Goal: Task Accomplishment & Management: Complete application form

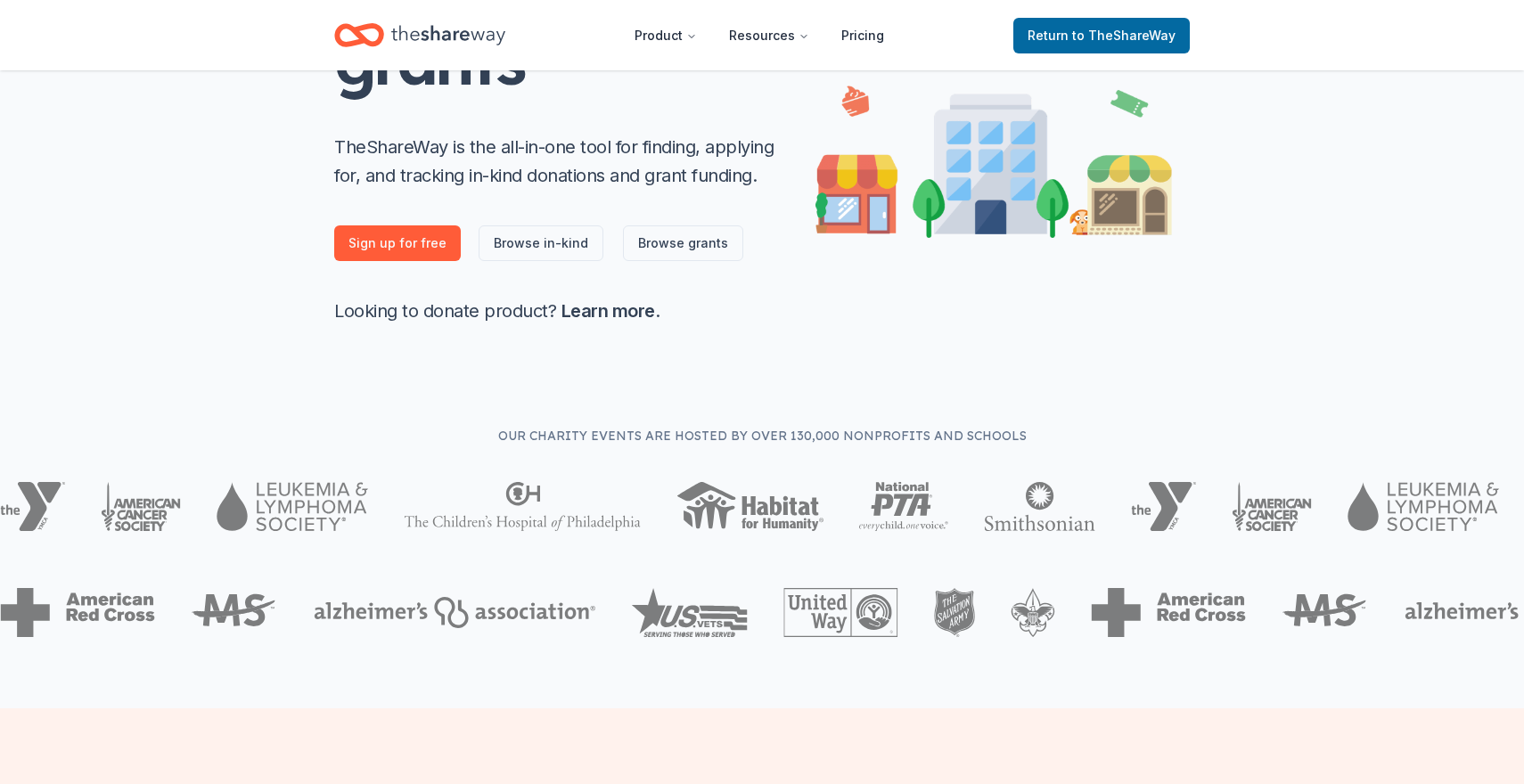
scroll to position [315, 0]
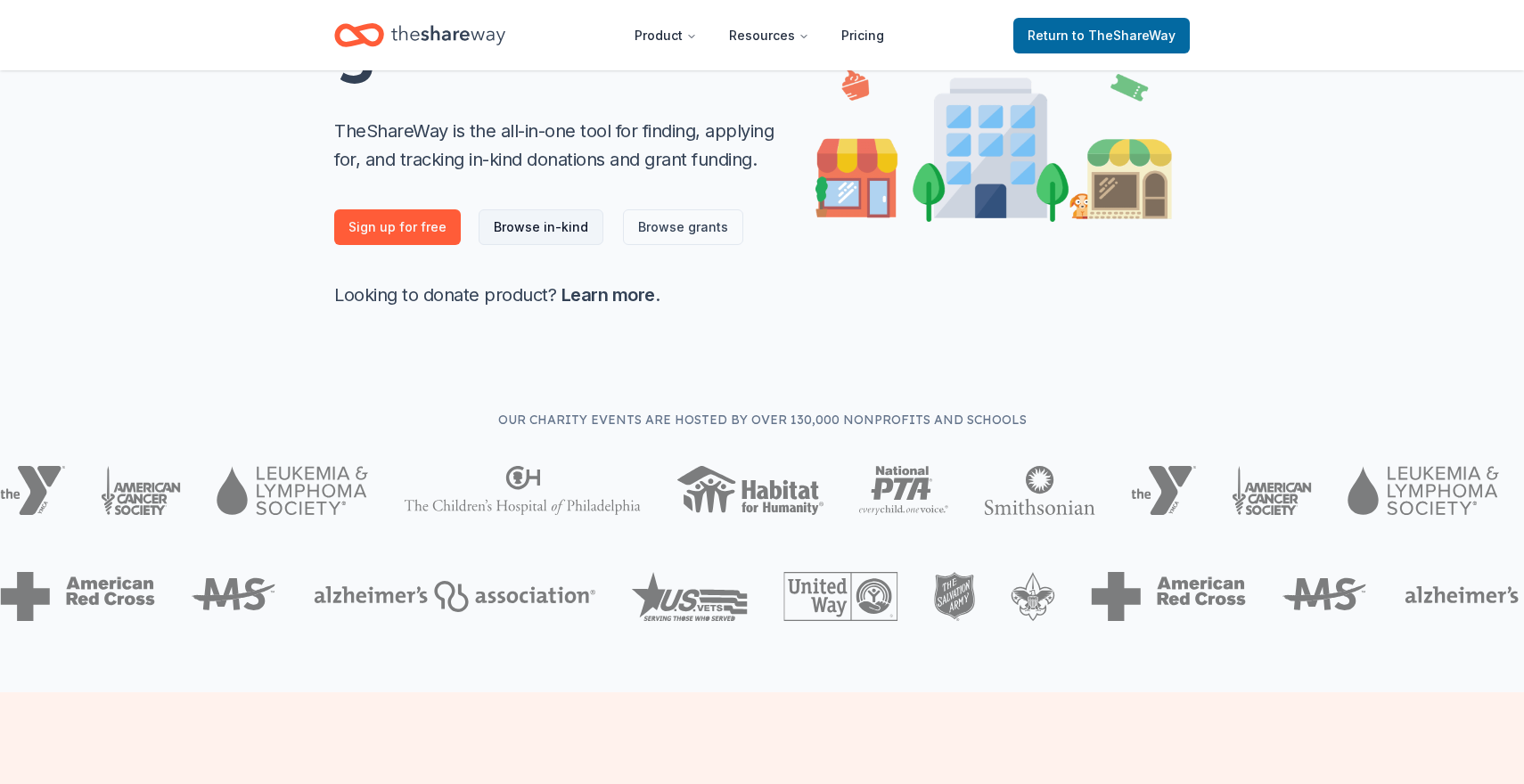
click at [544, 224] on link "Browse in-kind" at bounding box center [541, 227] width 125 height 36
click at [532, 226] on link "Browse in-kind" at bounding box center [541, 227] width 125 height 36
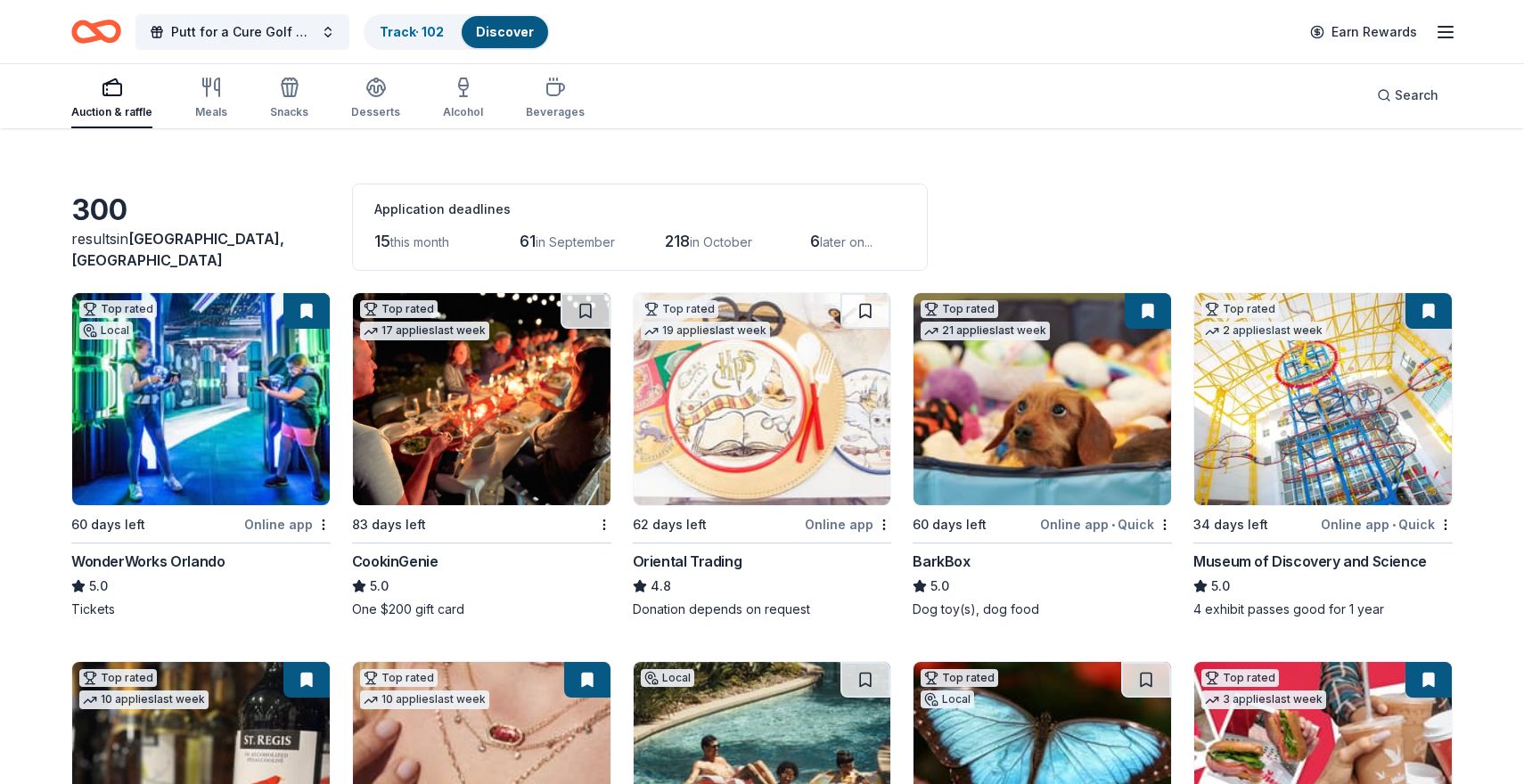
scroll to position [37, 0]
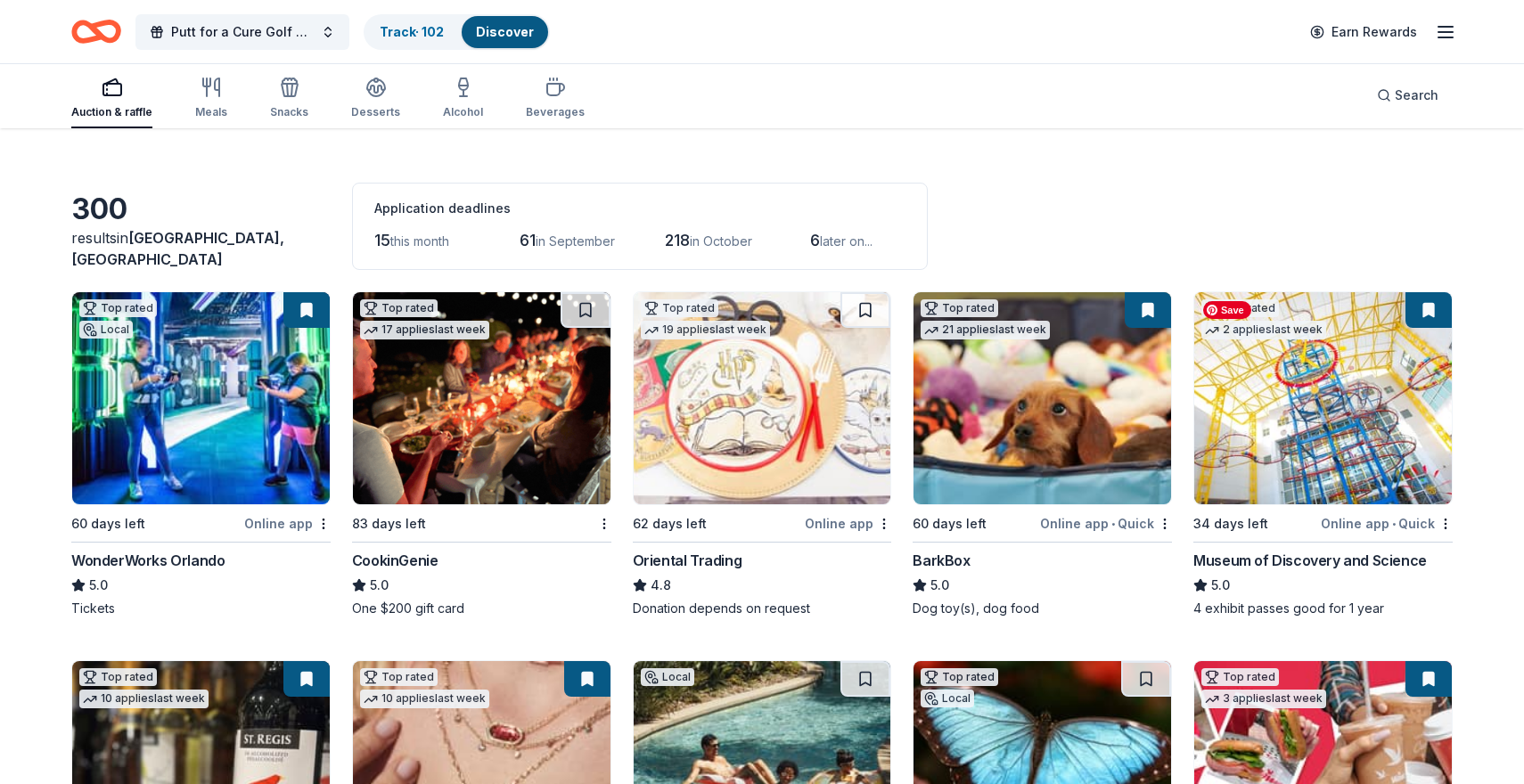
click at [1294, 363] on img at bounding box center [1323, 398] width 258 height 212
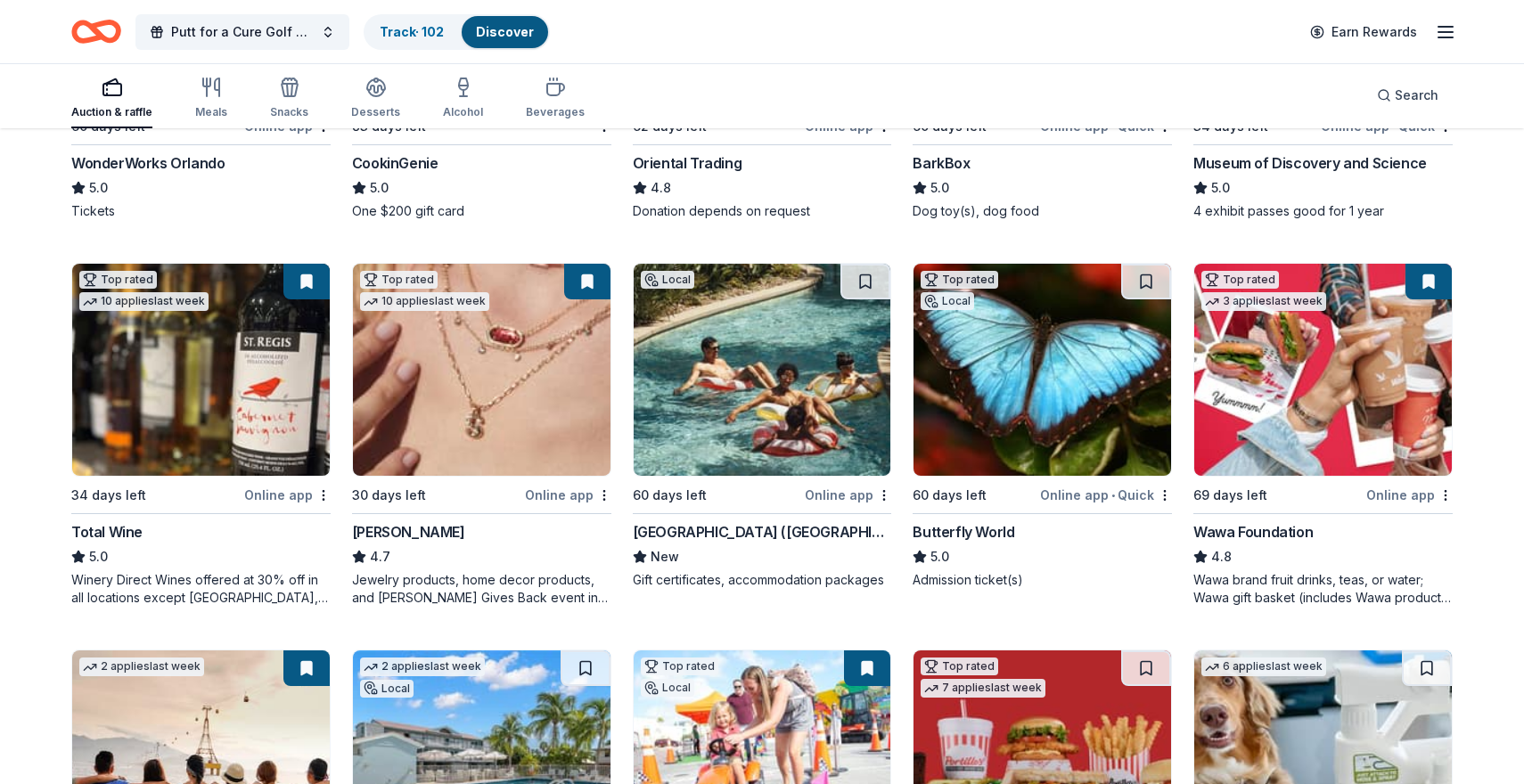
scroll to position [439, 0]
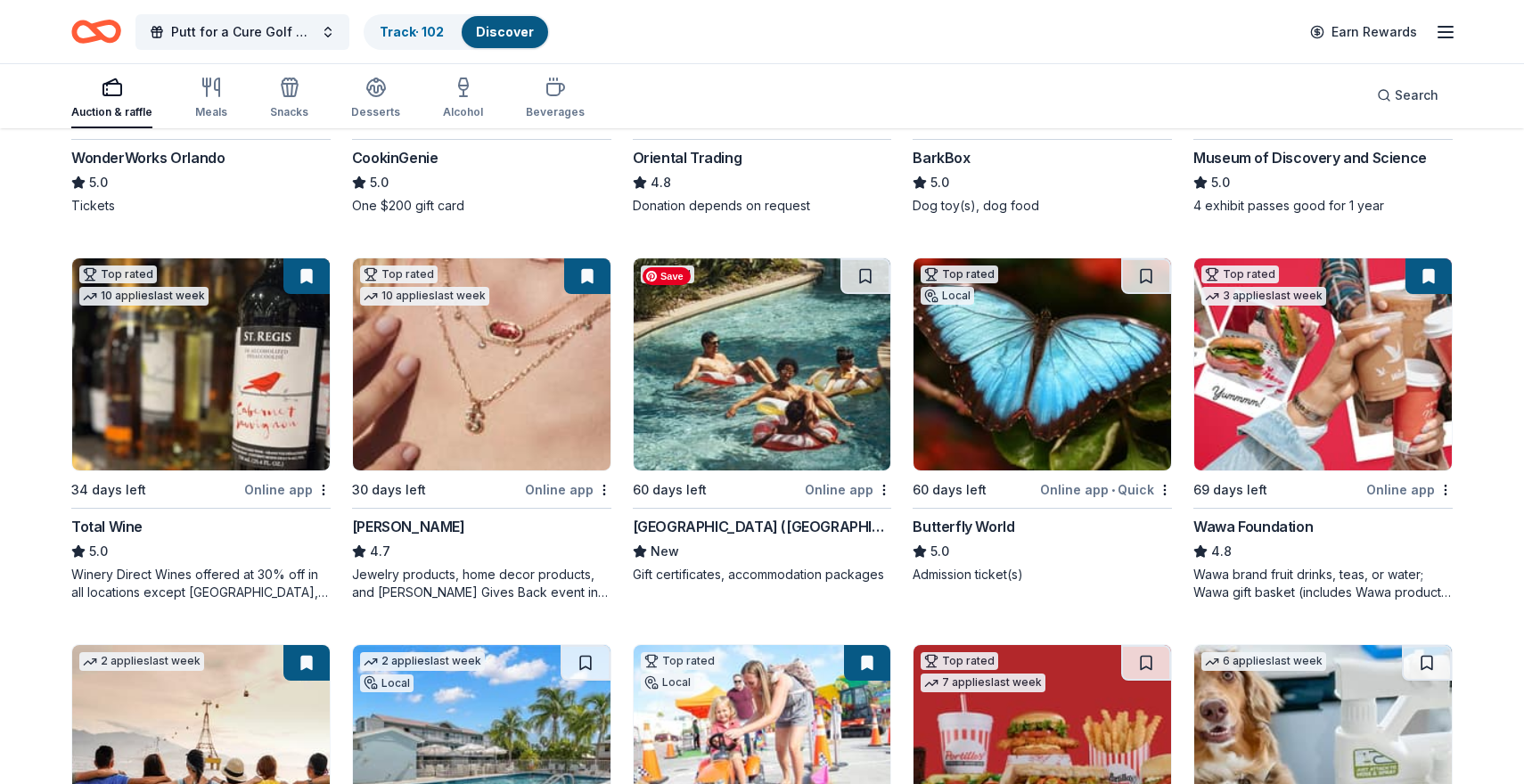
click at [750, 410] on img at bounding box center [762, 364] width 258 height 212
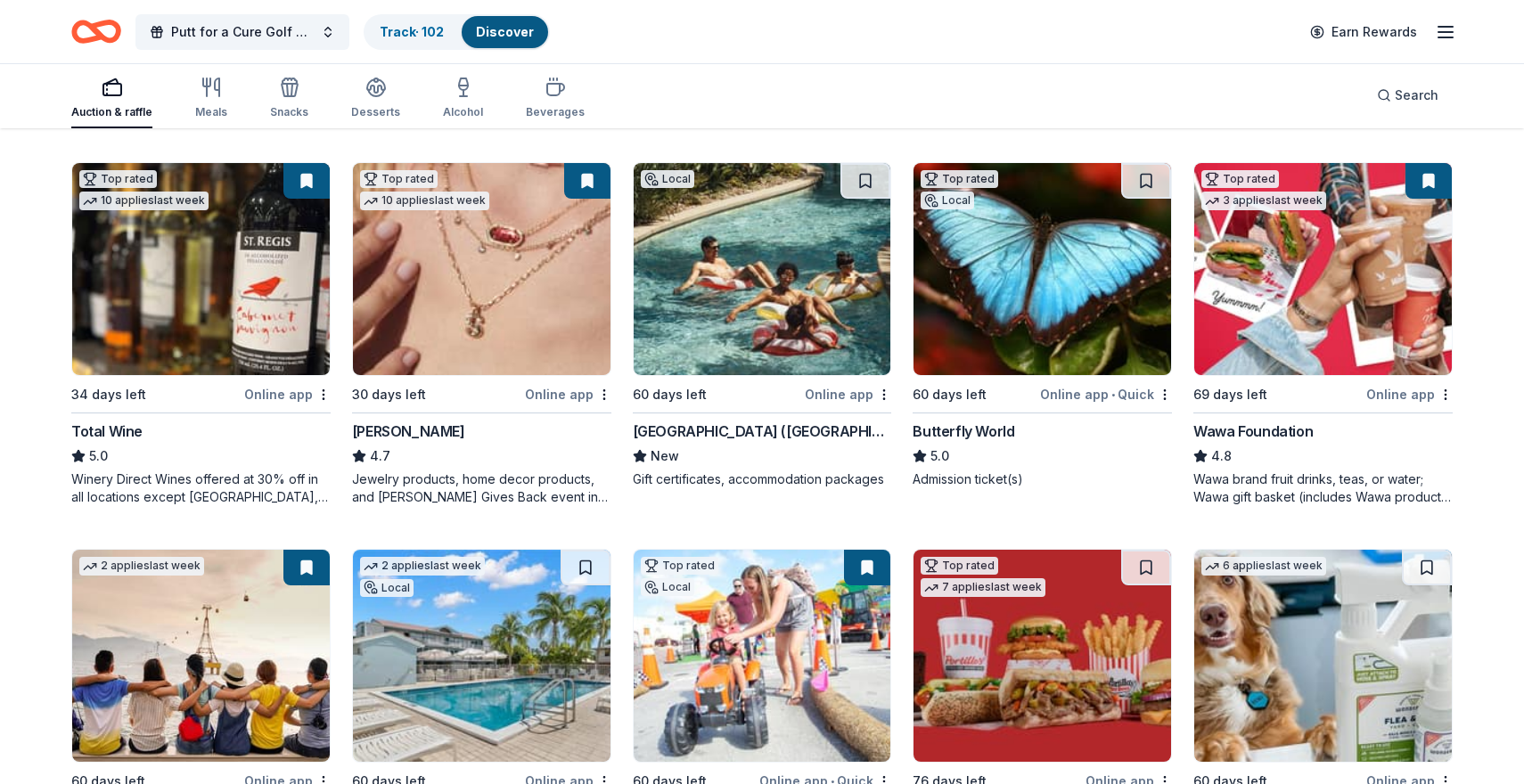
scroll to position [547, 0]
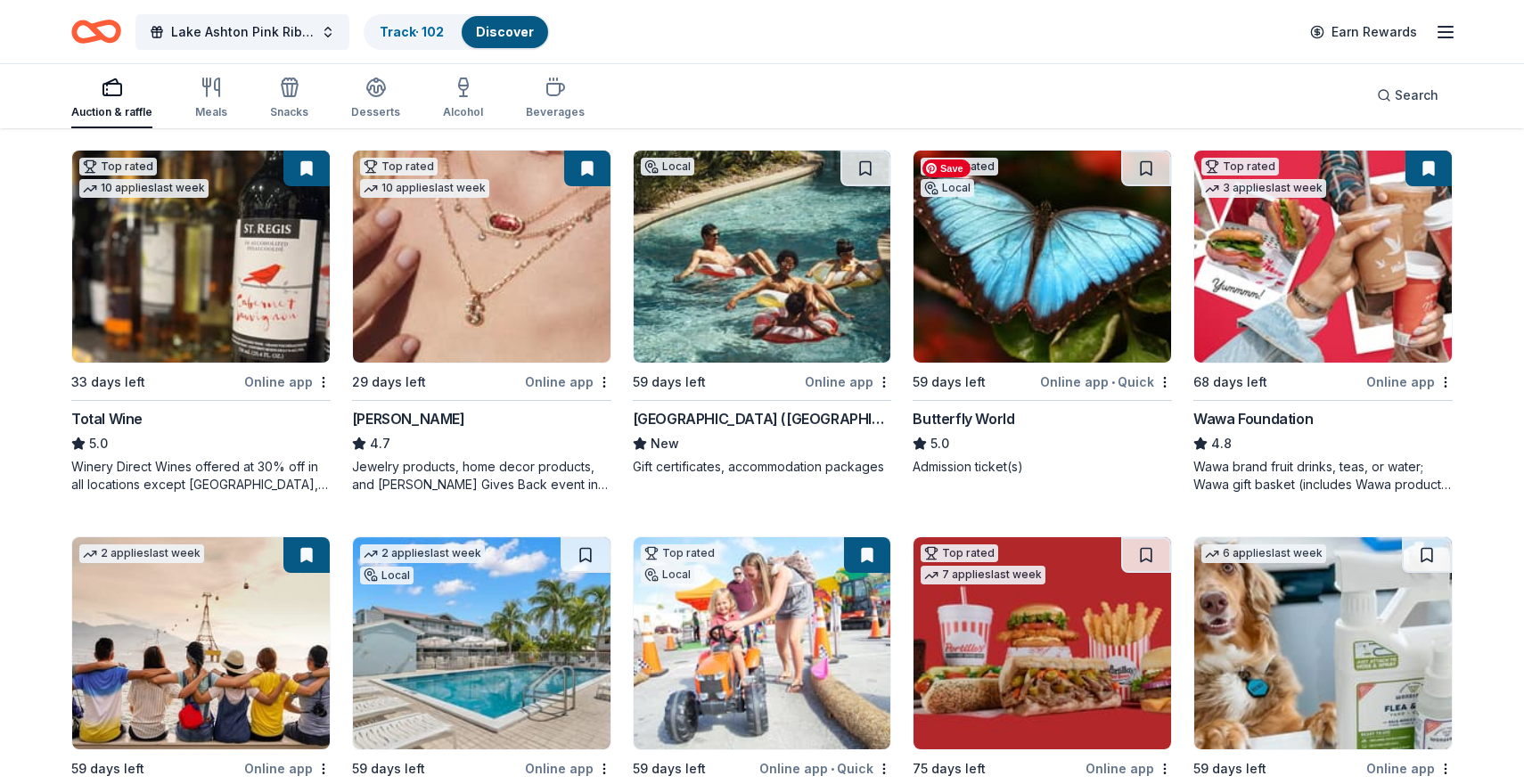
click at [1086, 300] on img at bounding box center [1042, 256] width 258 height 212
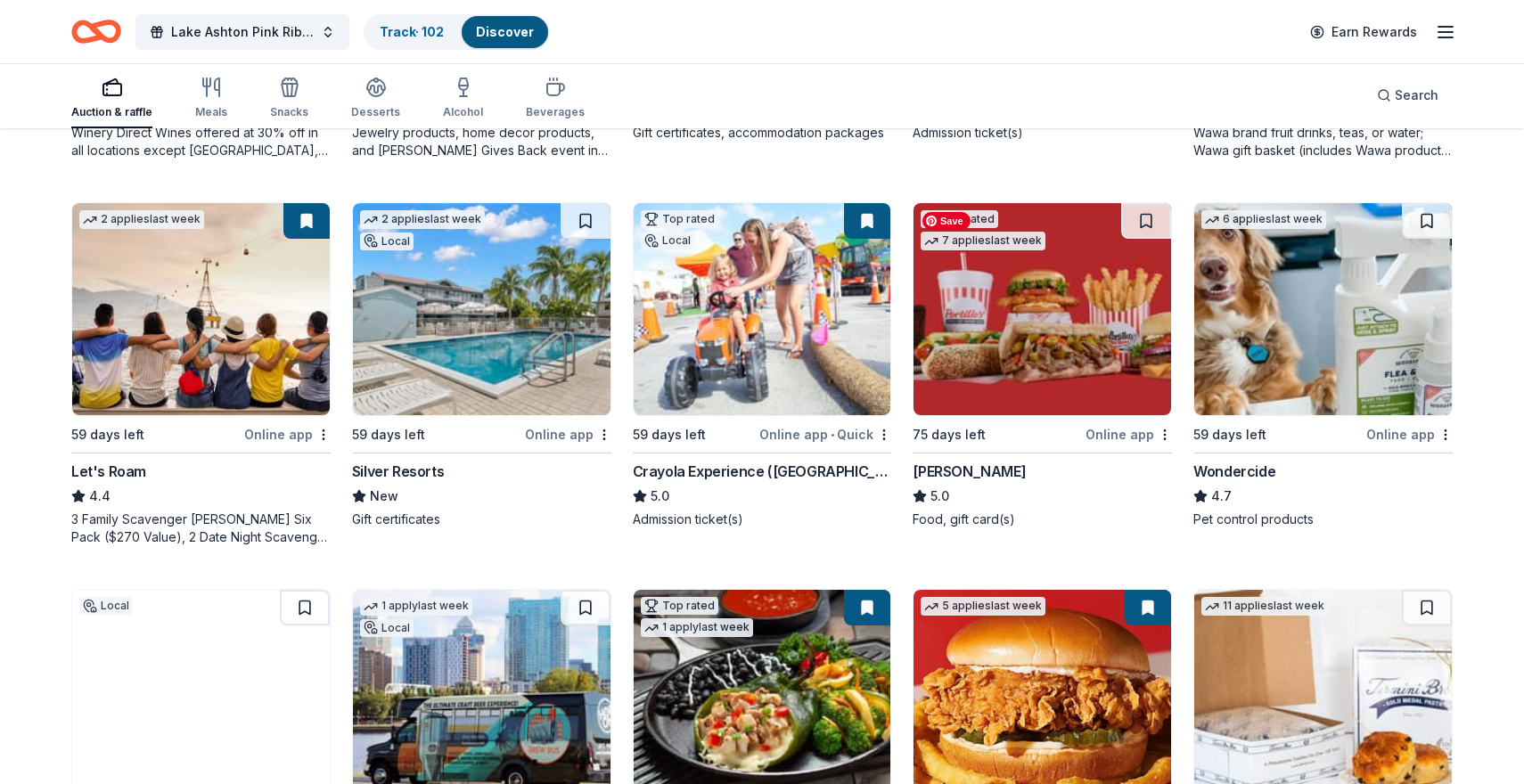
scroll to position [887, 0]
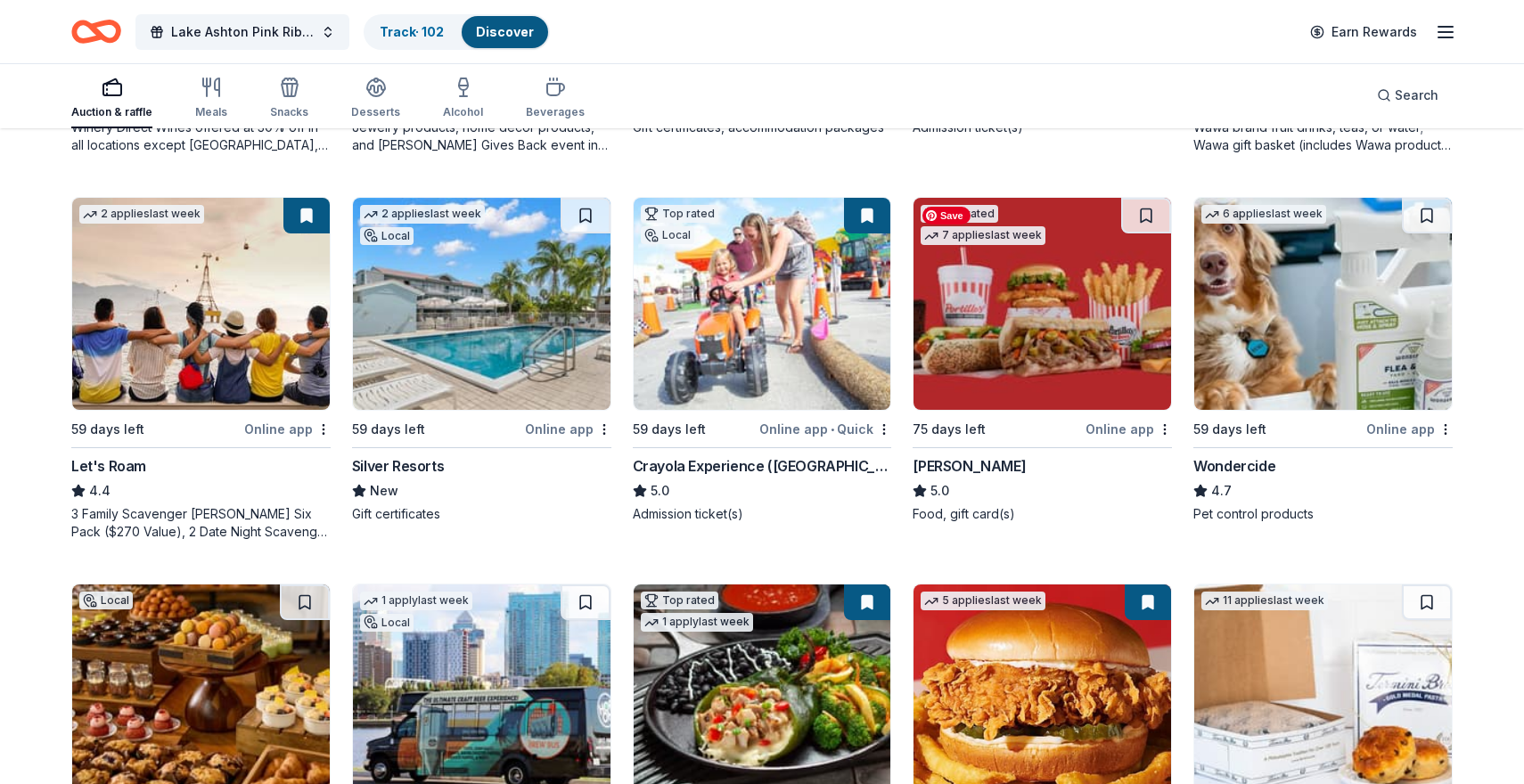
click at [1049, 345] on img at bounding box center [1042, 303] width 258 height 212
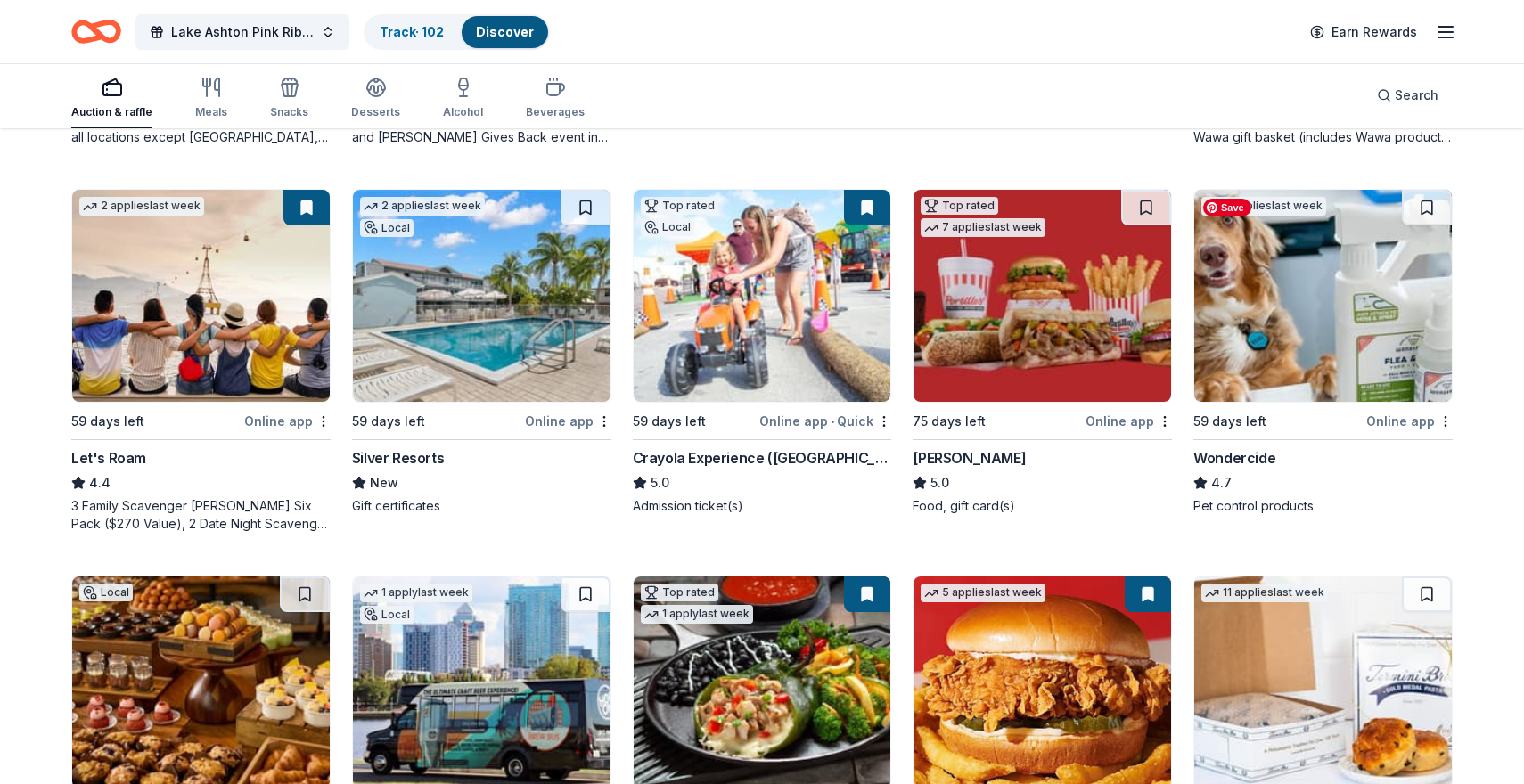
click at [1297, 340] on img at bounding box center [1323, 295] width 258 height 212
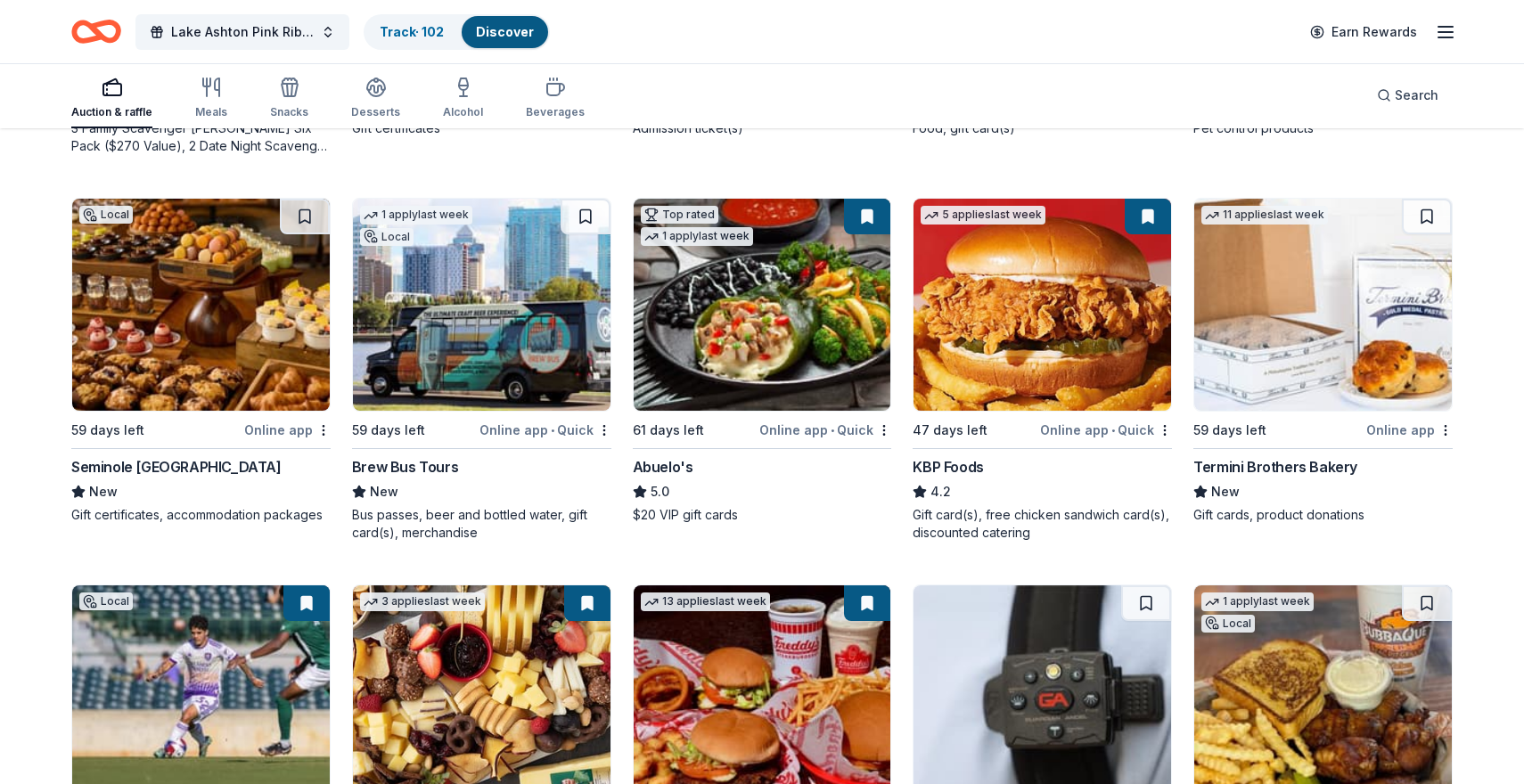
scroll to position [1277, 0]
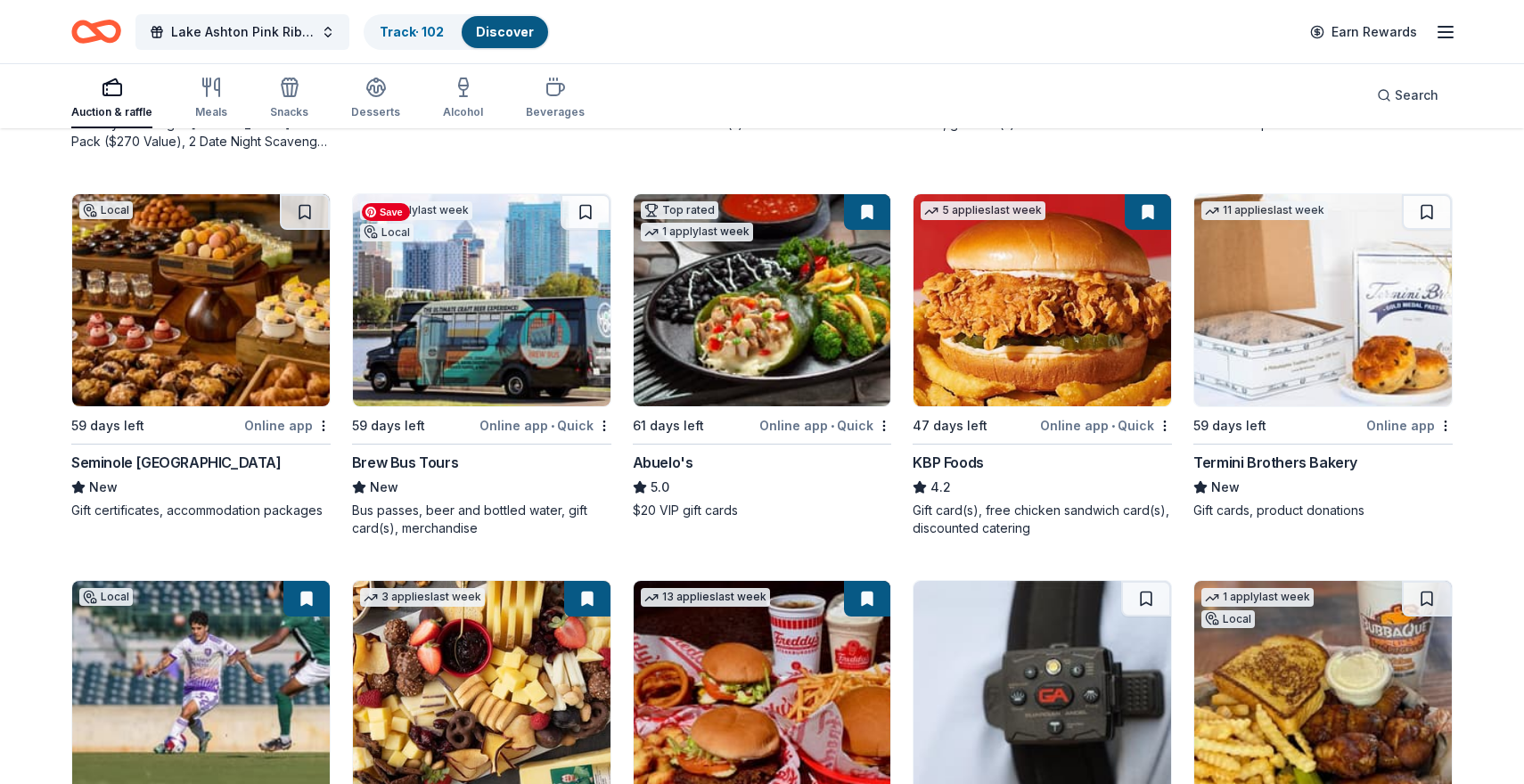
click at [496, 349] on img at bounding box center [482, 300] width 258 height 212
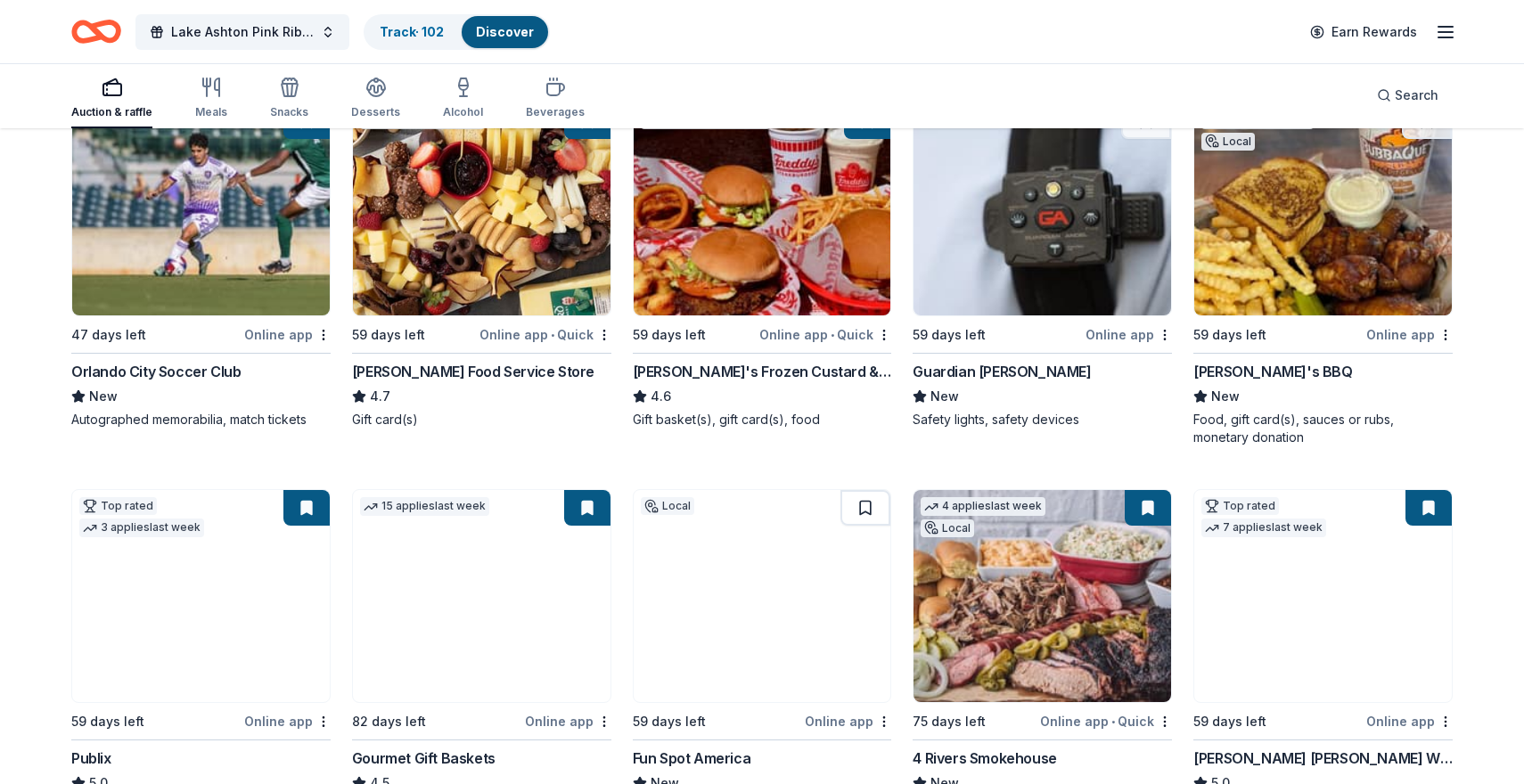
scroll to position [1750, 0]
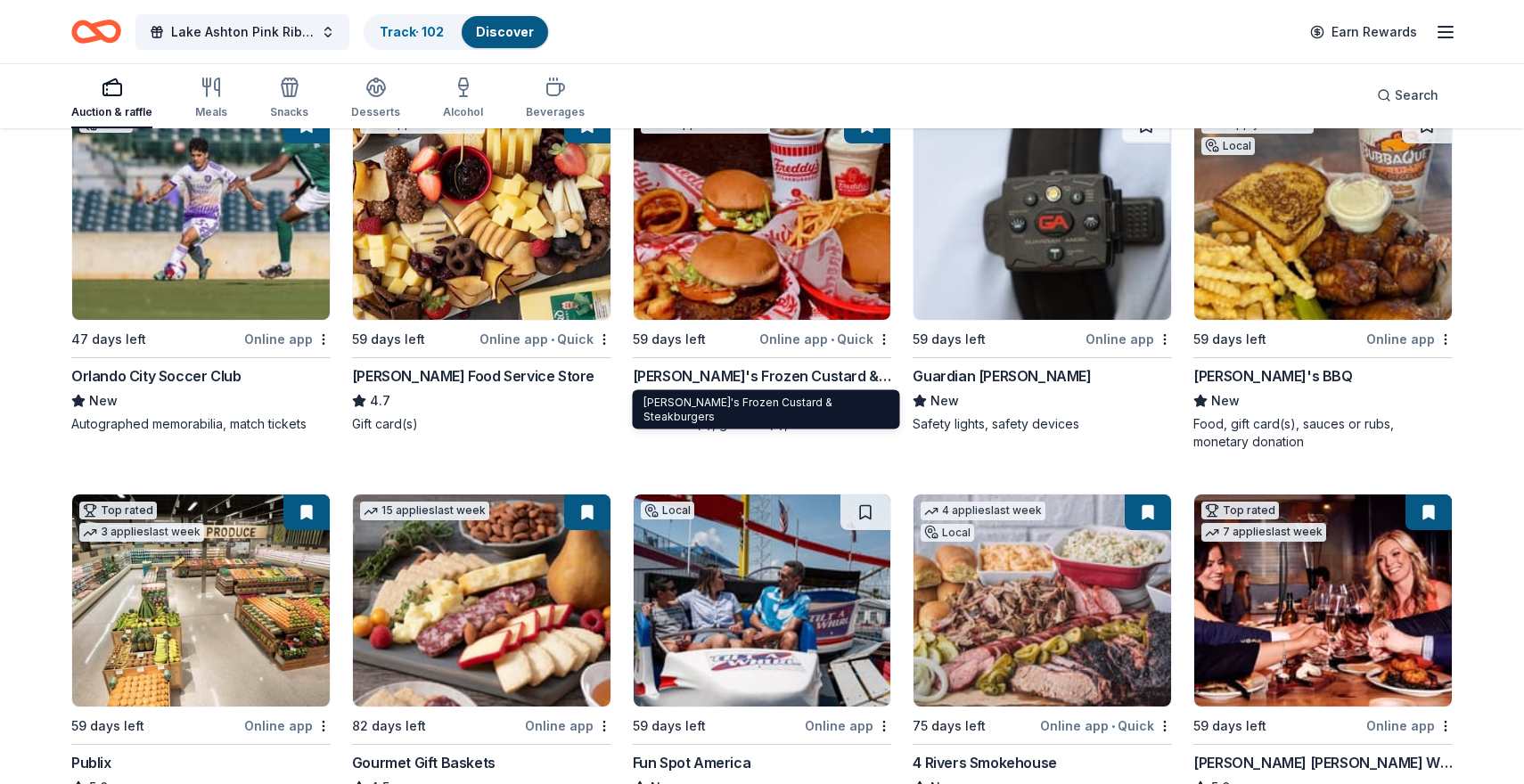
click at [736, 368] on div "Freddy's Frozen Custard & Steakburgers" at bounding box center [762, 375] width 259 height 21
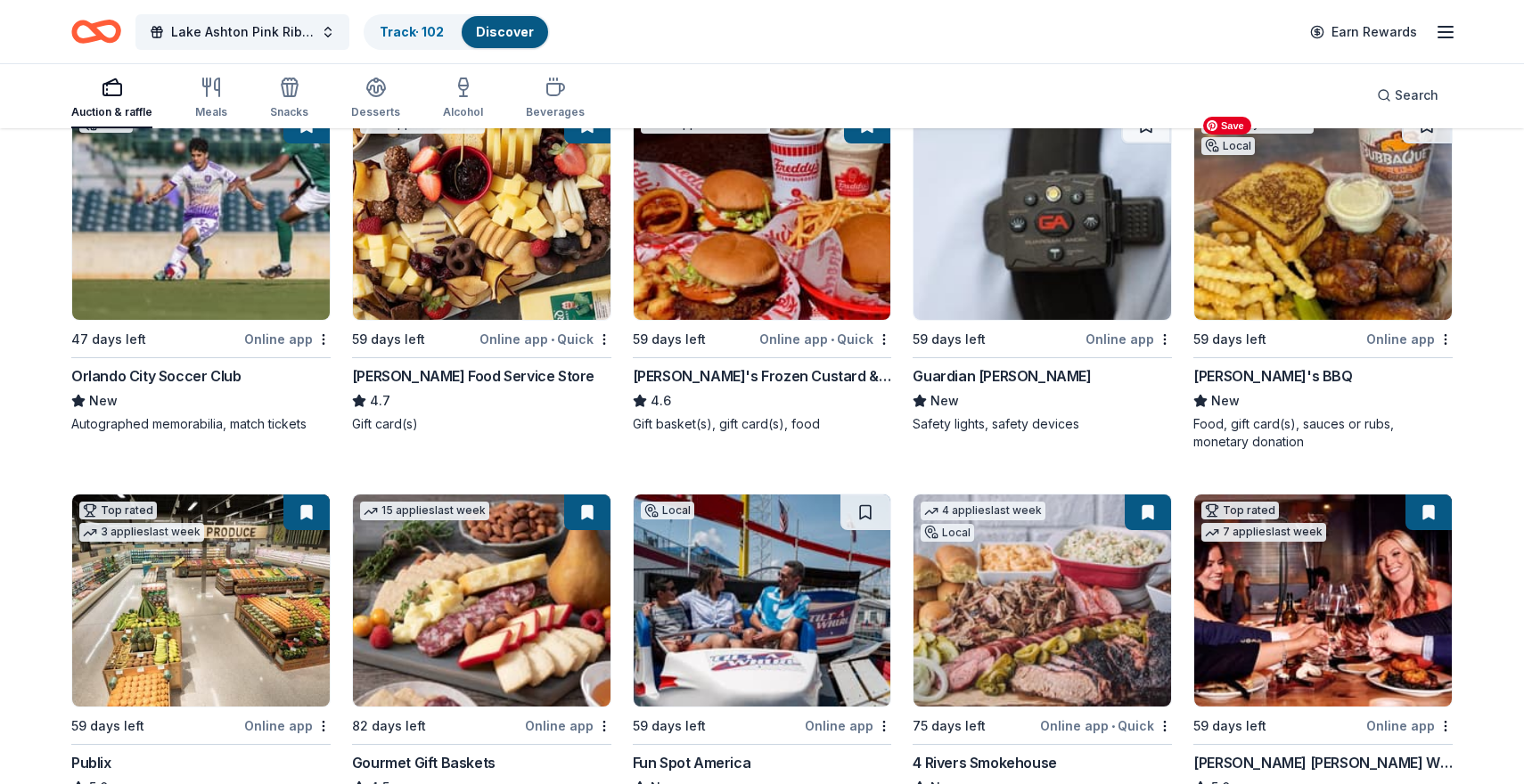
click at [1287, 240] on img at bounding box center [1323, 214] width 258 height 212
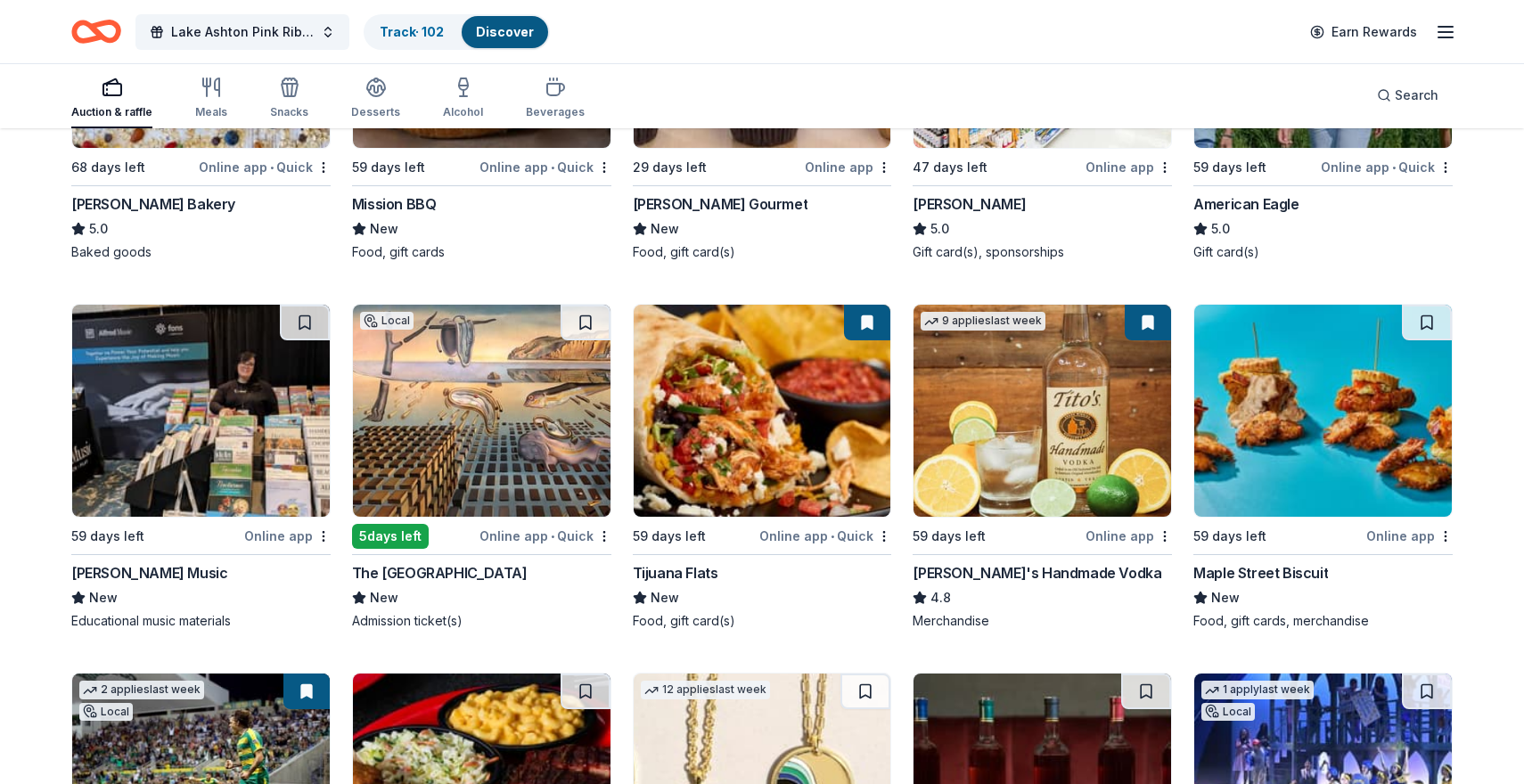
scroll to position [2698, 0]
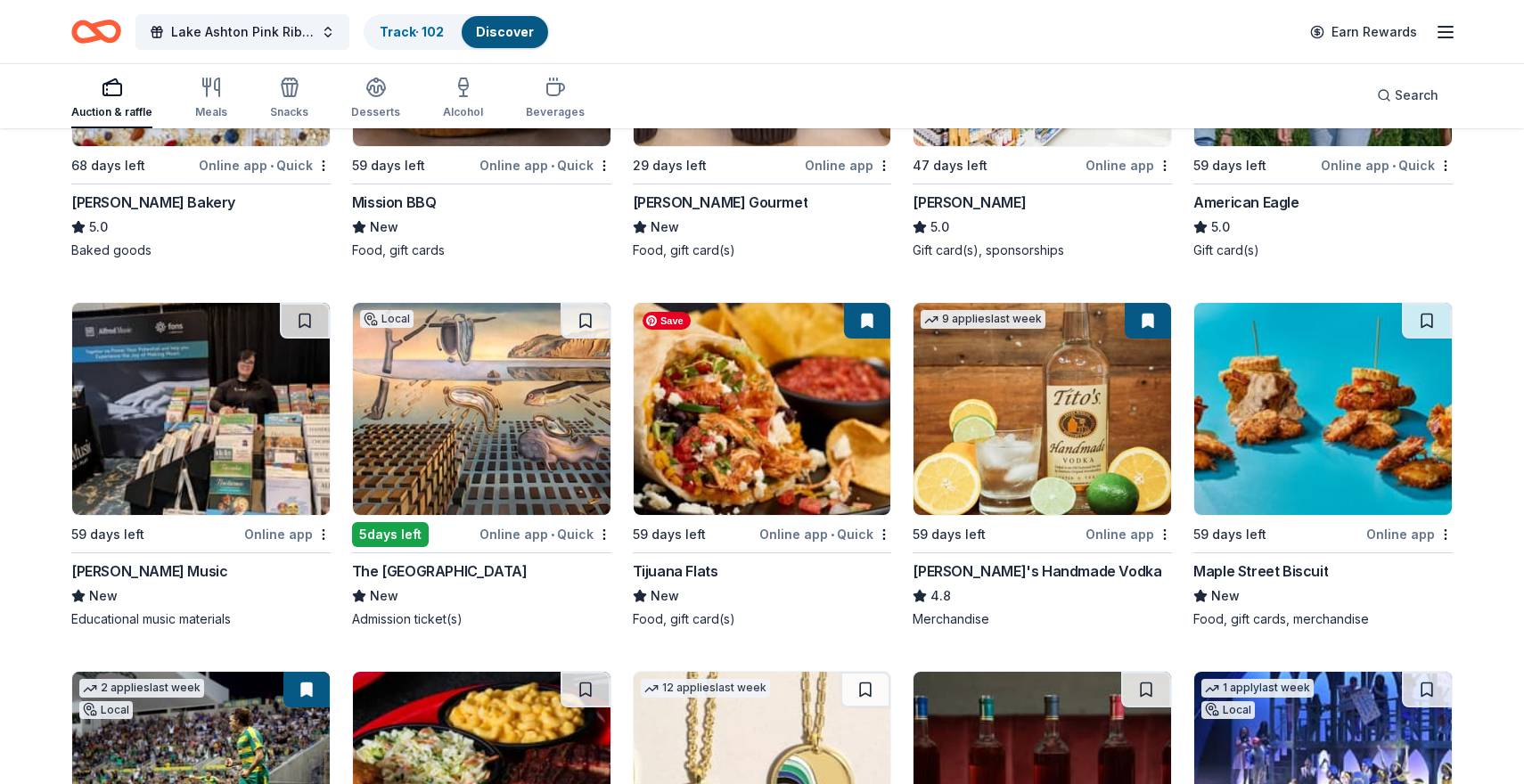
click at [742, 425] on img at bounding box center [762, 409] width 258 height 212
click at [490, 387] on img at bounding box center [482, 409] width 258 height 212
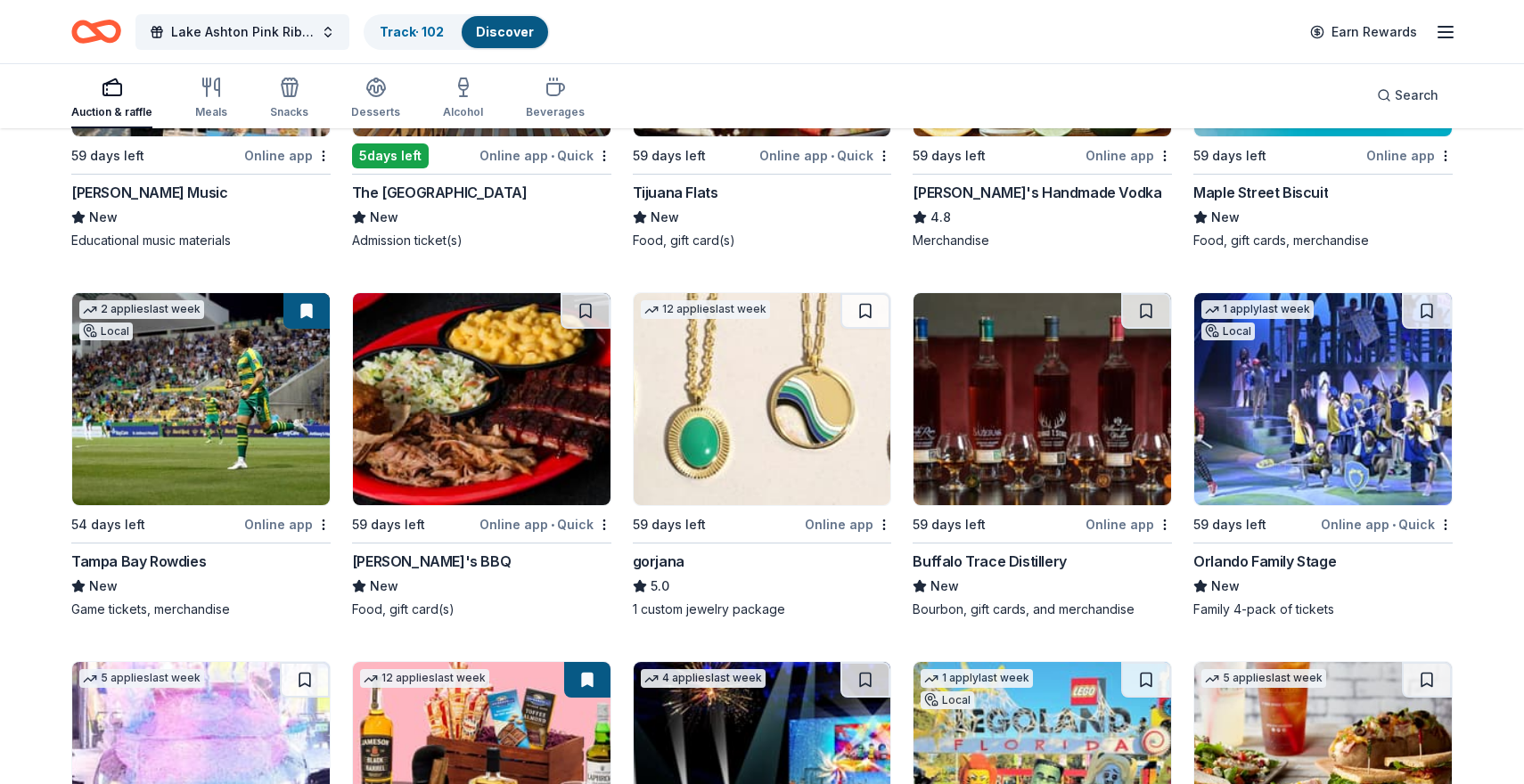
scroll to position [3081, 0]
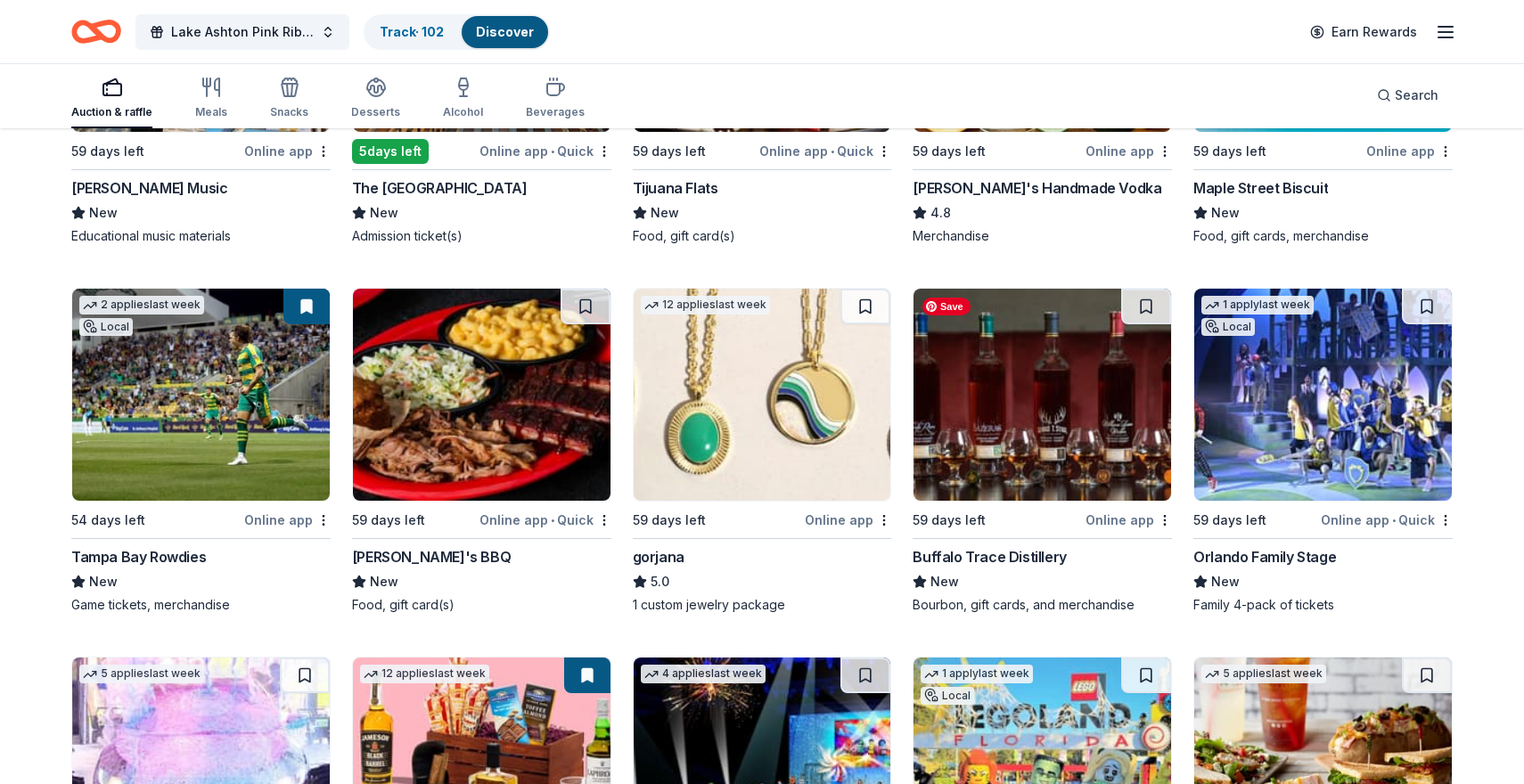
click at [1054, 414] on img at bounding box center [1042, 394] width 258 height 212
click at [1327, 407] on img at bounding box center [1323, 394] width 258 height 212
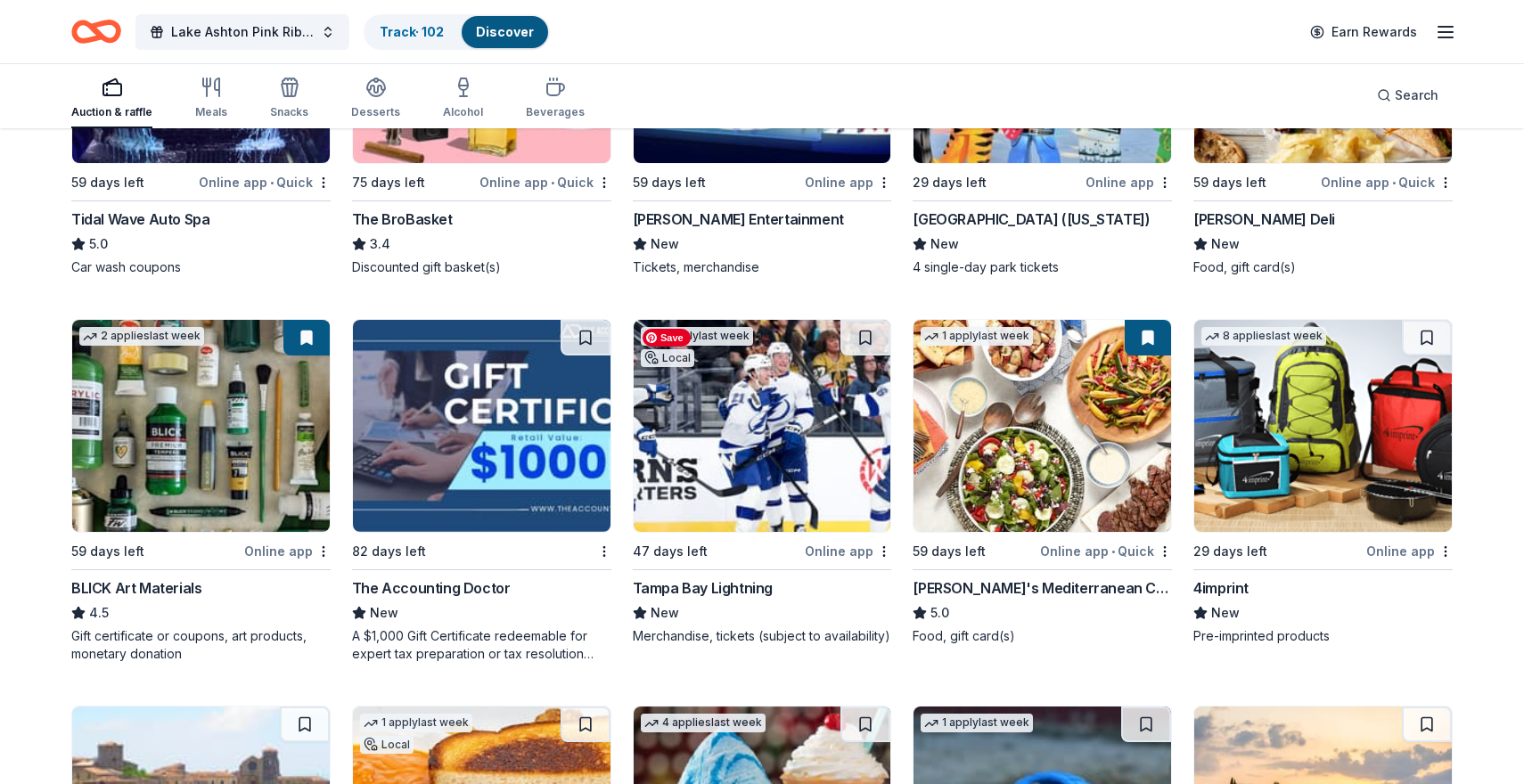
scroll to position [3805, 0]
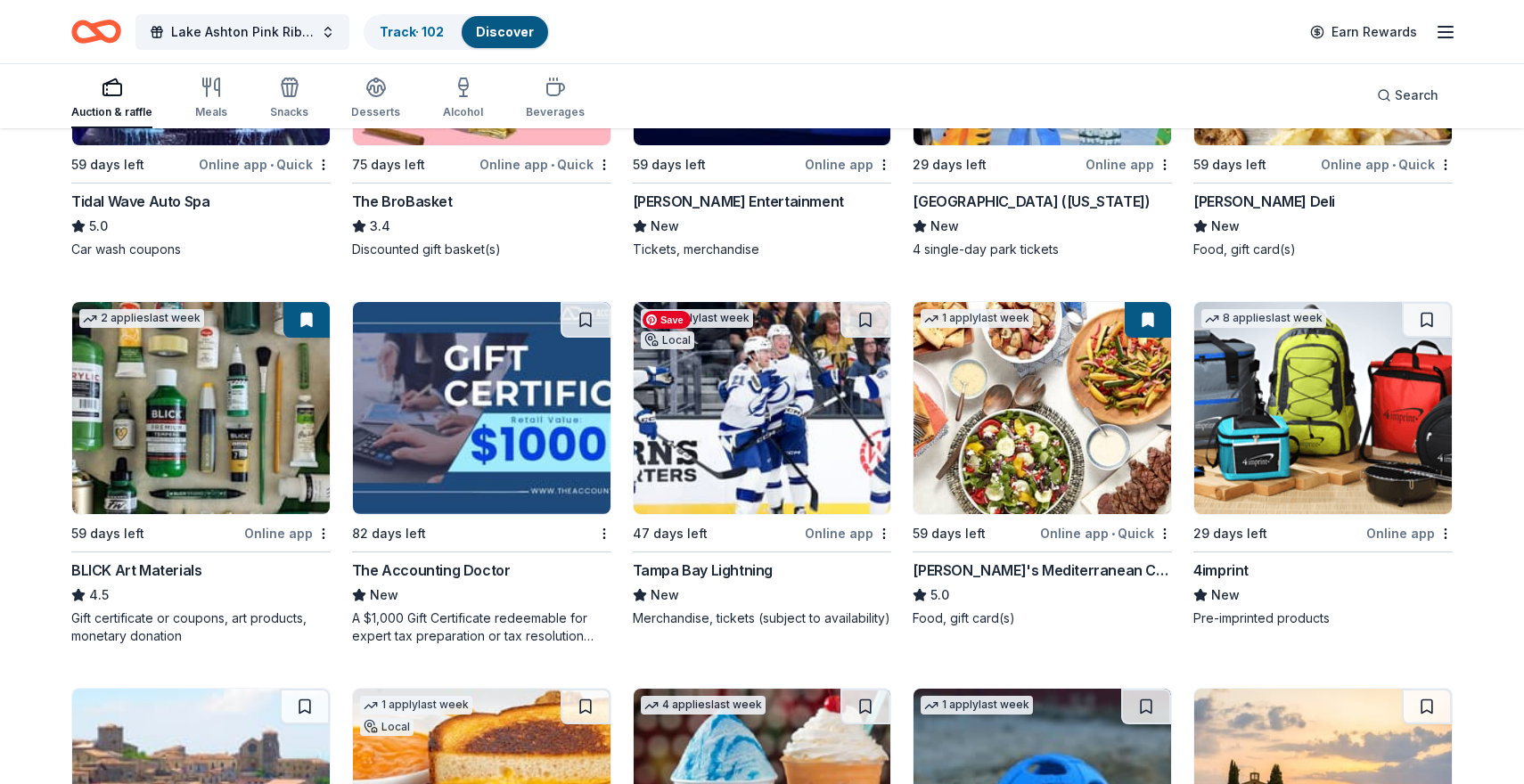
click at [730, 444] on img at bounding box center [762, 408] width 258 height 212
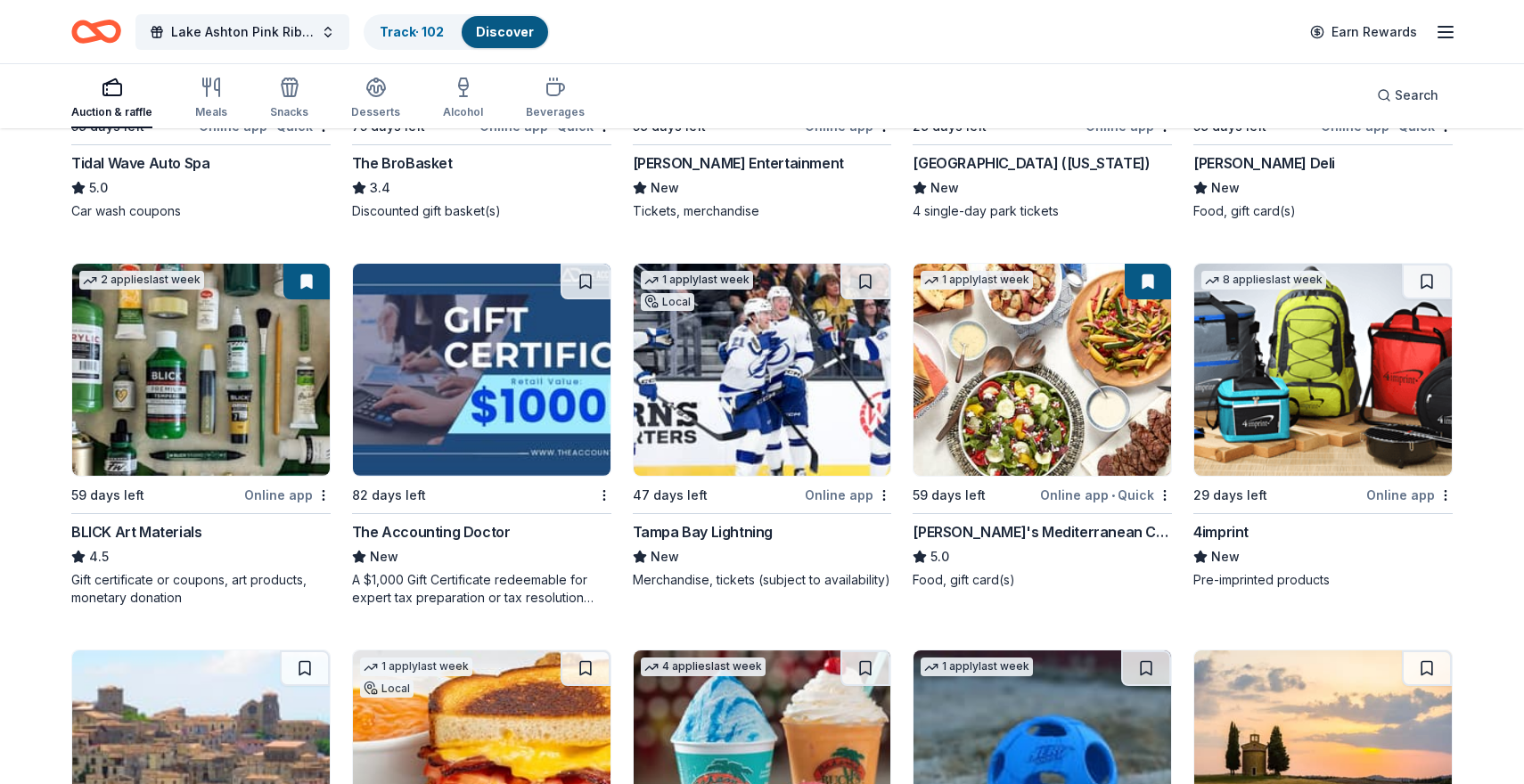
scroll to position [3838, 0]
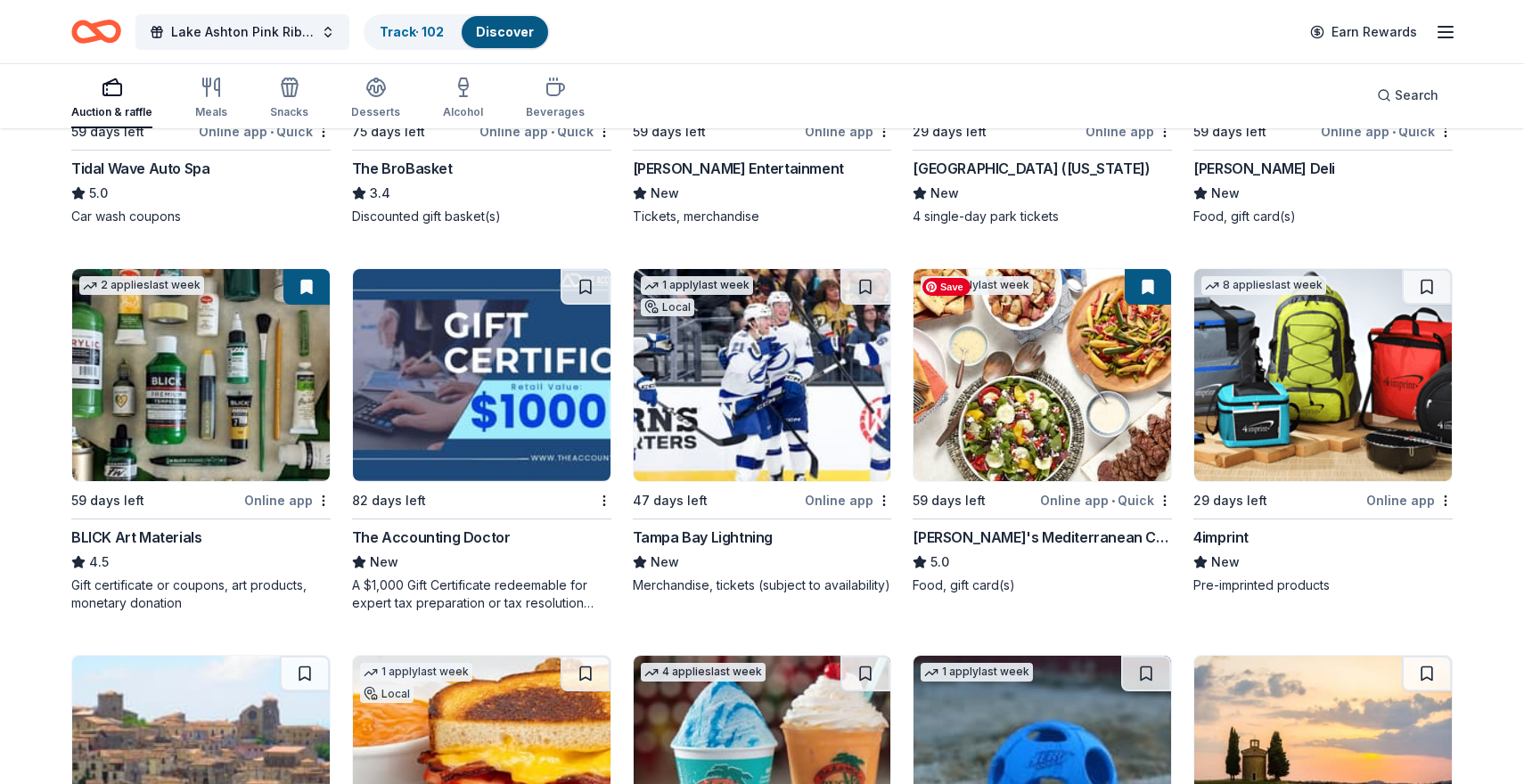
click at [1025, 386] on img at bounding box center [1042, 374] width 258 height 212
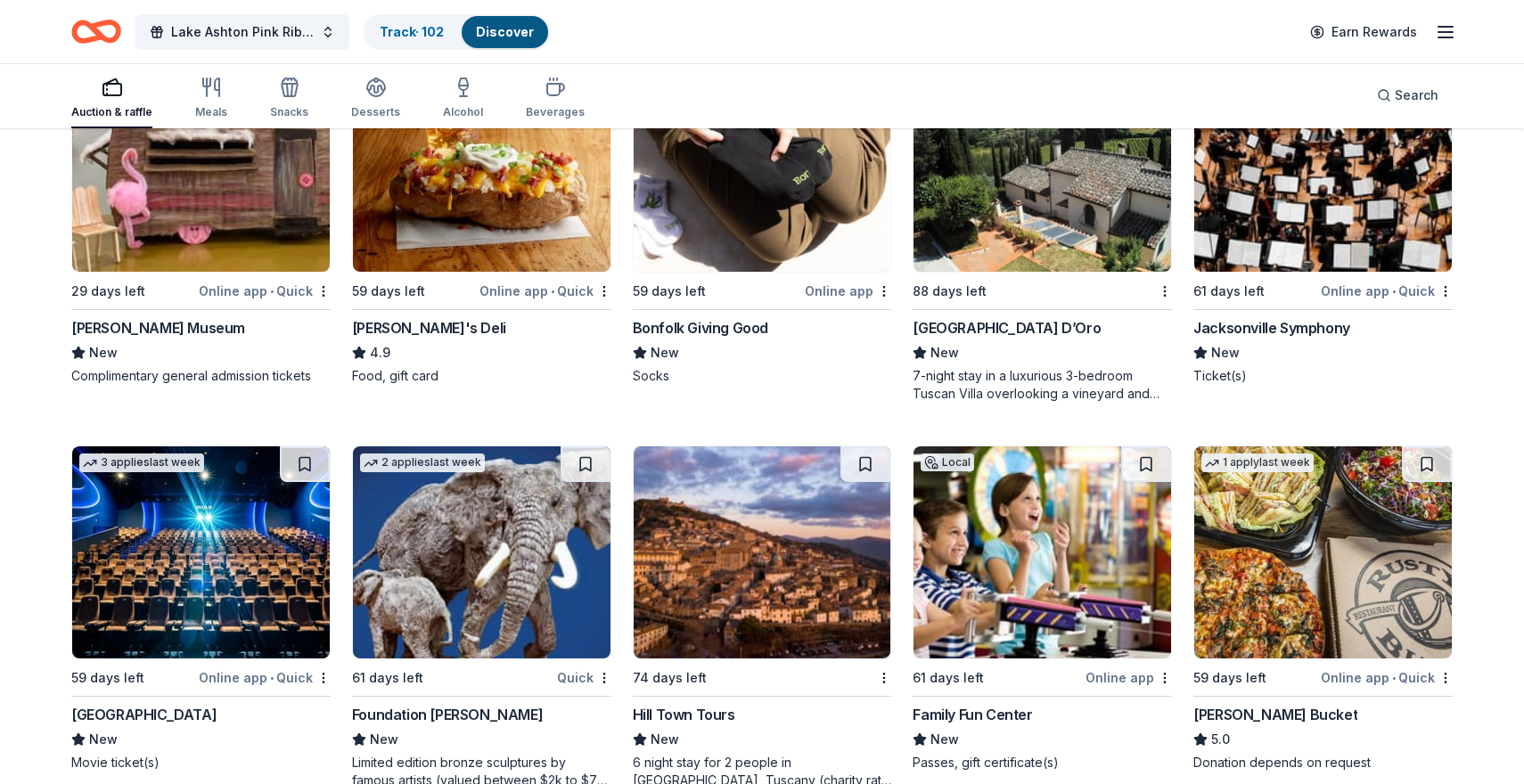
scroll to position [4968, 0]
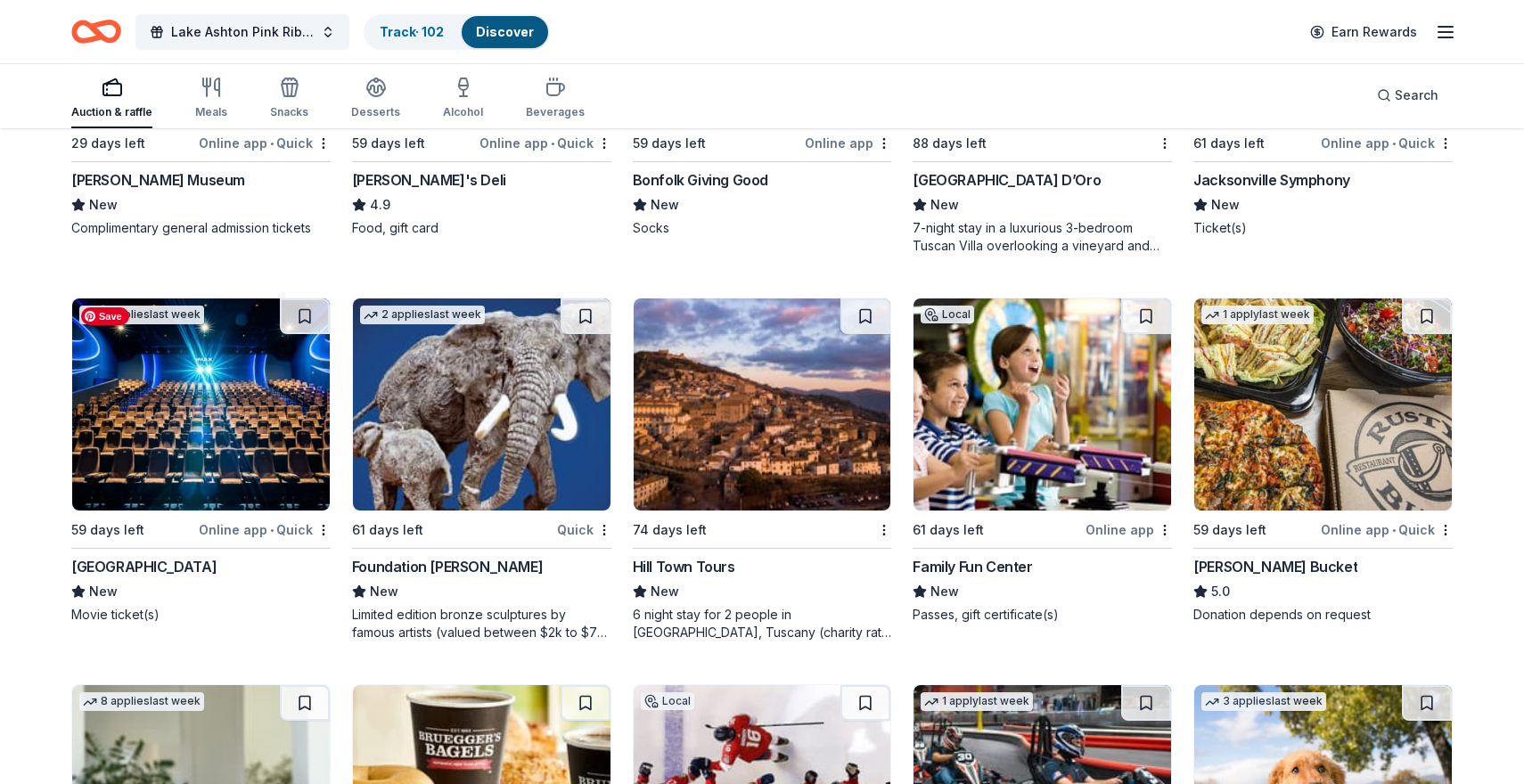
click at [211, 412] on img at bounding box center [201, 404] width 258 height 212
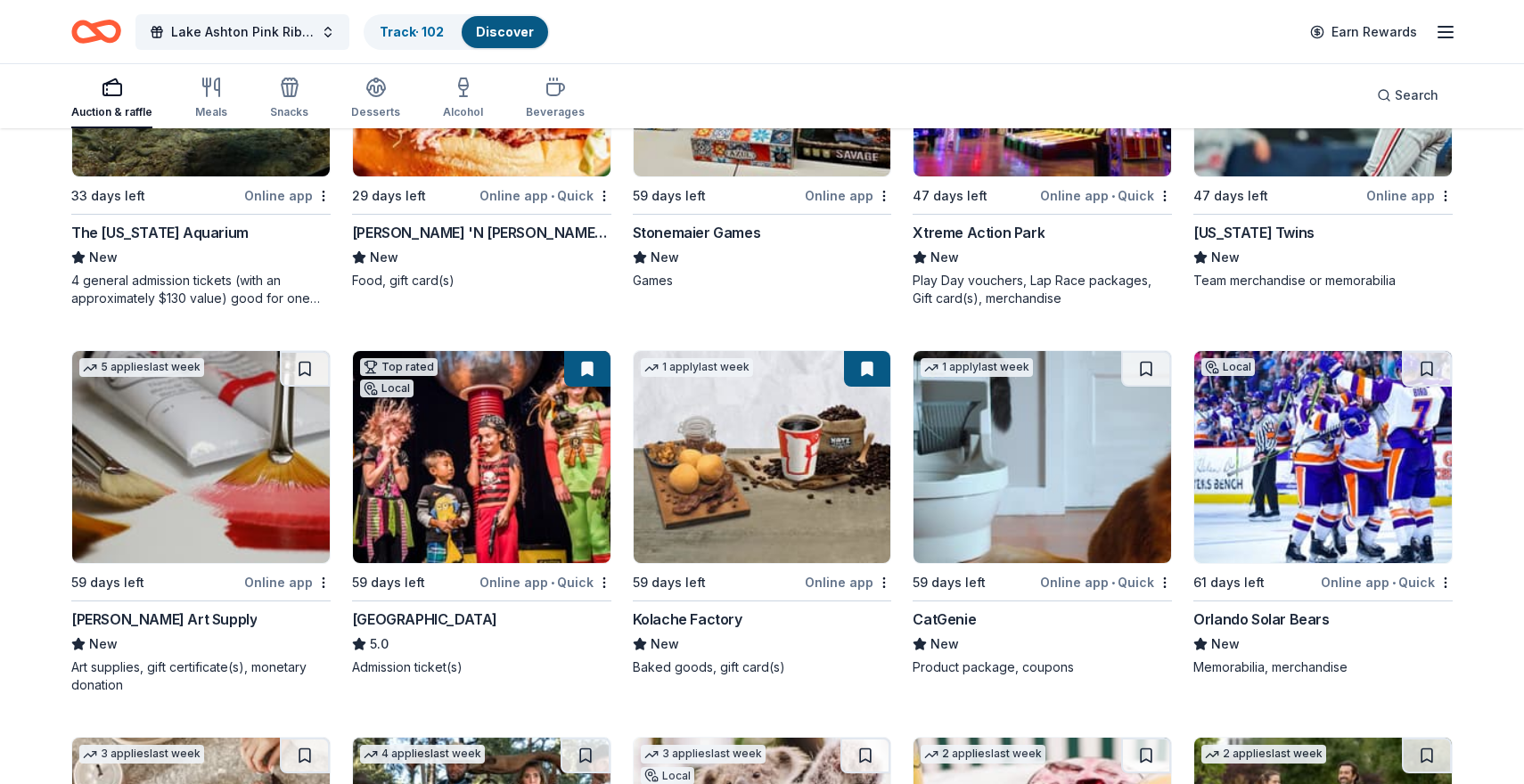
scroll to position [6082, 0]
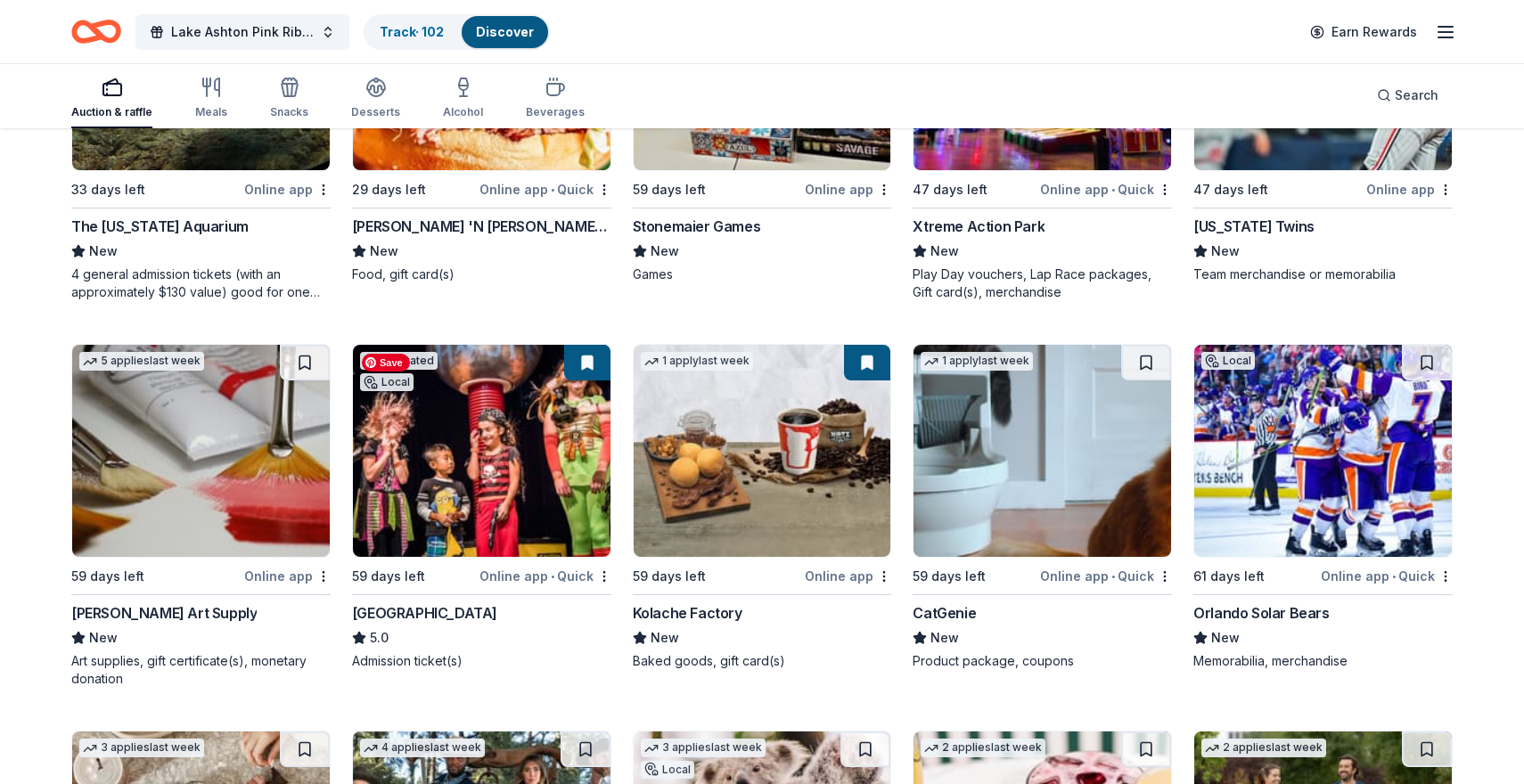
click at [482, 444] on img at bounding box center [482, 450] width 258 height 212
click at [770, 485] on img at bounding box center [762, 450] width 258 height 212
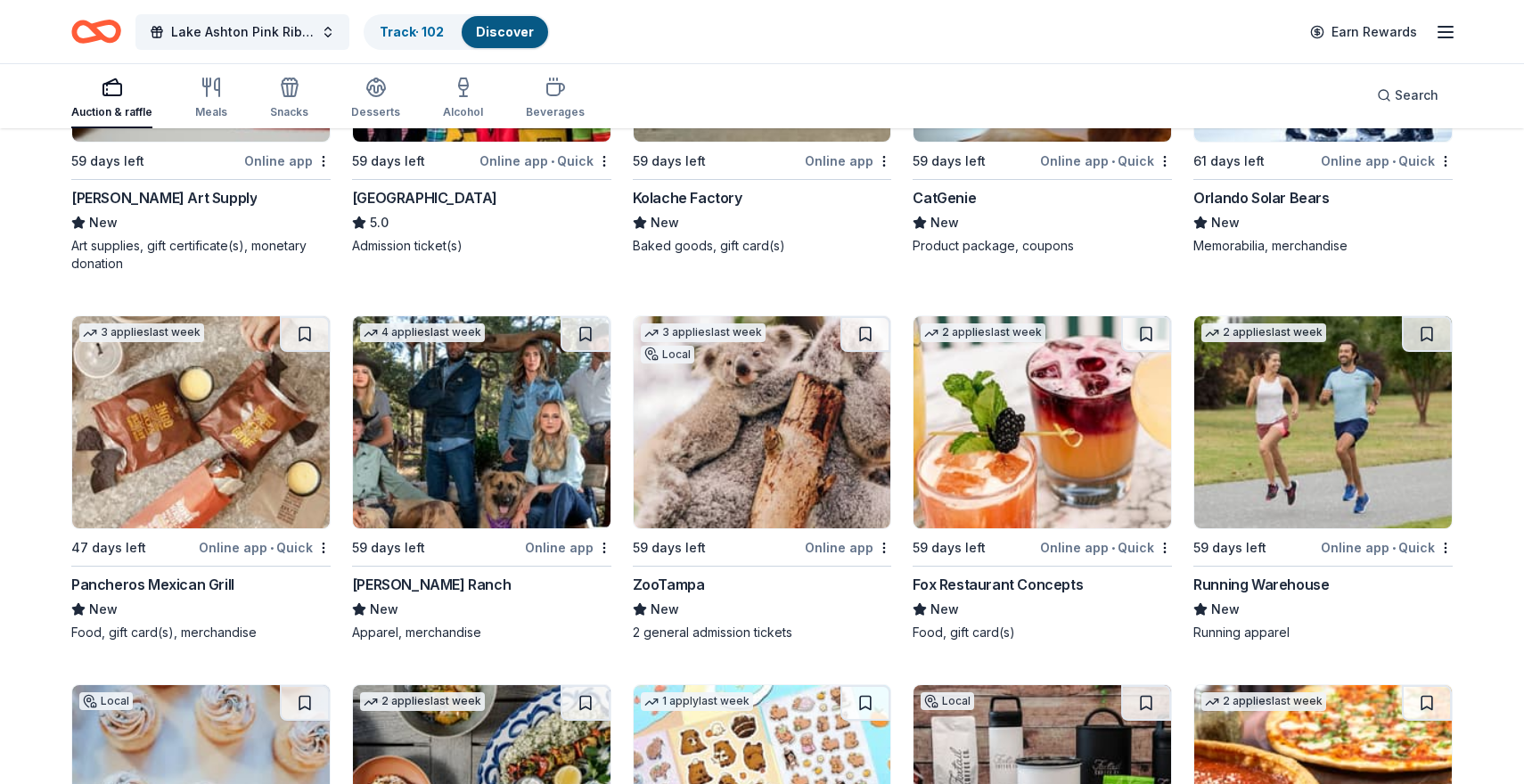
scroll to position [6499, 0]
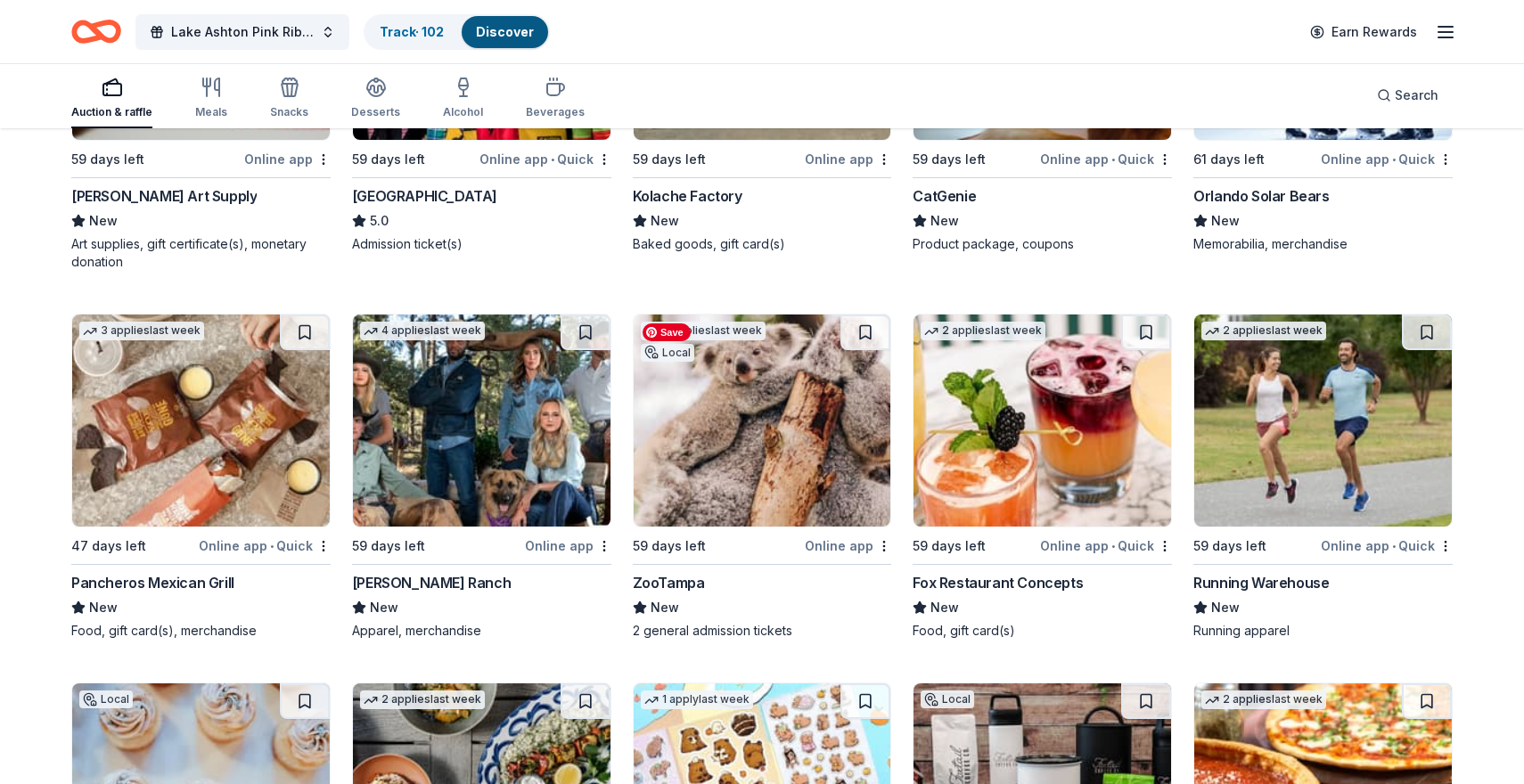
click at [804, 453] on img at bounding box center [762, 420] width 258 height 212
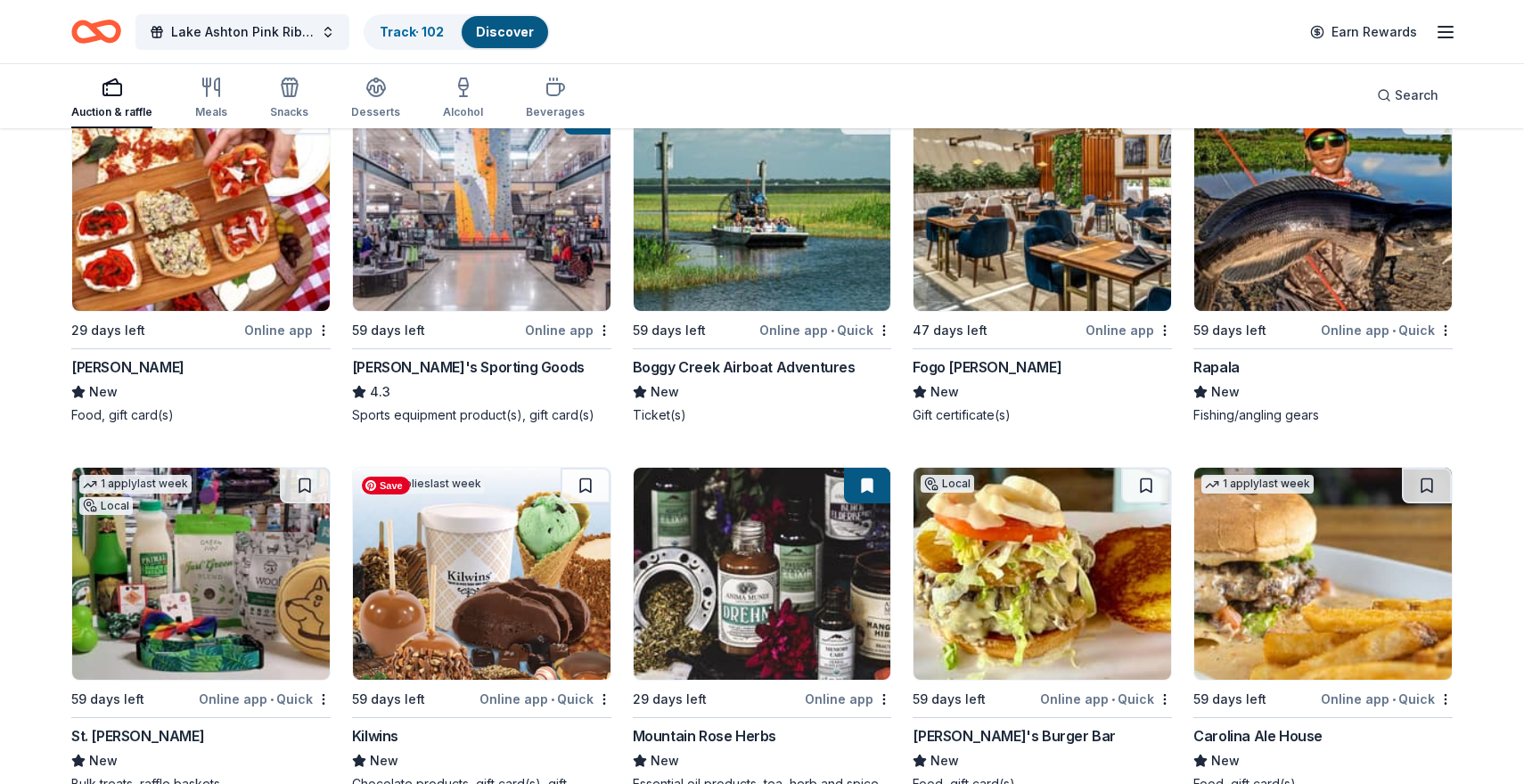
scroll to position [7784, 0]
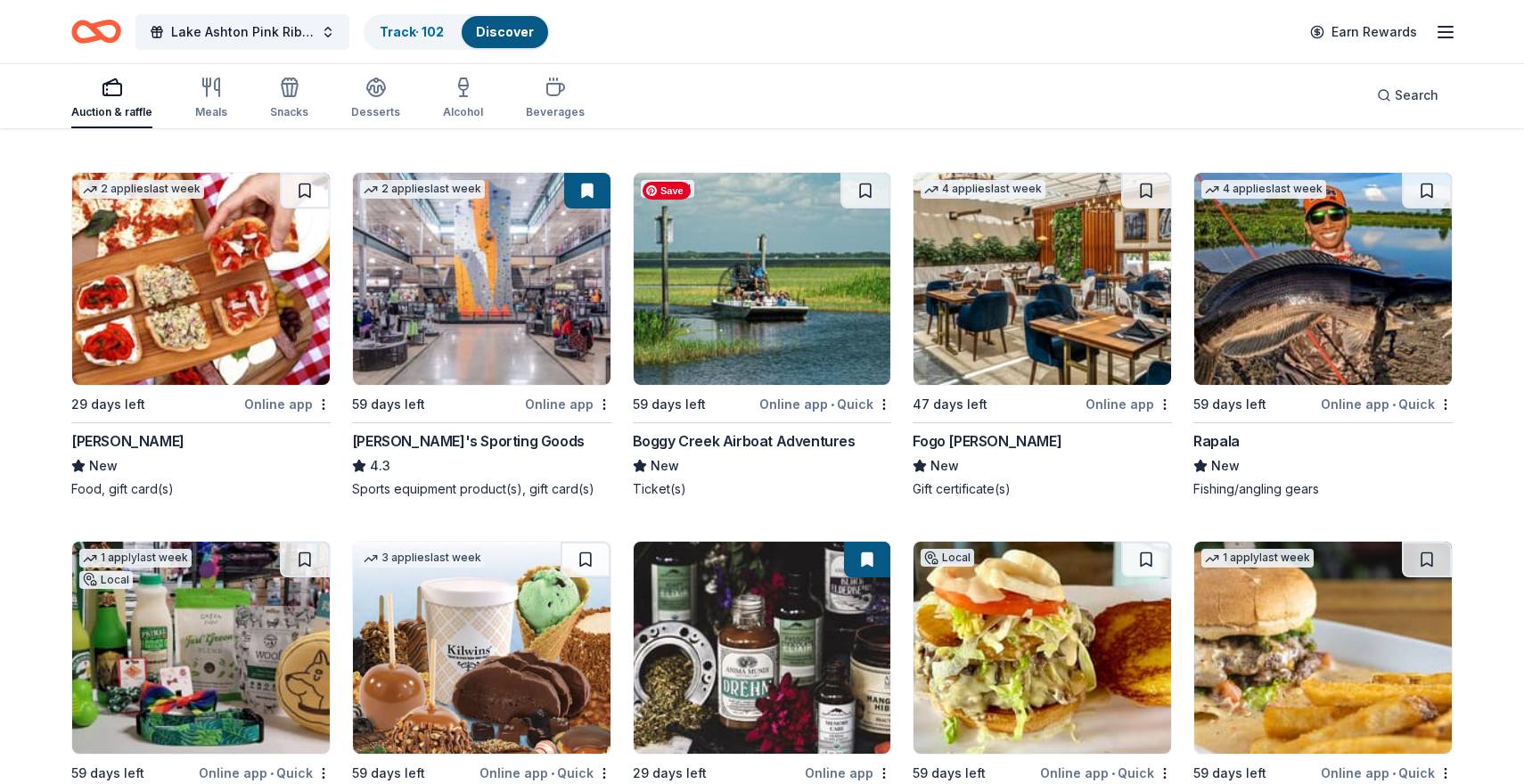
click at [719, 317] on img at bounding box center [762, 278] width 258 height 212
click at [1026, 325] on img at bounding box center [1042, 278] width 258 height 212
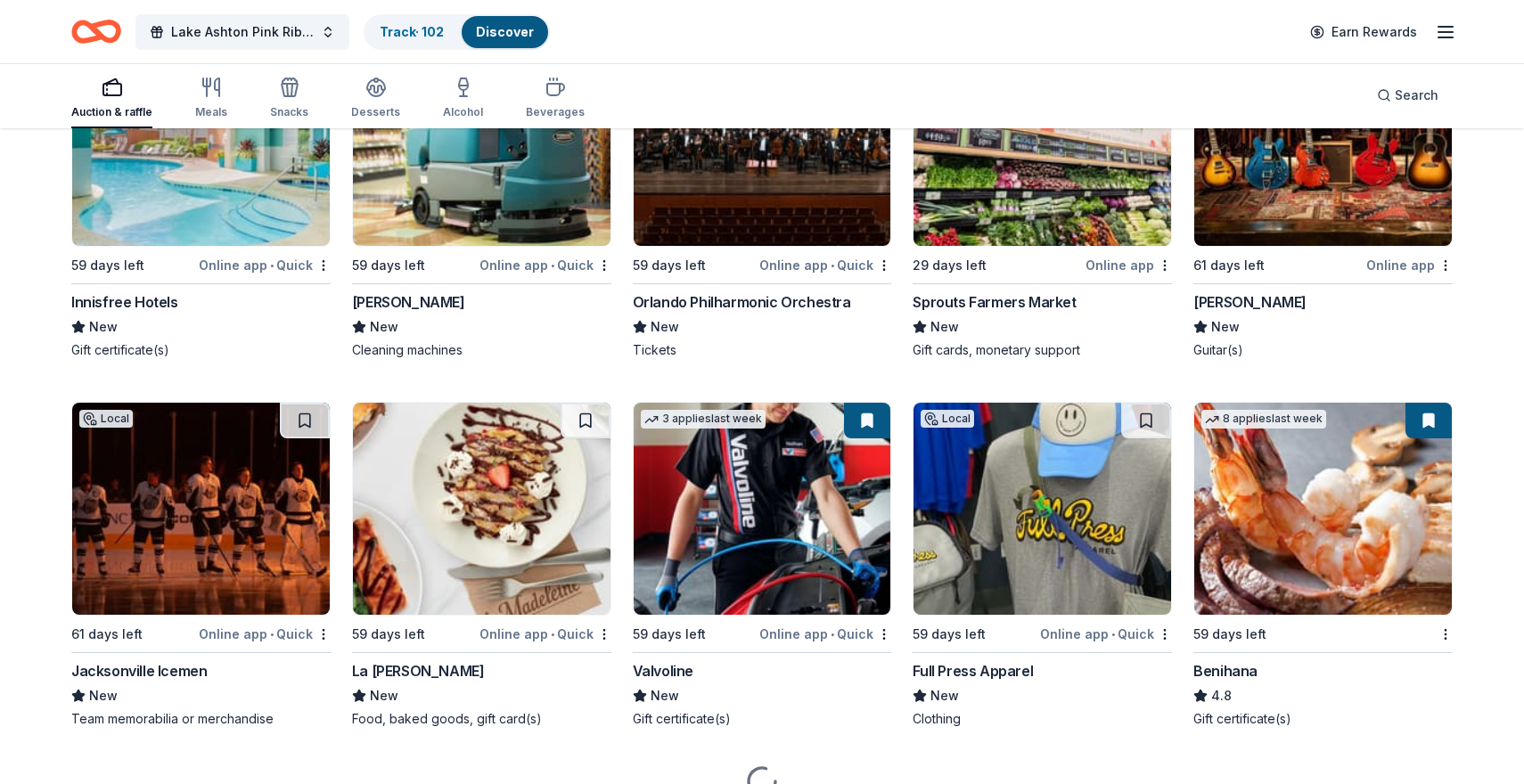
scroll to position [10196, 0]
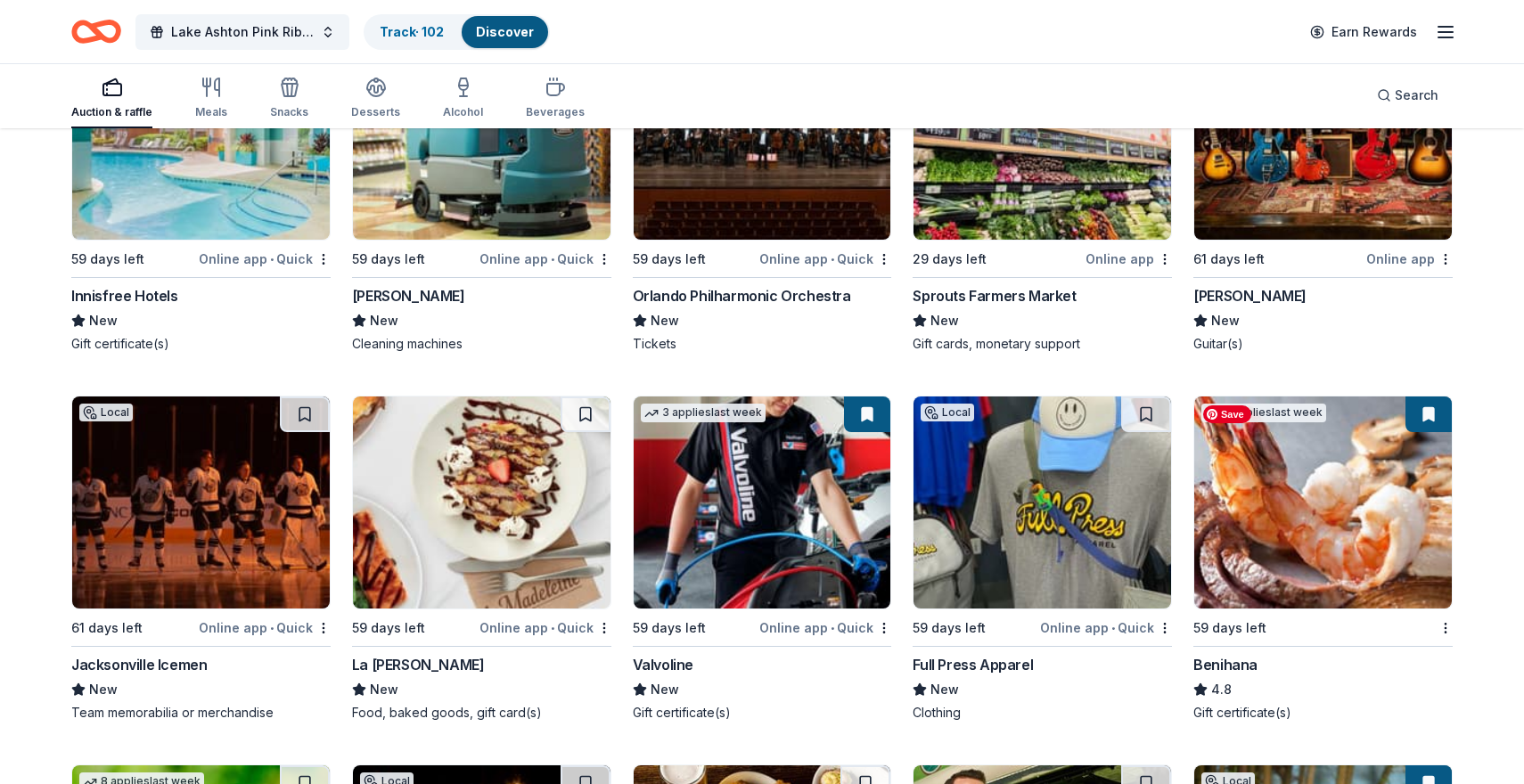
click at [1297, 501] on img at bounding box center [1323, 502] width 258 height 212
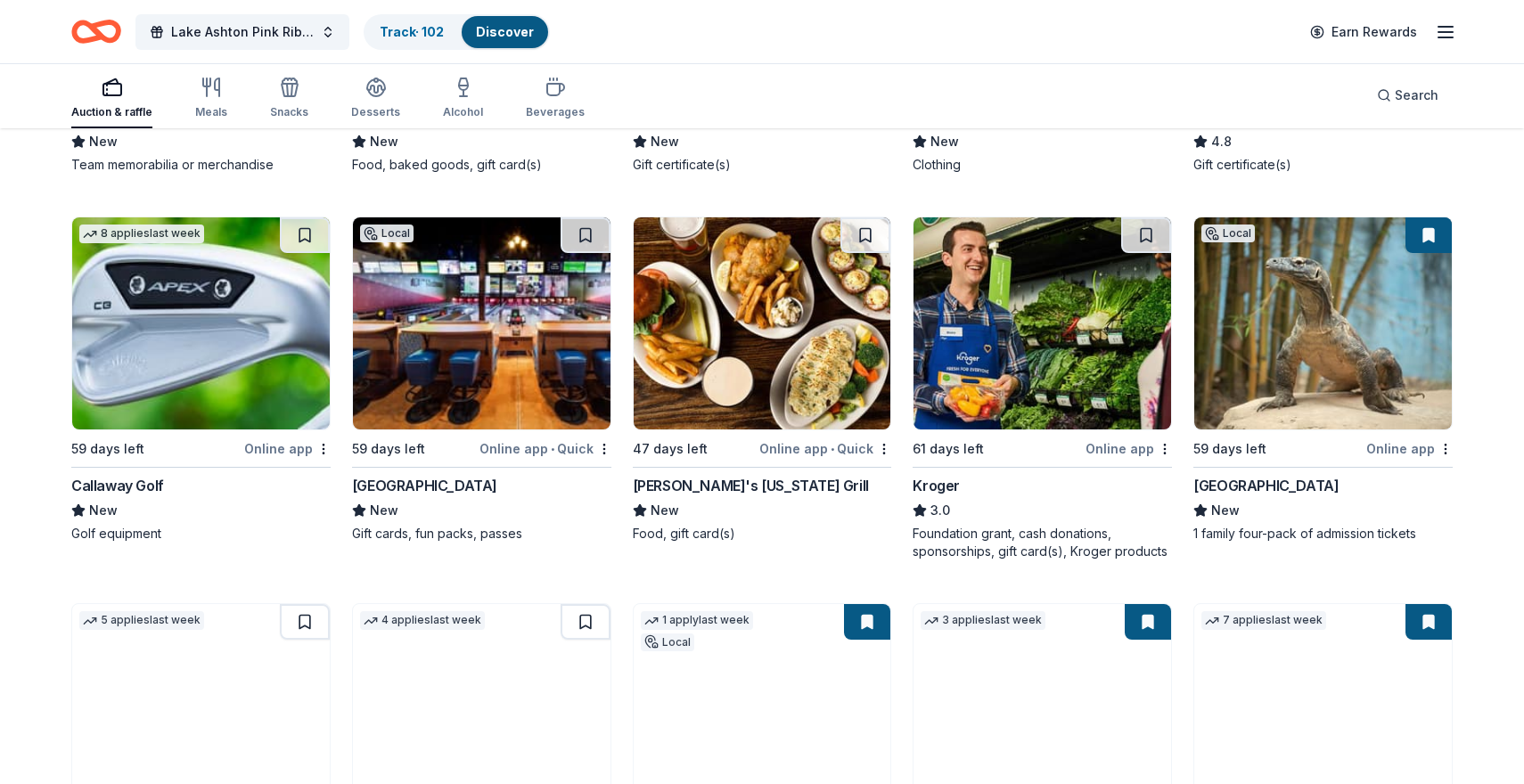
scroll to position [10742, 0]
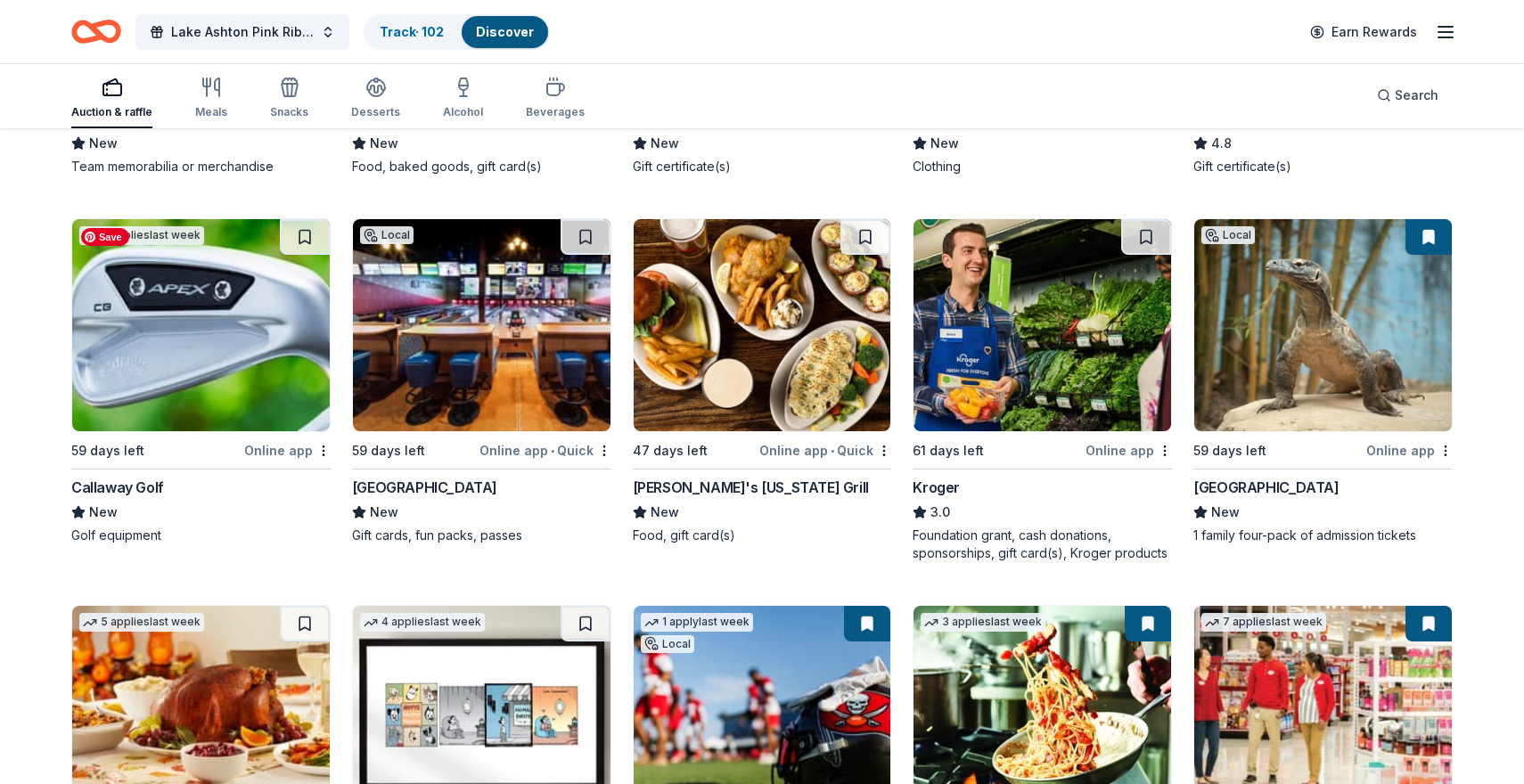
click at [174, 409] on img at bounding box center [201, 325] width 258 height 212
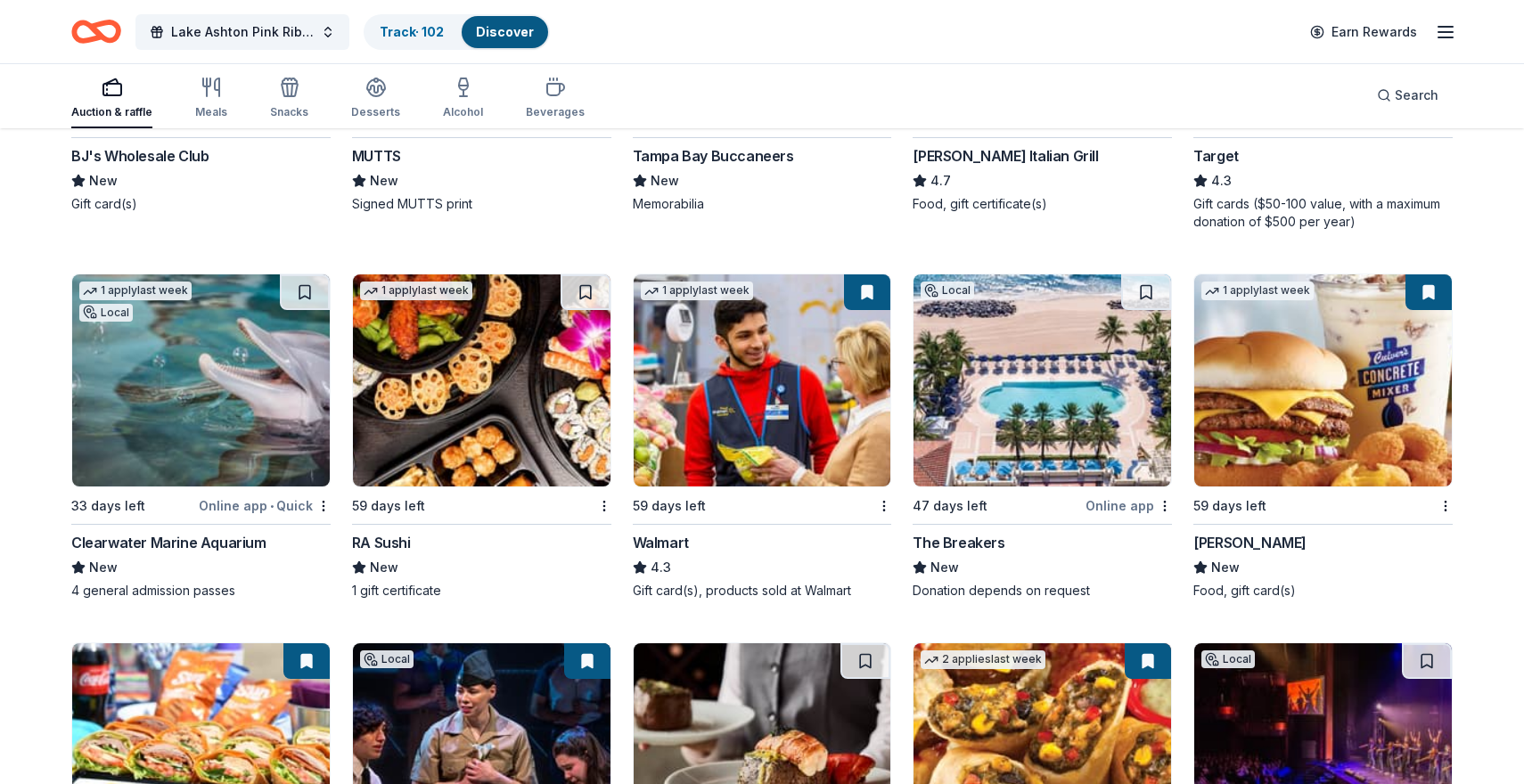
scroll to position [11463, 0]
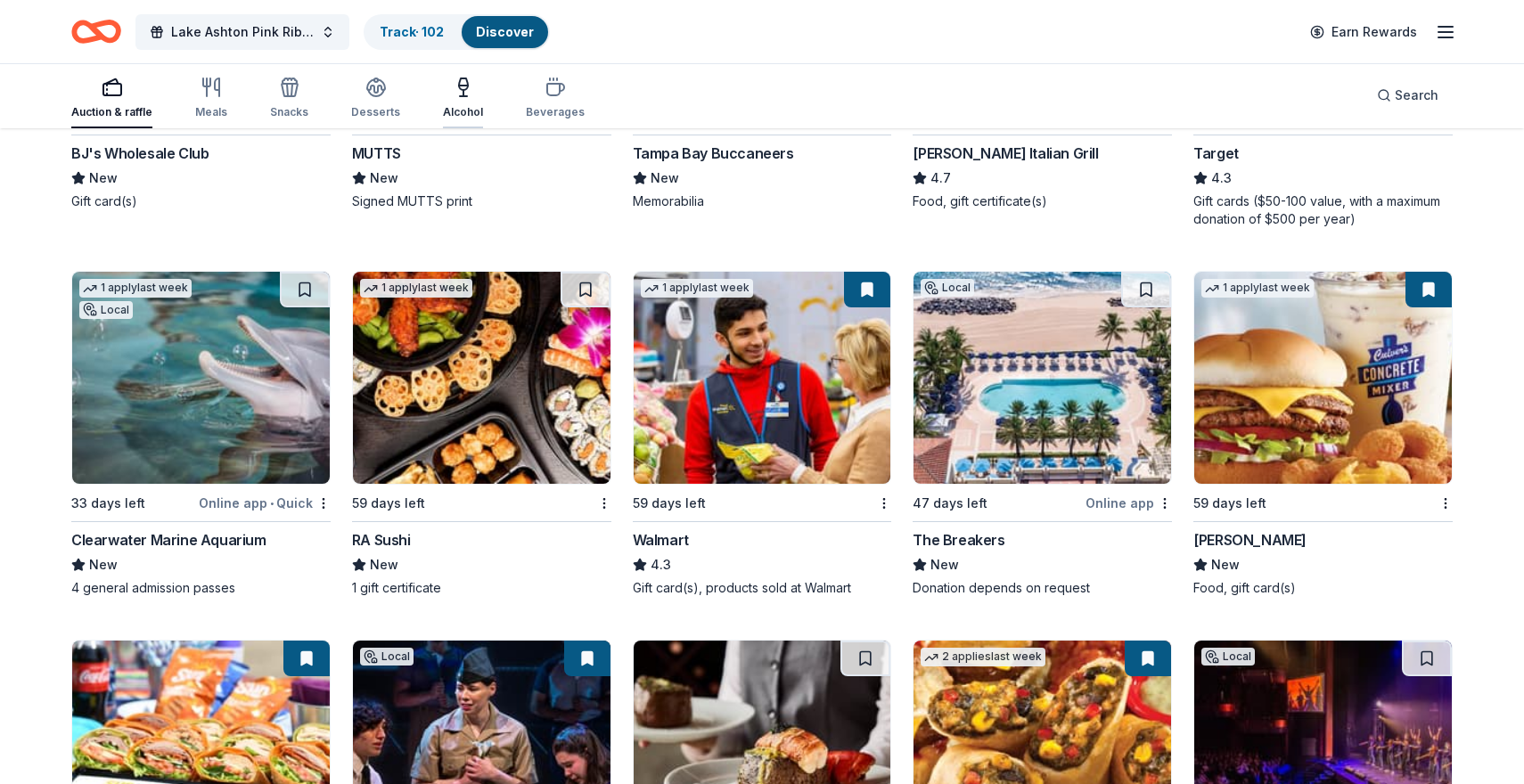
click at [460, 92] on icon "button" at bounding box center [463, 87] width 21 height 21
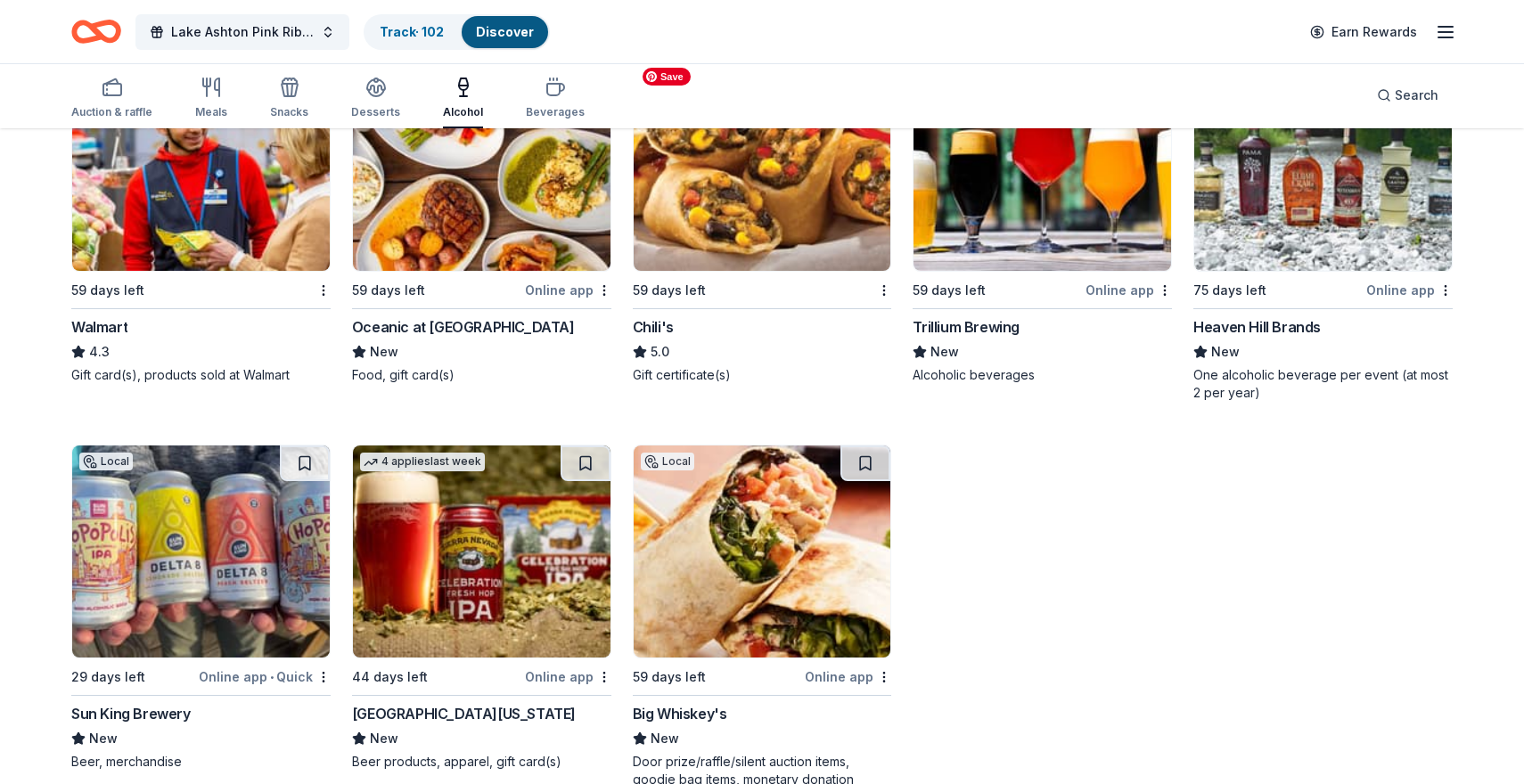
scroll to position [1470, 0]
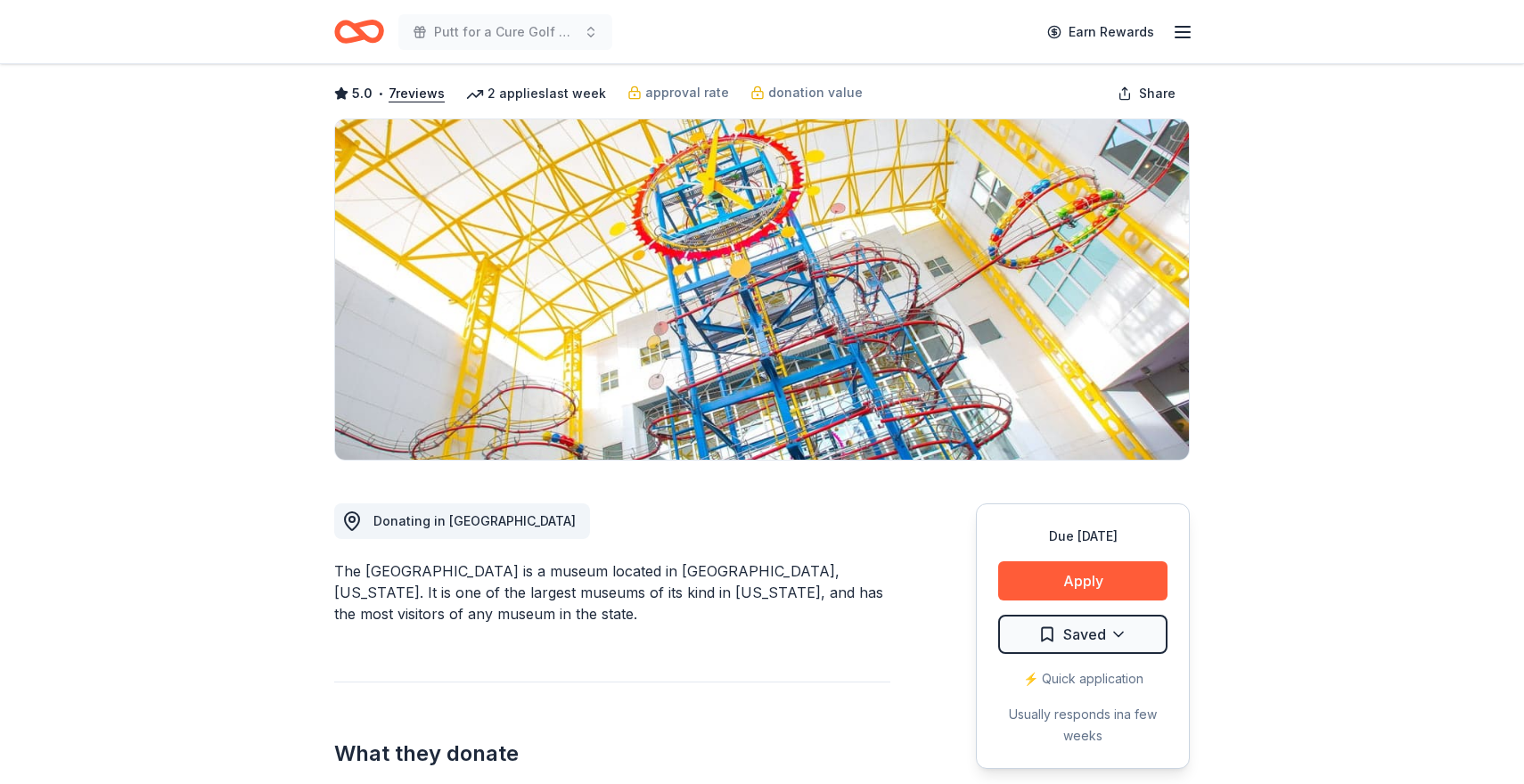
scroll to position [84, 0]
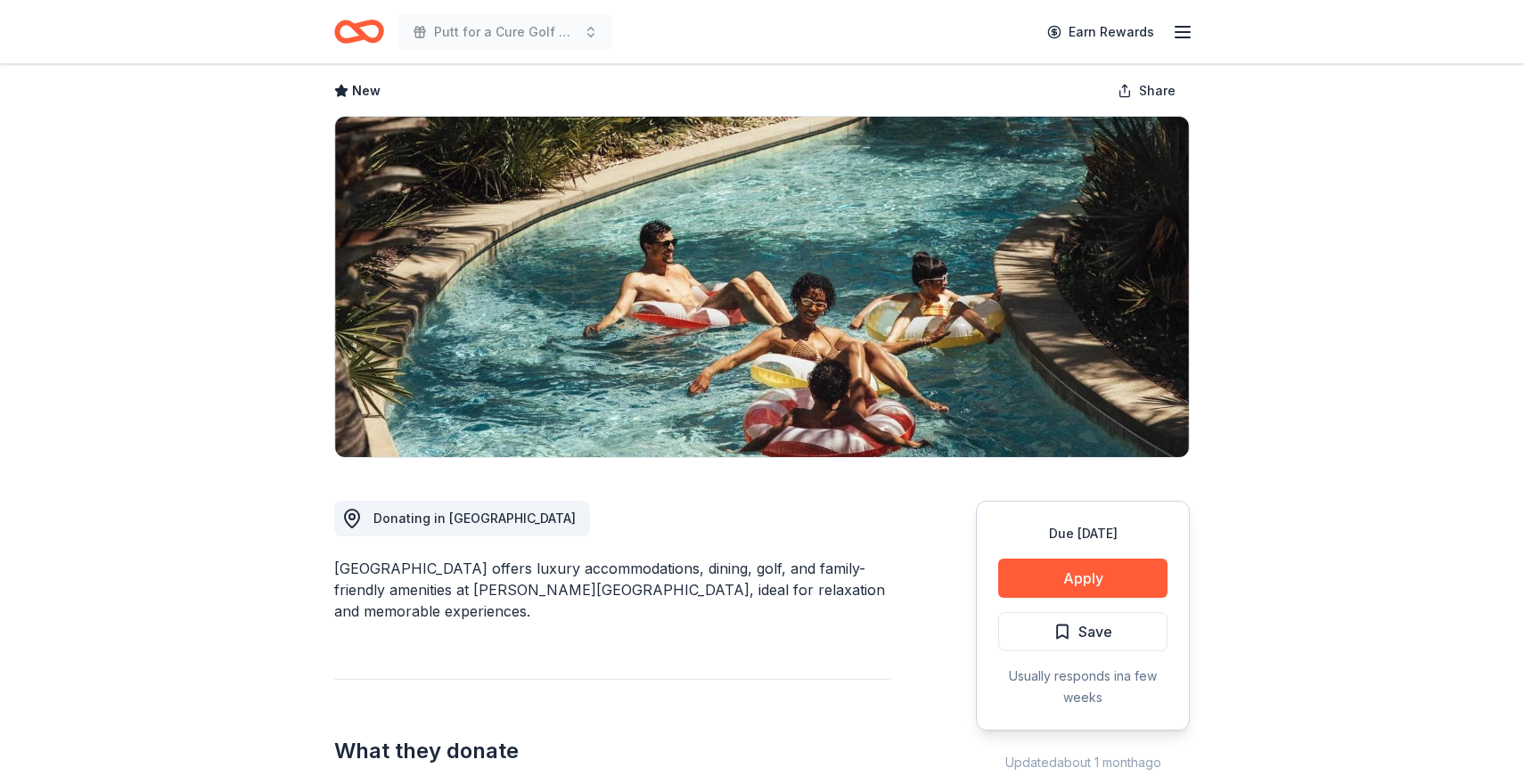
scroll to position [86, 0]
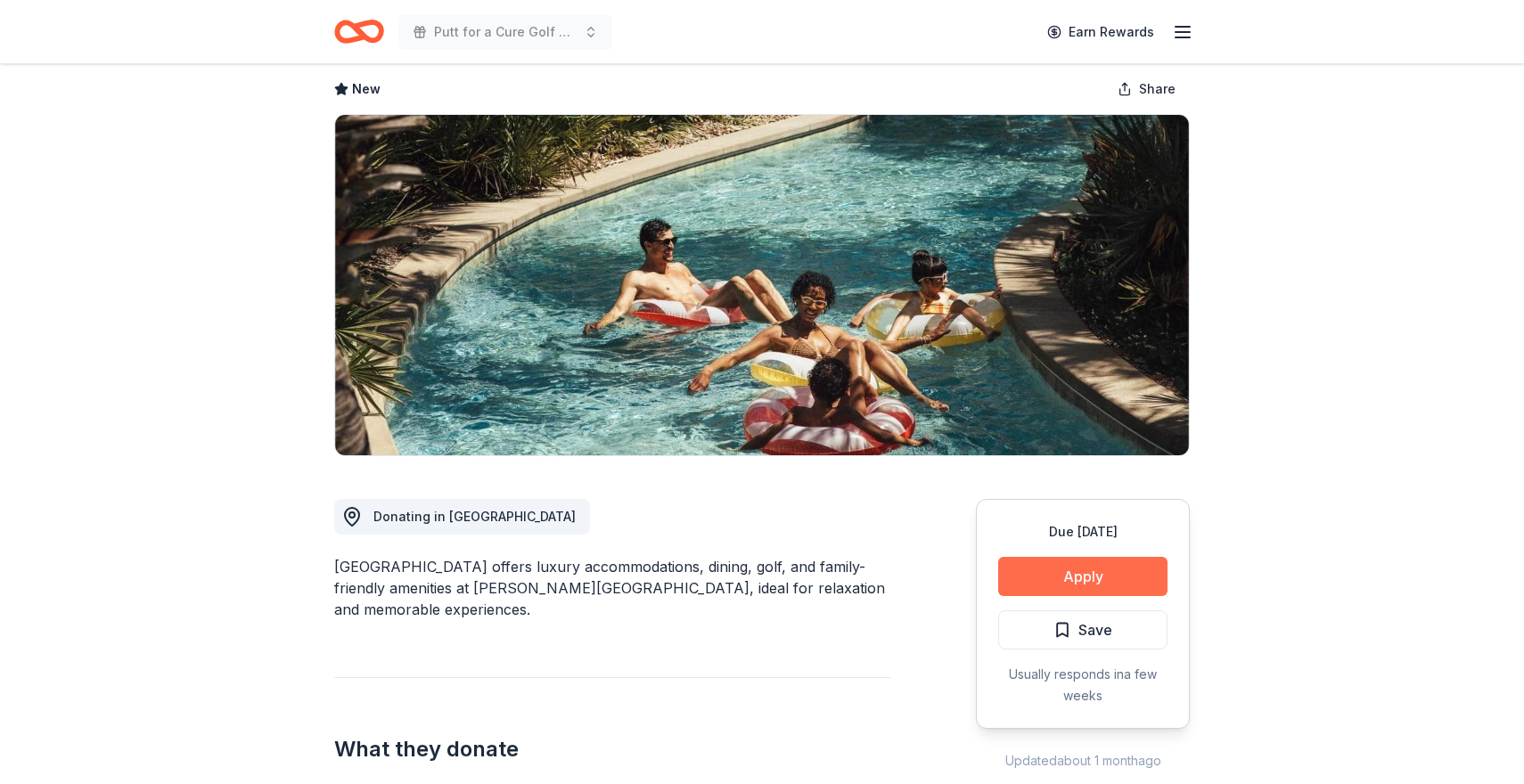
click at [1085, 570] on button "Apply" at bounding box center [1082, 576] width 169 height 39
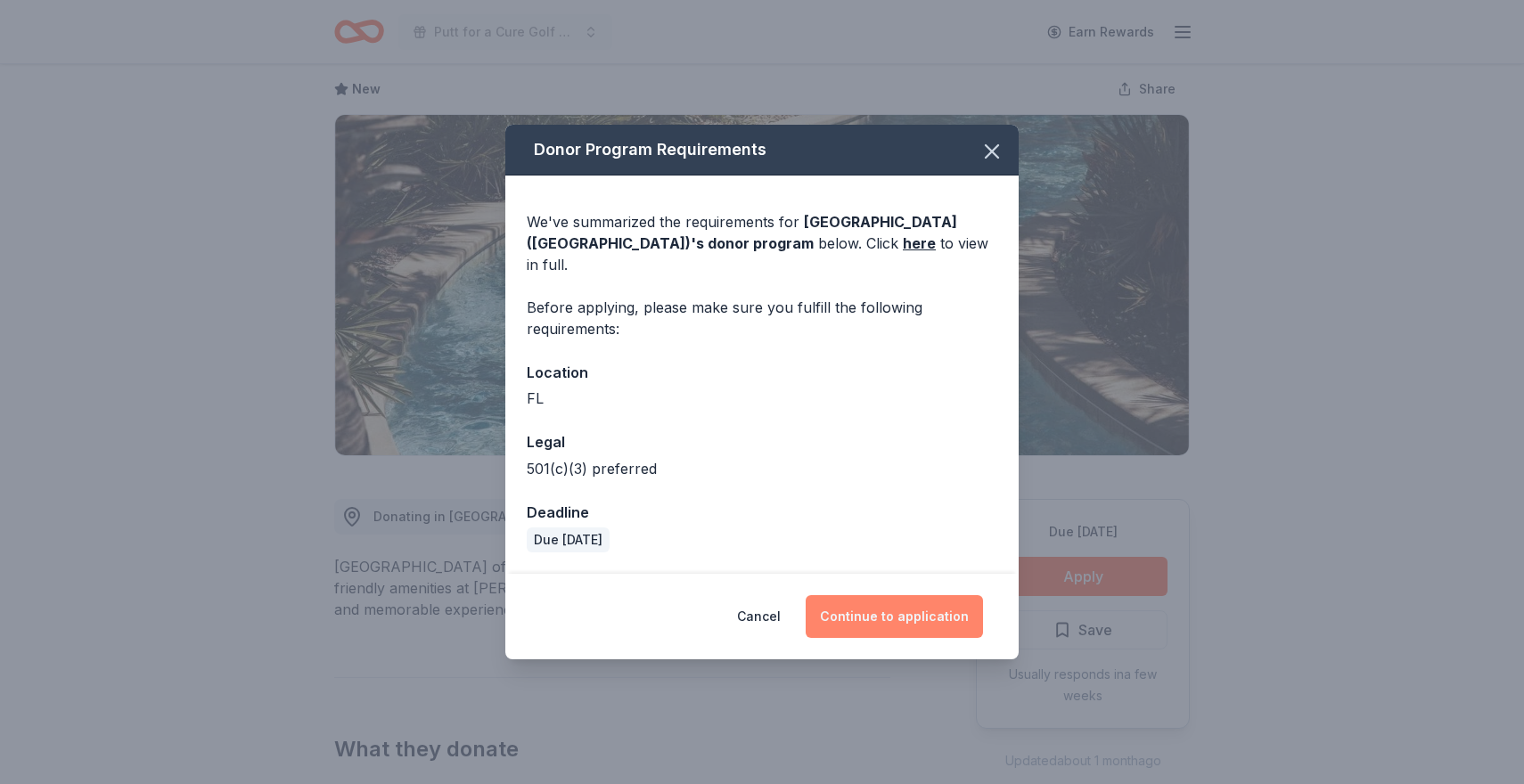
click at [878, 600] on button "Continue to application" at bounding box center [894, 617] width 178 height 43
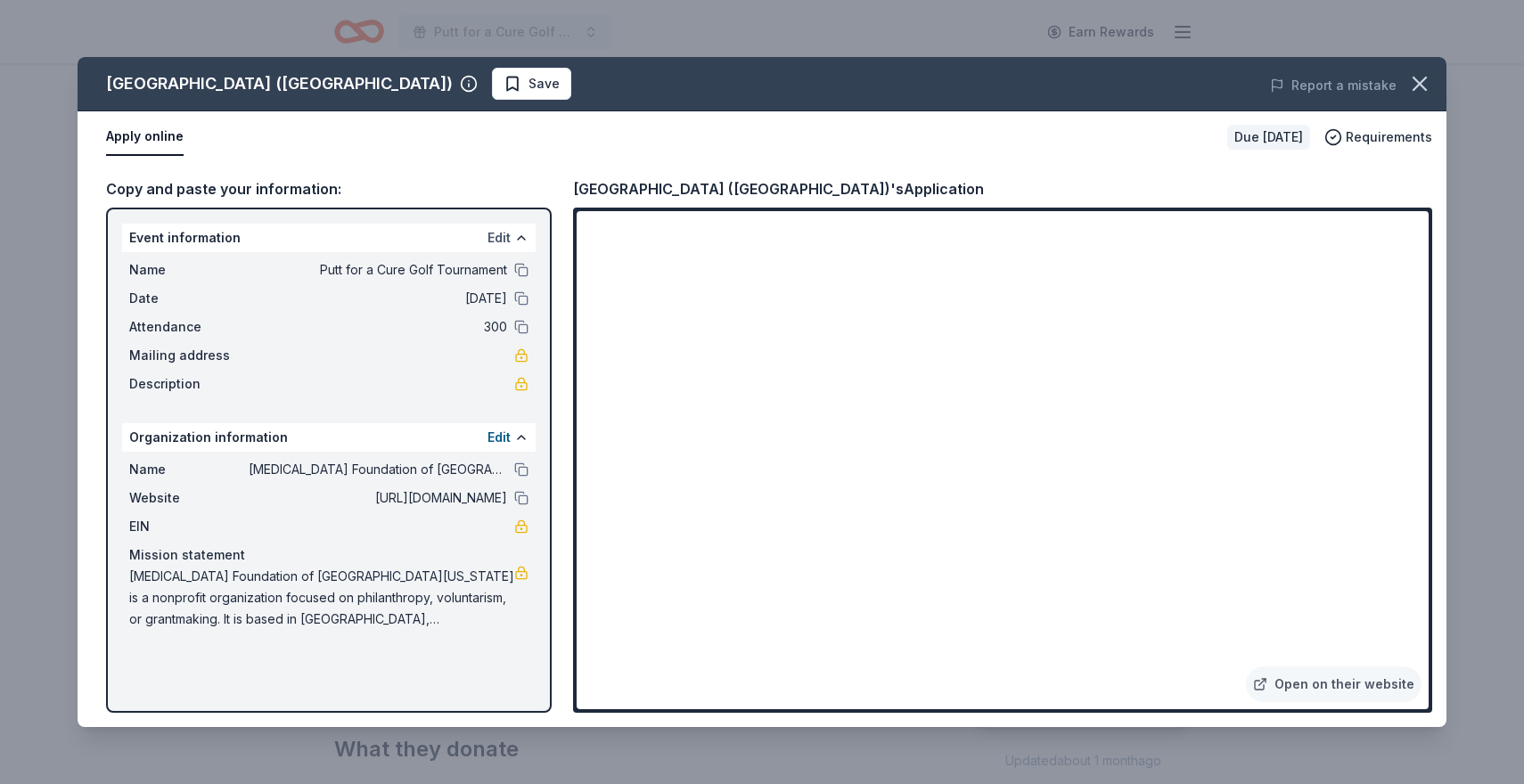
click at [498, 239] on button "Edit" at bounding box center [498, 238] width 23 height 21
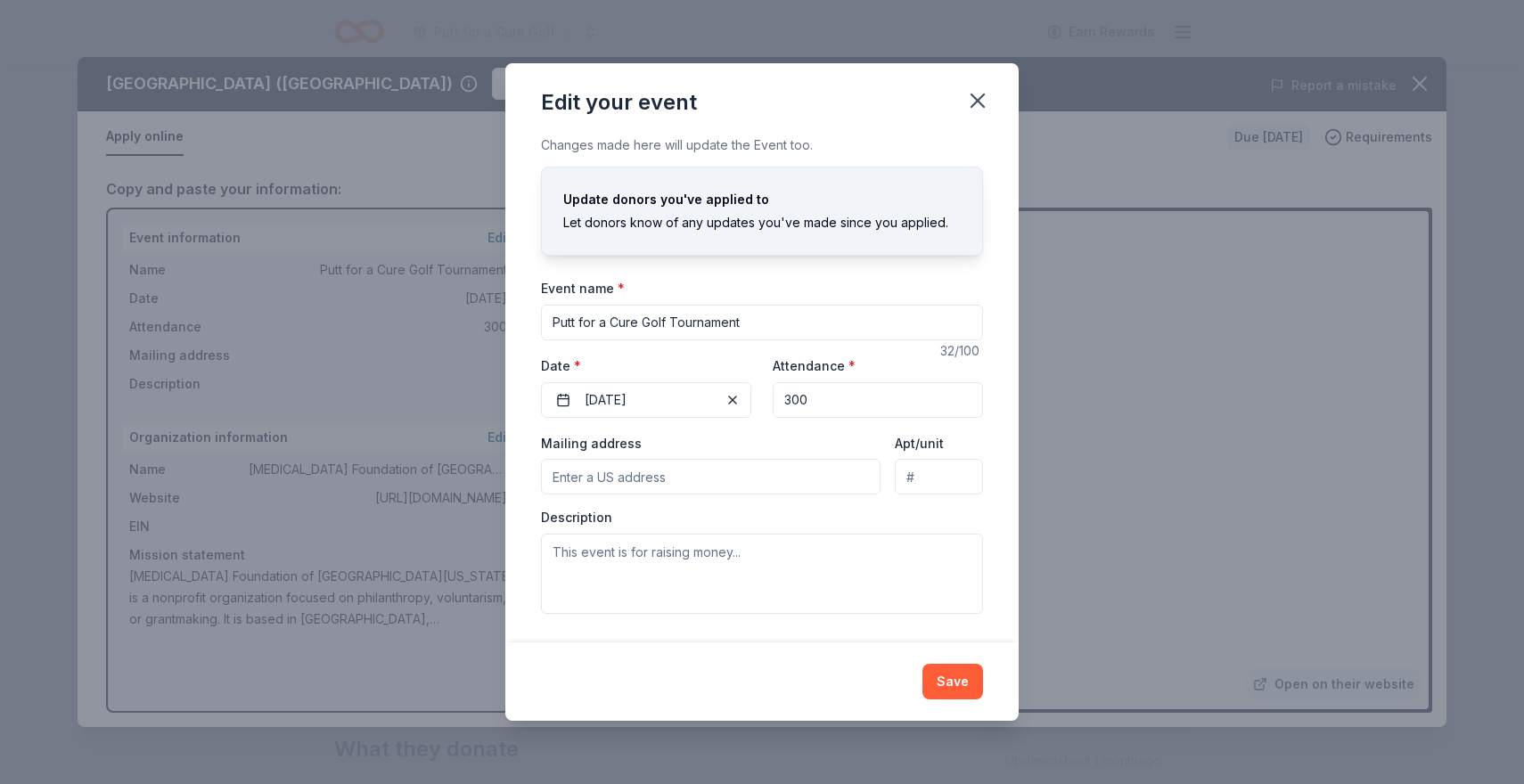
drag, startPoint x: 751, startPoint y: 322, endPoint x: 464, endPoint y: 289, distance: 288.9
click at [464, 290] on div "Edit your event Changes made here will update the Event too. Update donors you'…" at bounding box center [762, 392] width 1524 height 784
click at [464, 289] on div "Edit your event Changes made here will update the Event too. Update donors you'…" at bounding box center [762, 392] width 1524 height 784
drag, startPoint x: 738, startPoint y: 316, endPoint x: 462, endPoint y: 294, distance: 276.9
click at [462, 294] on div "Edit your event Changes made here will update the Event too. Update donors you'…" at bounding box center [762, 392] width 1524 height 784
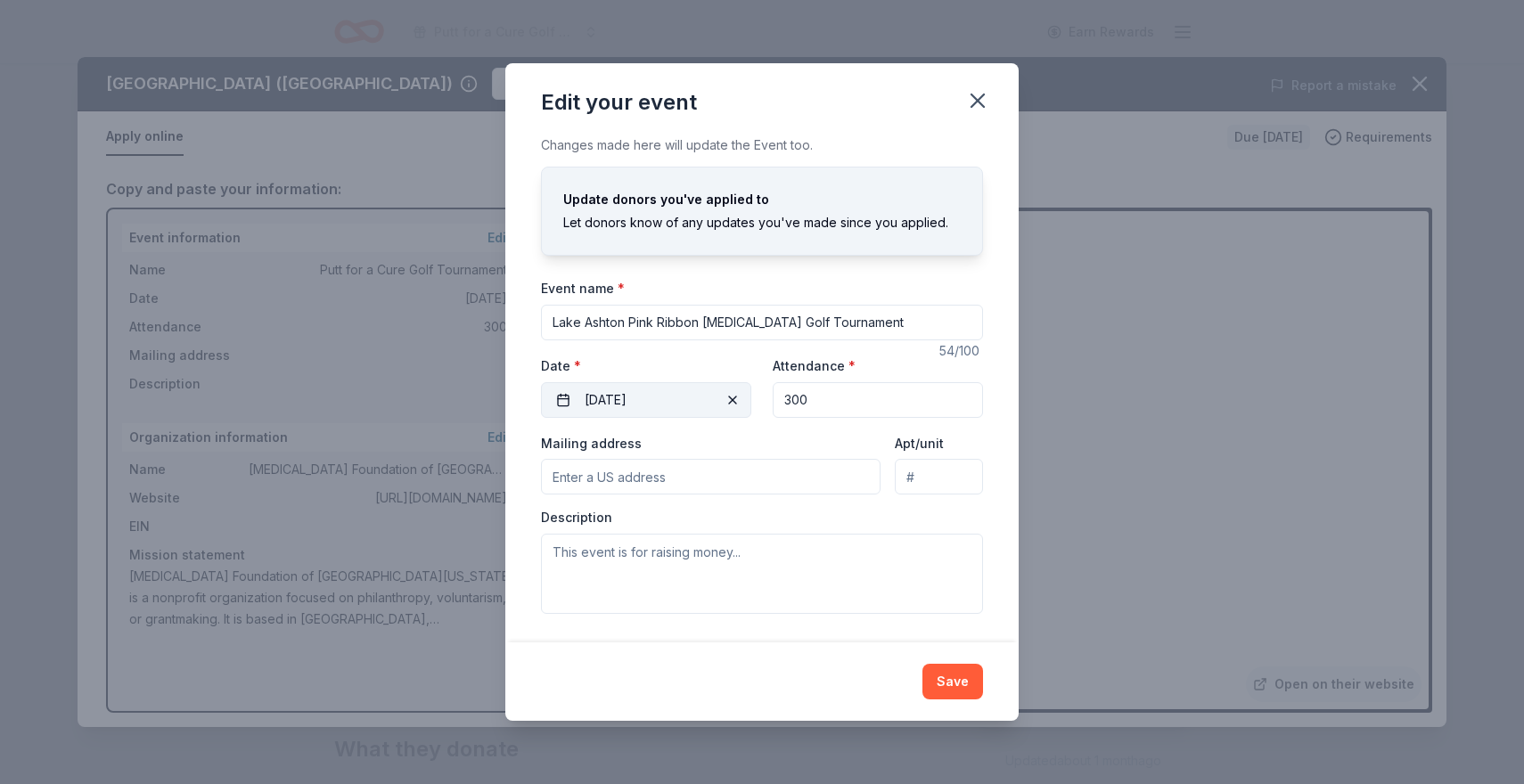
type input "Lake Ashton Pink Ribbon [MEDICAL_DATA] Golf Tournament"
click at [611, 396] on button "11/09/2025" at bounding box center [645, 399] width 210 height 36
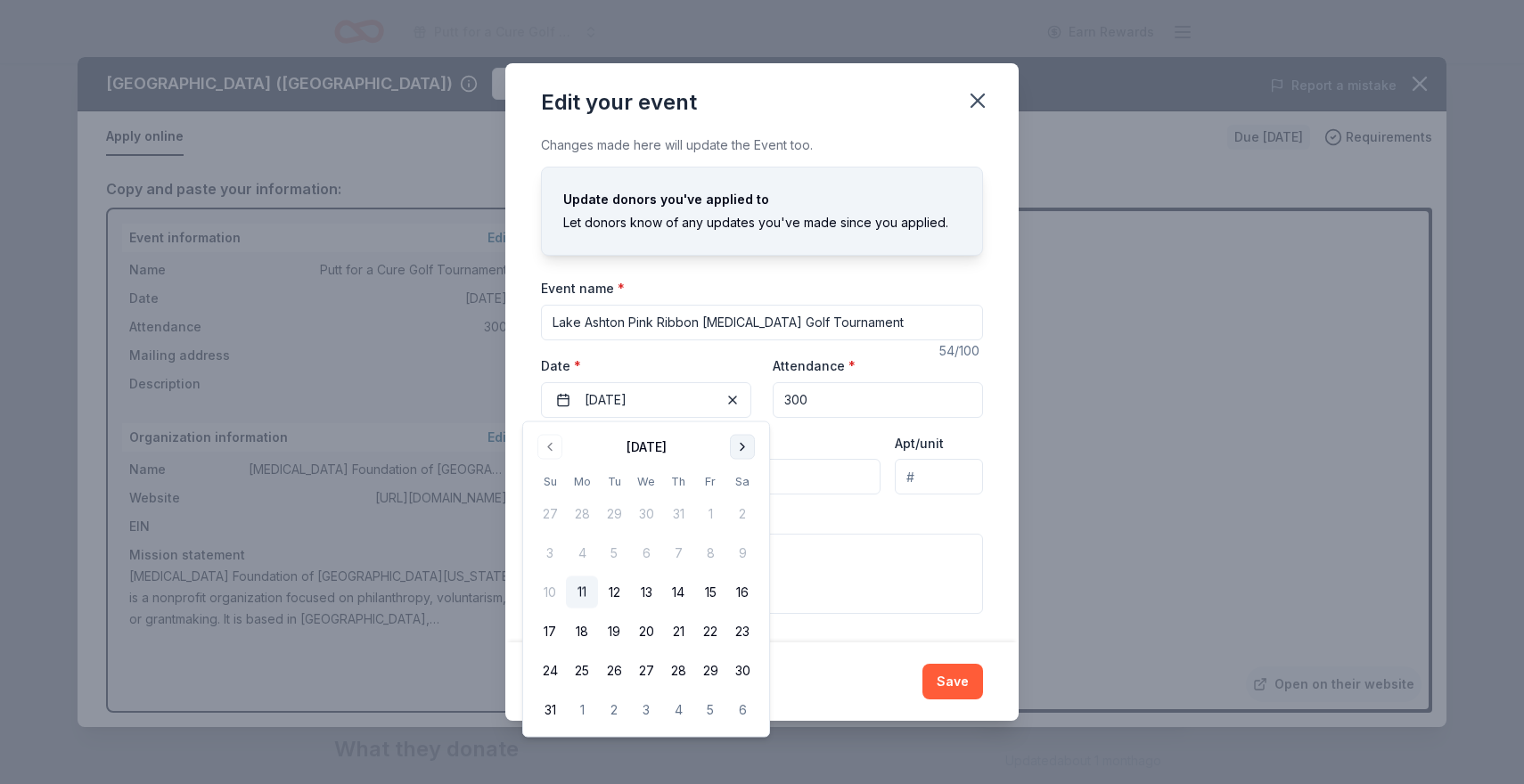
click at [737, 447] on button "Go to next month" at bounding box center [742, 447] width 25 height 25
click at [742, 550] on button "8" at bounding box center [743, 553] width 32 height 32
click at [870, 401] on input "300" at bounding box center [878, 399] width 210 height 36
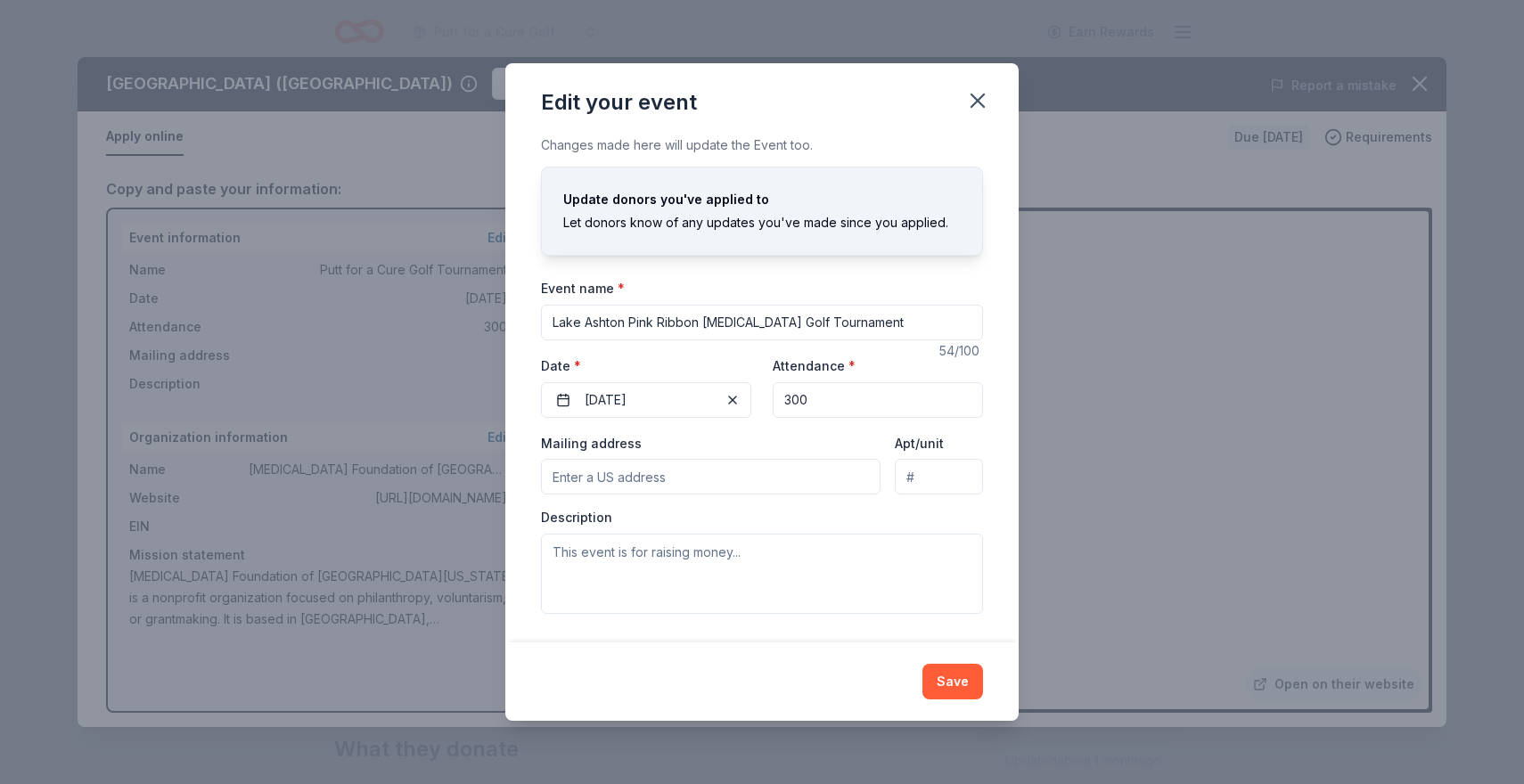
click at [710, 484] on input "Mailing address" at bounding box center [710, 476] width 339 height 36
type input "1515 Riviera Court"
click at [608, 557] on textarea at bounding box center [762, 573] width 442 height 80
click at [751, 555] on textarea at bounding box center [762, 573] width 442 height 80
click at [549, 552] on textarea at bounding box center [762, 573] width 442 height 80
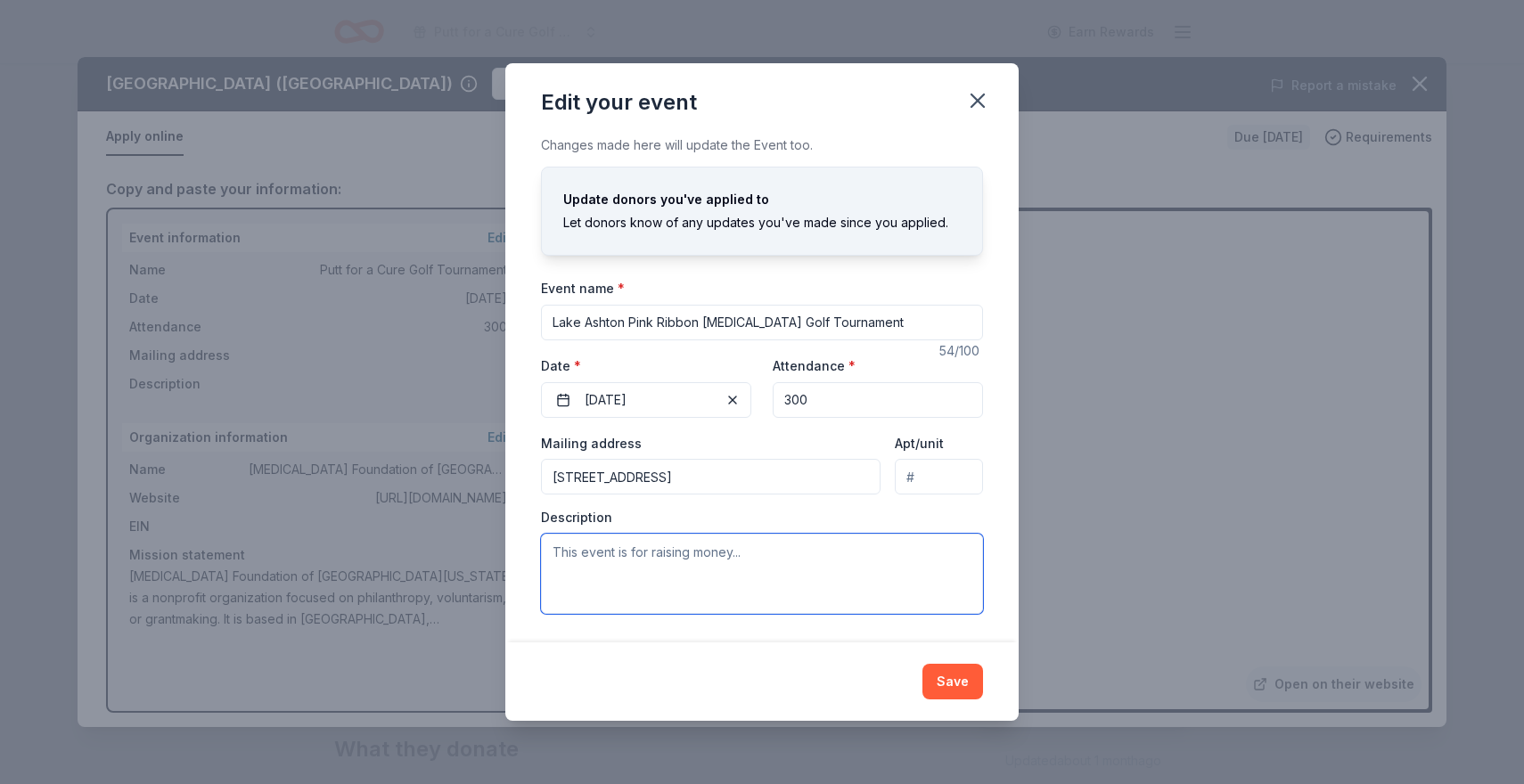
paste textarea "This year the Lake Ashton Golf Club is sponsoring a “[MEDICAL_DATA] Golf Tourna…"
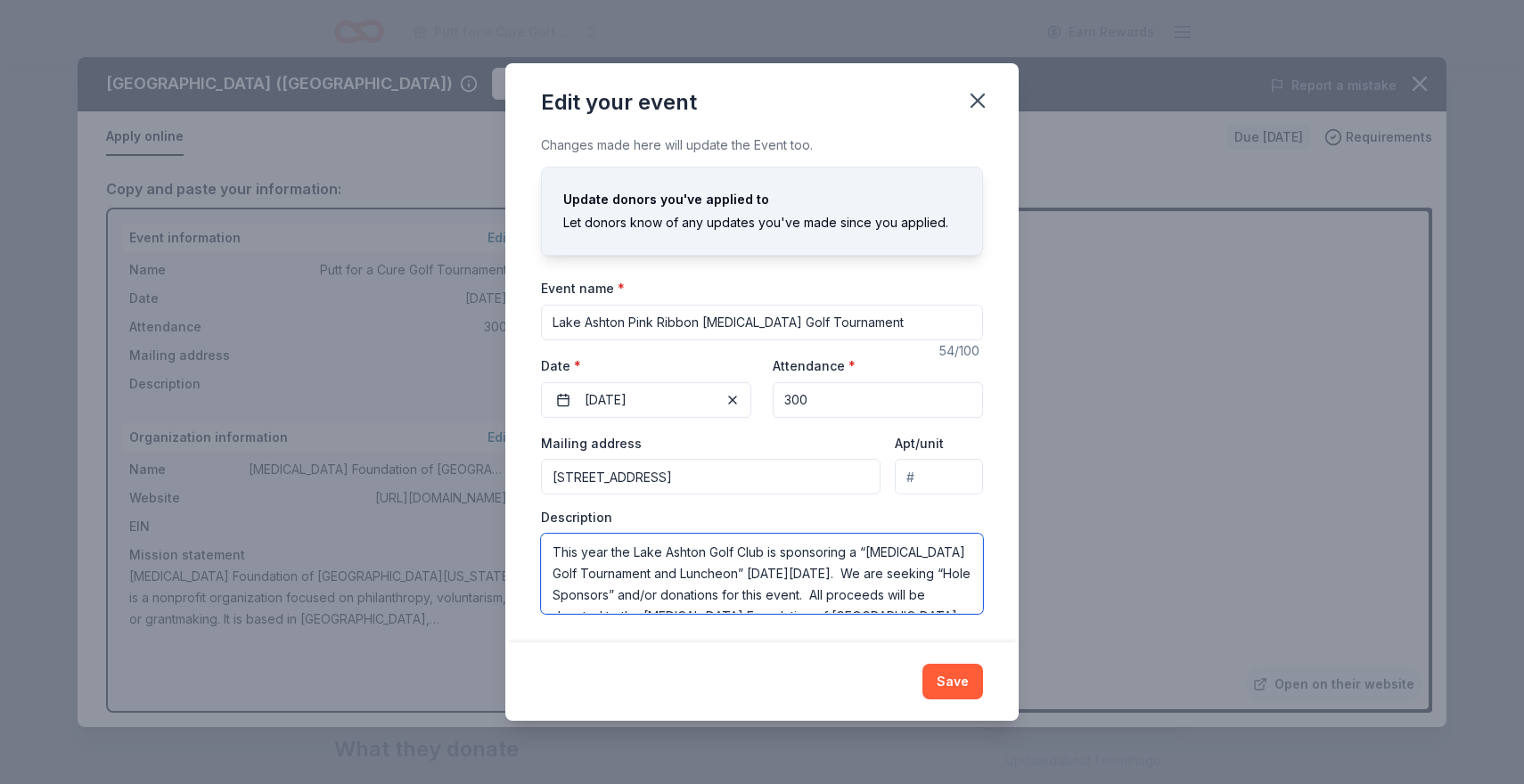
scroll to position [375, 0]
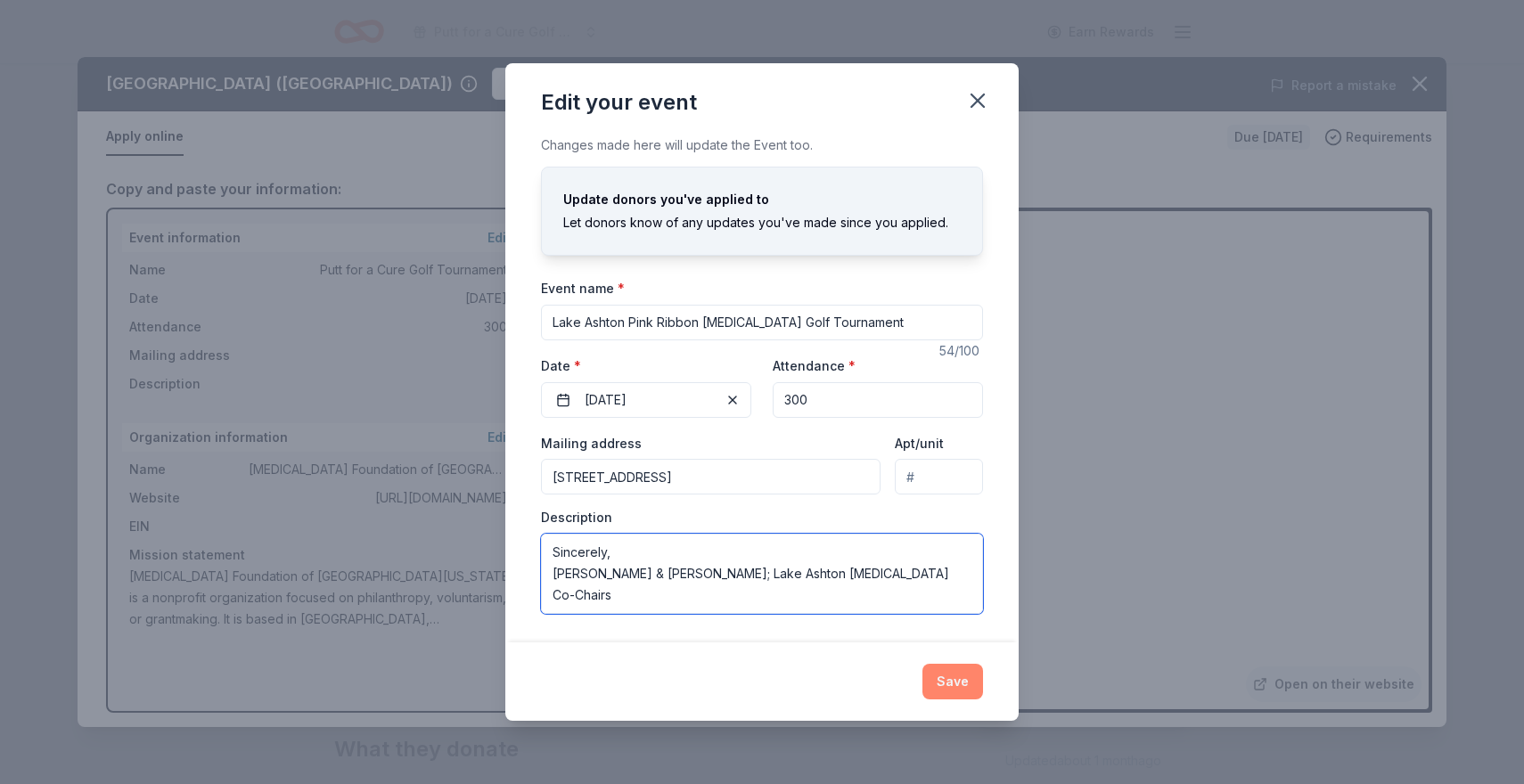
type textarea "This year the Lake Ashton Golf Club is sponsoring a “[MEDICAL_DATA] Golf Tourna…"
click at [949, 680] on button "Save" at bounding box center [953, 681] width 61 height 36
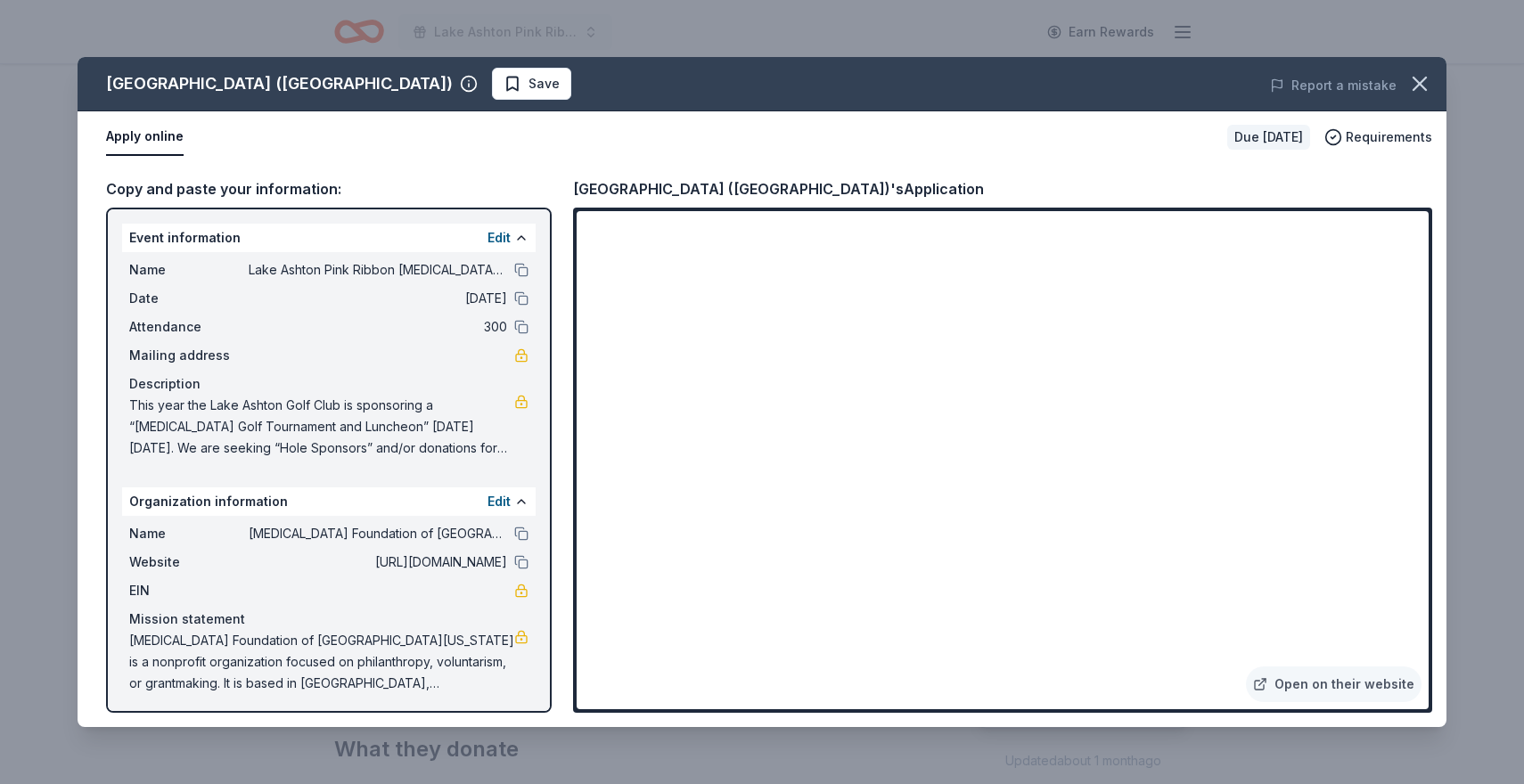
scroll to position [5, 0]
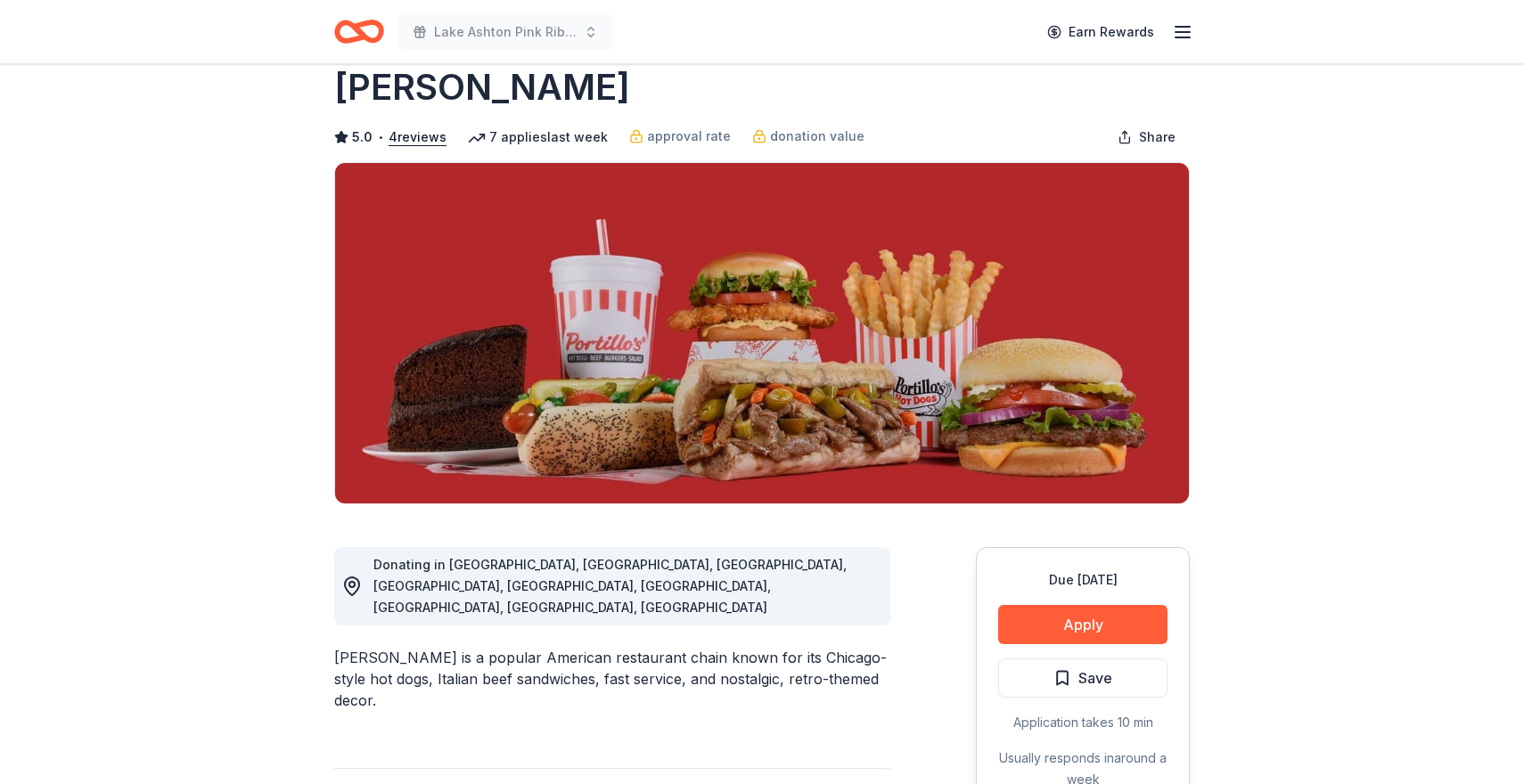
scroll to position [37, 0]
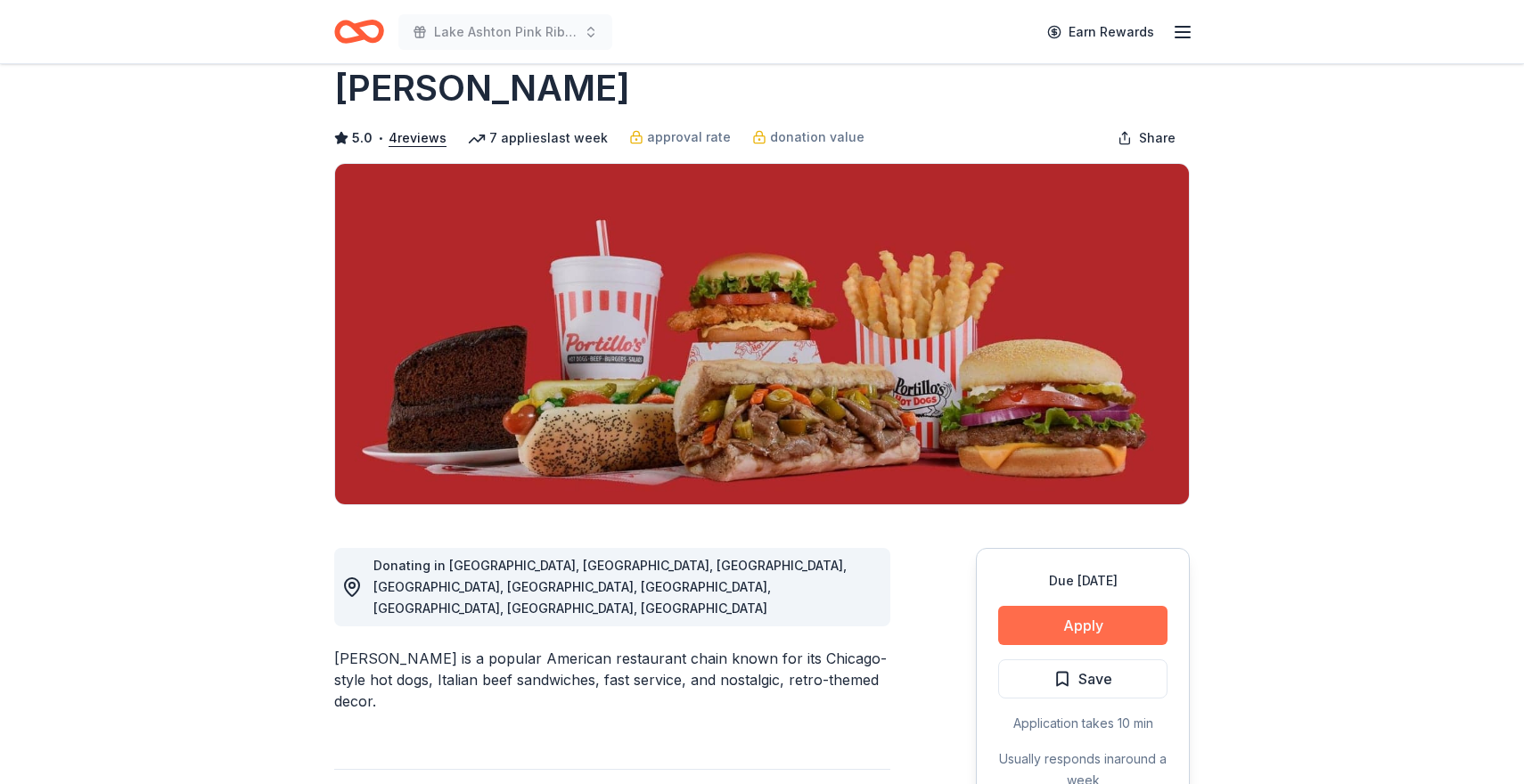
click at [1088, 625] on button "Apply" at bounding box center [1082, 625] width 169 height 39
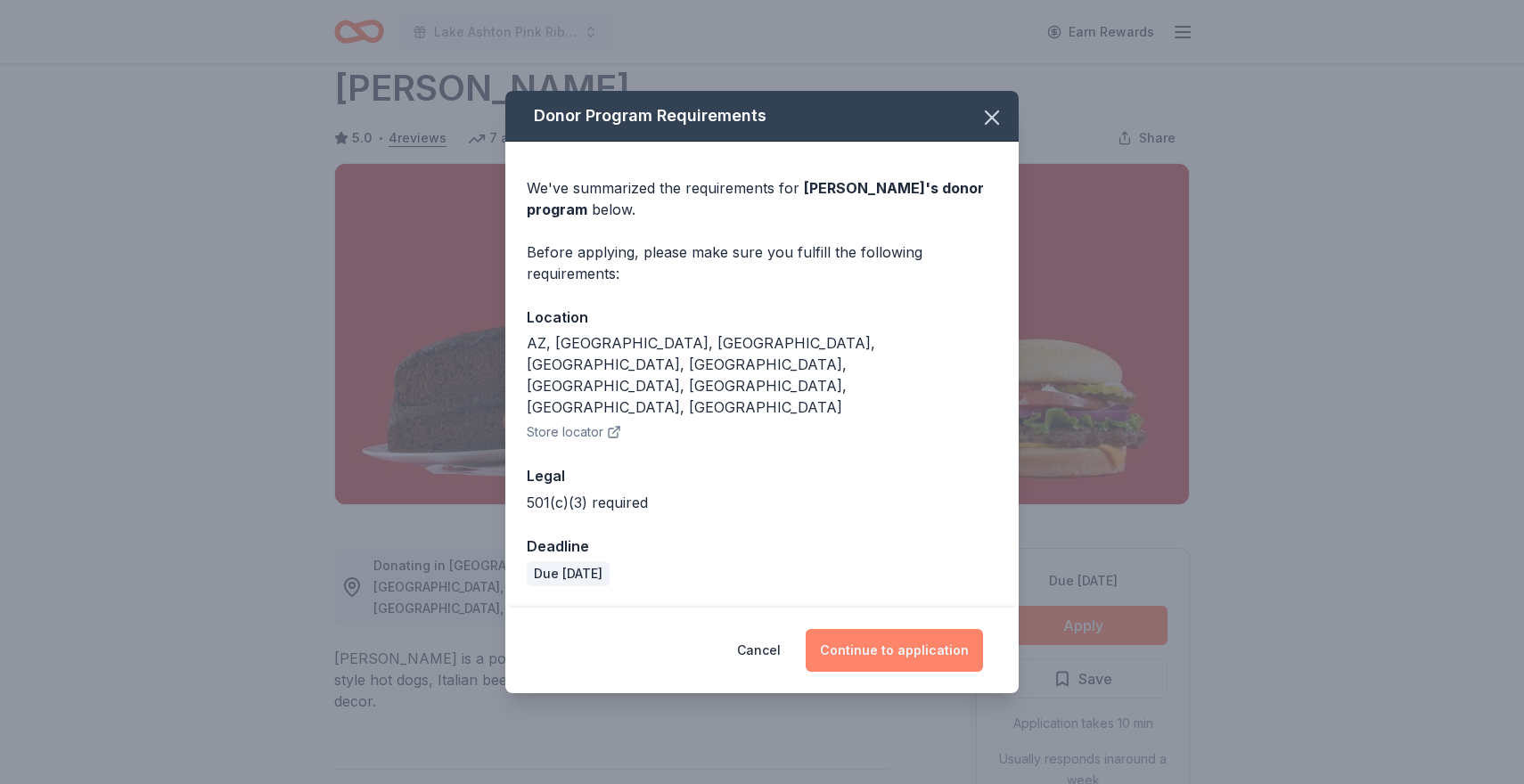
click at [879, 629] on button "Continue to application" at bounding box center [894, 650] width 178 height 43
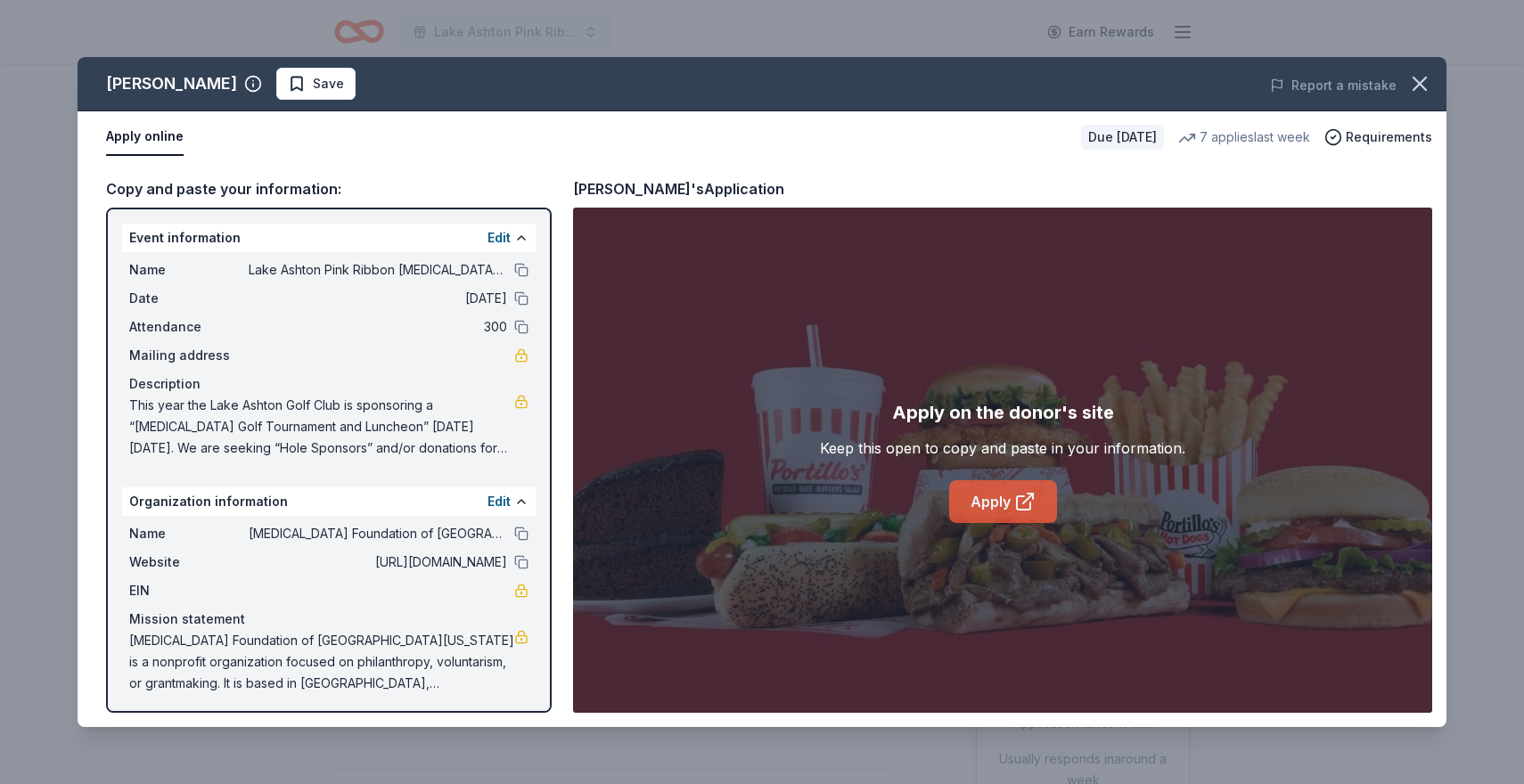
click at [998, 492] on link "Apply" at bounding box center [1002, 502] width 108 height 43
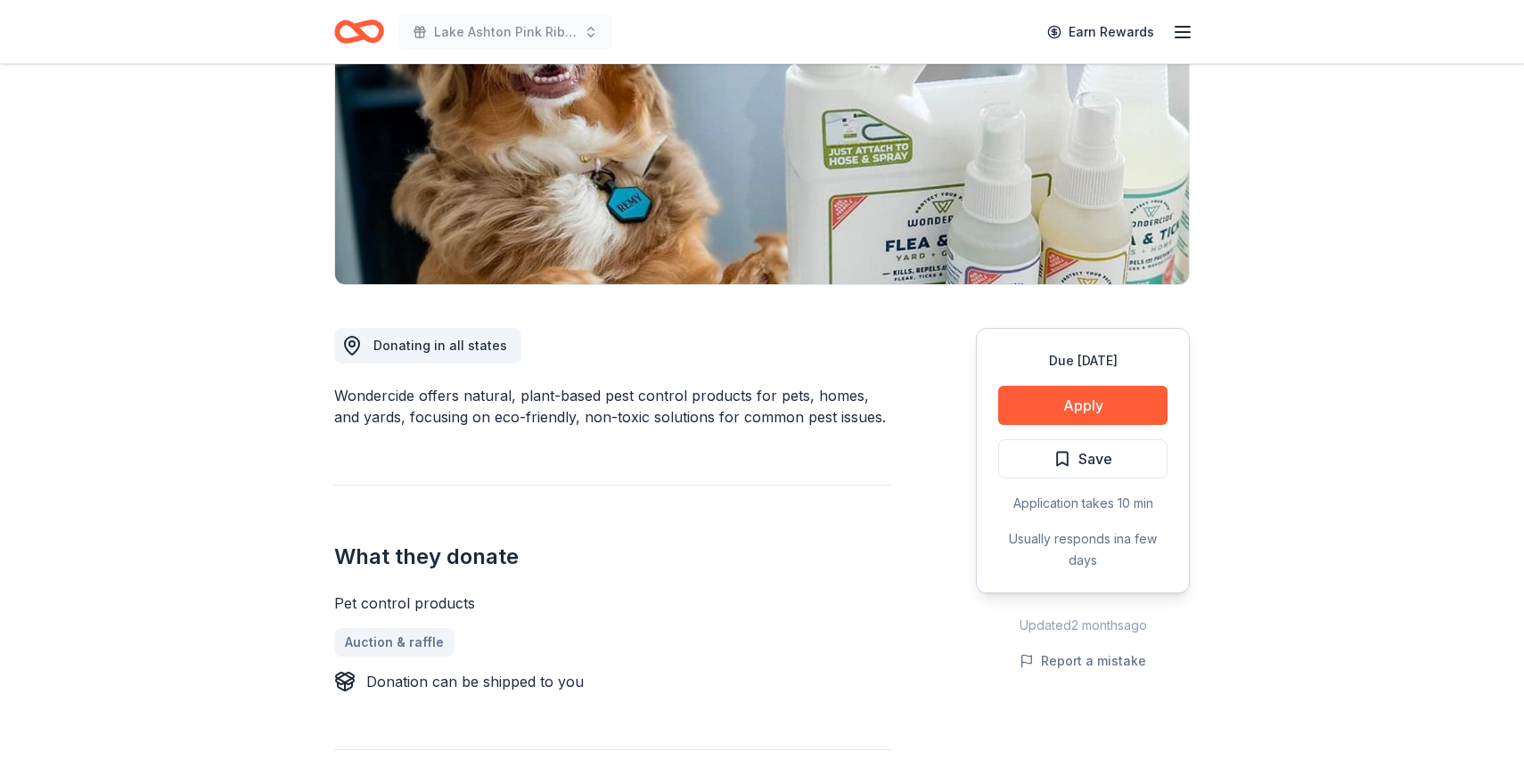
scroll to position [262, 0]
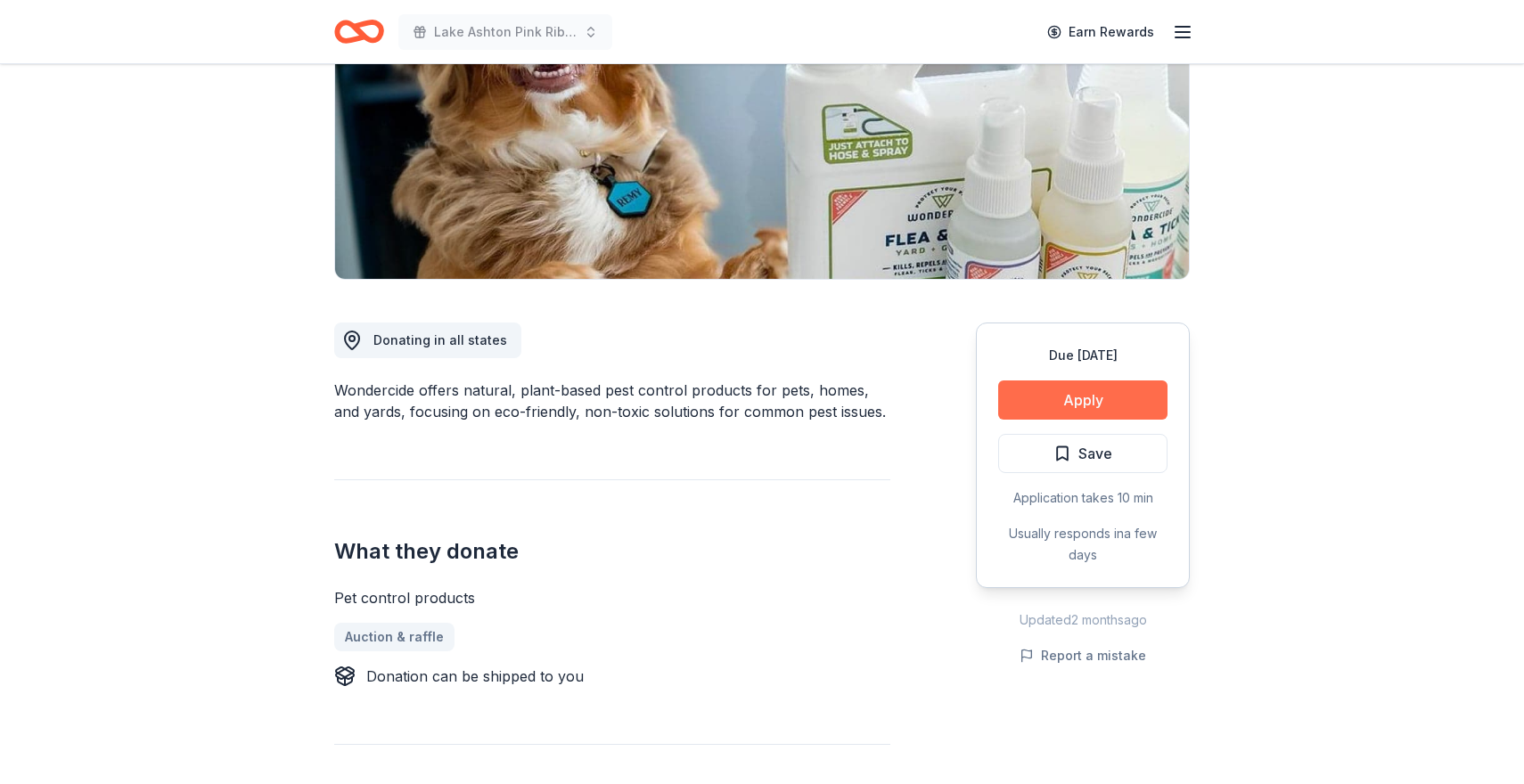
click at [1078, 401] on button "Apply" at bounding box center [1082, 400] width 169 height 39
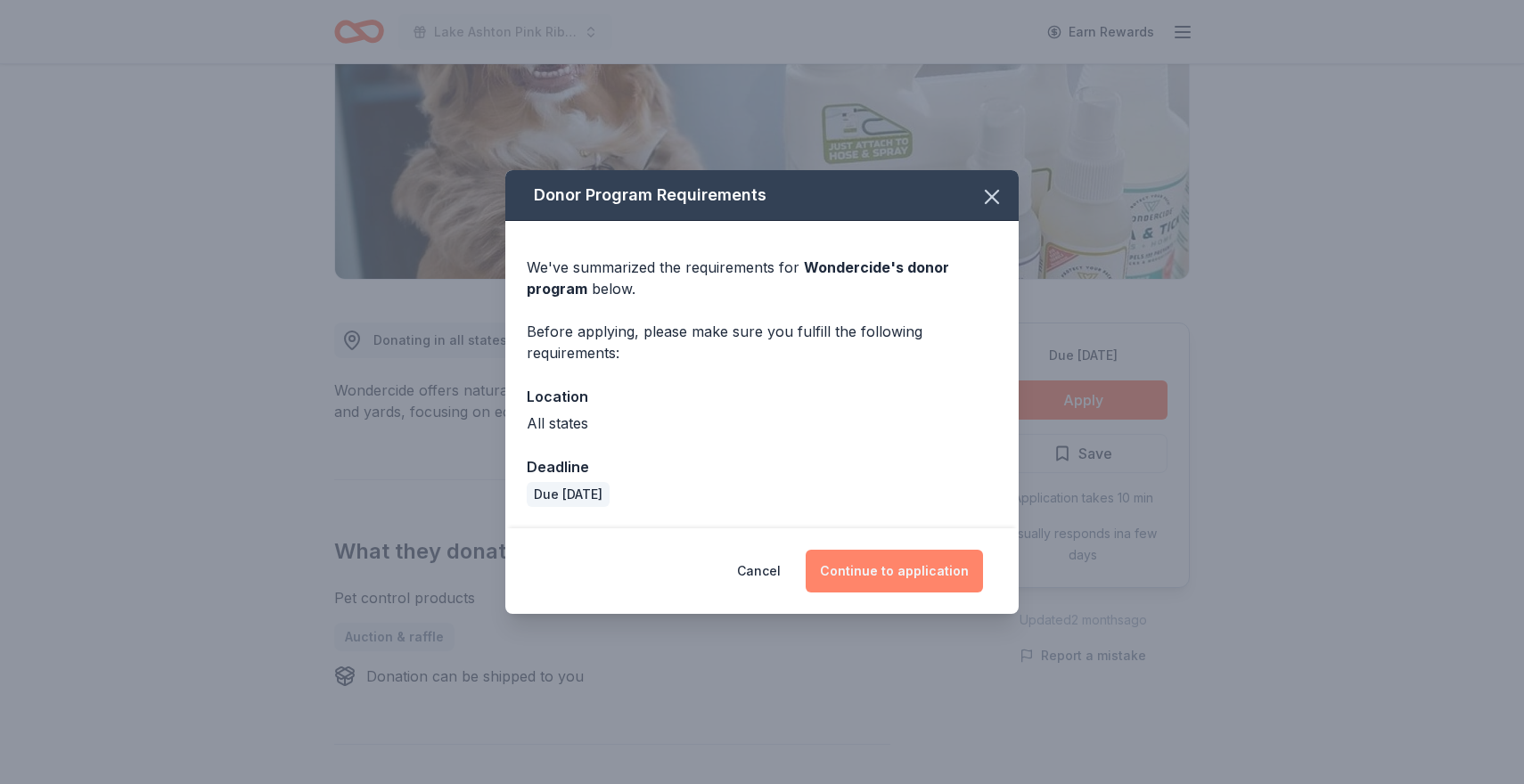
click at [888, 564] on button "Continue to application" at bounding box center [894, 571] width 178 height 43
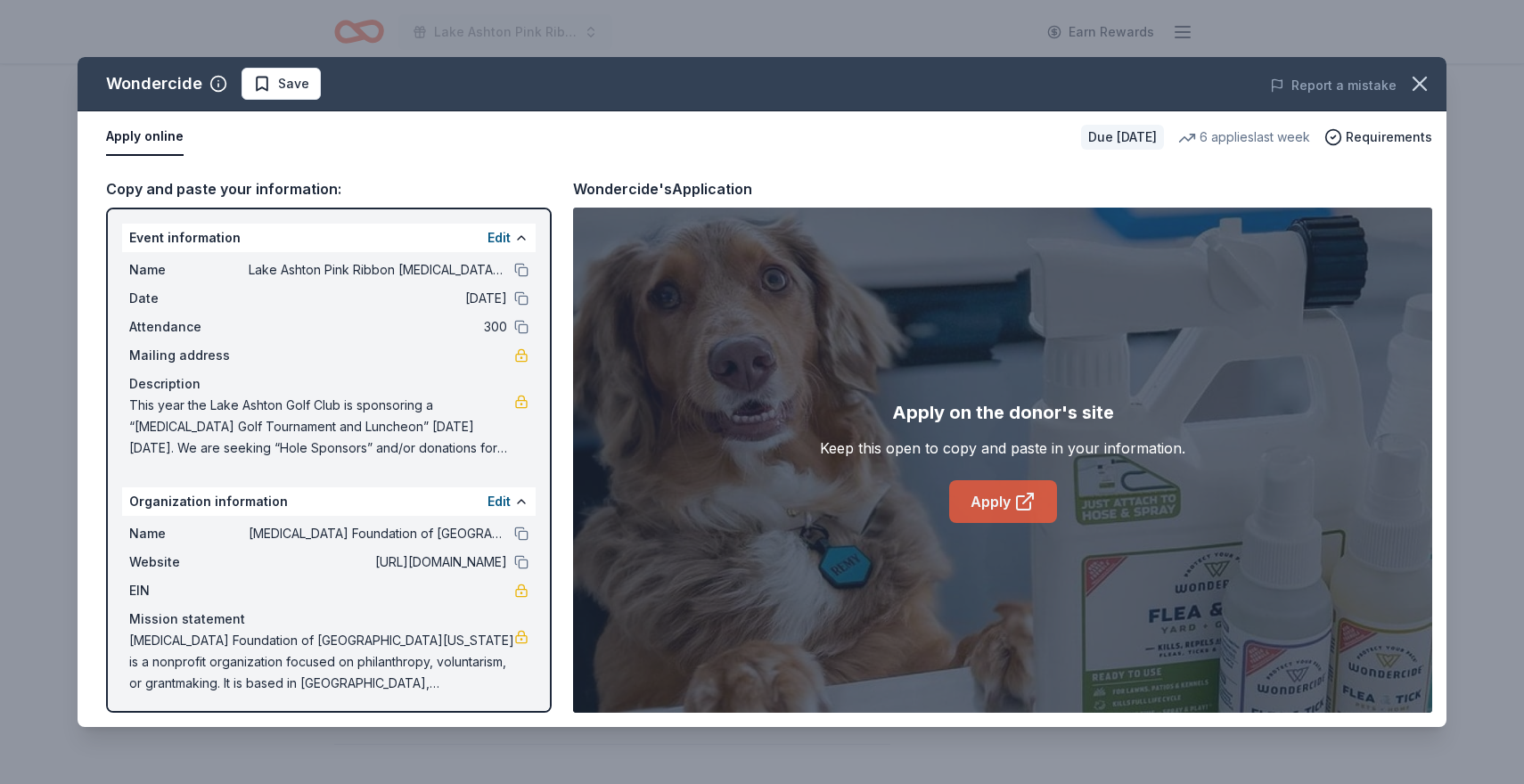
click at [975, 504] on link "Apply" at bounding box center [1002, 502] width 108 height 43
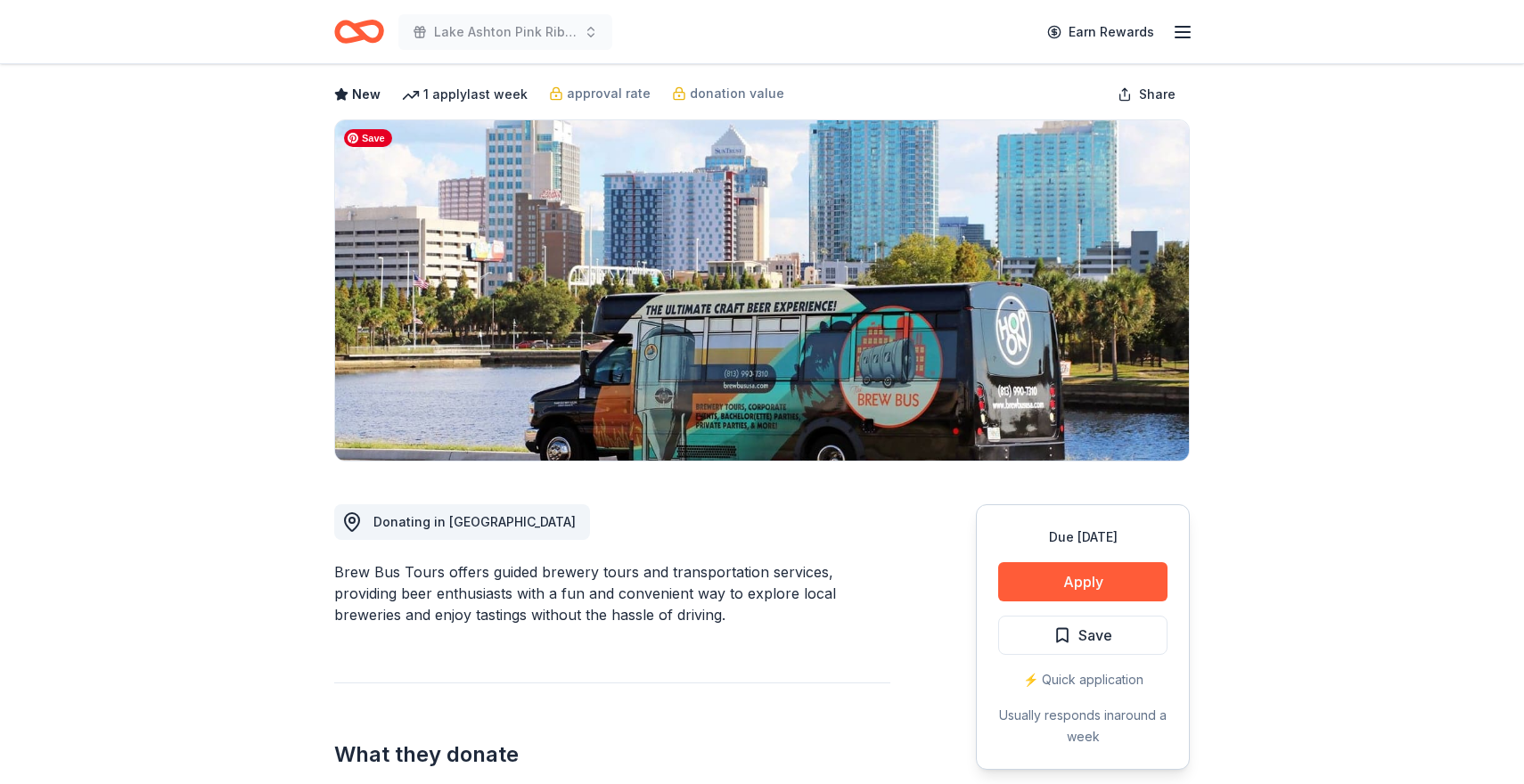
scroll to position [80, 0]
click at [1078, 585] on button "Apply" at bounding box center [1082, 582] width 169 height 39
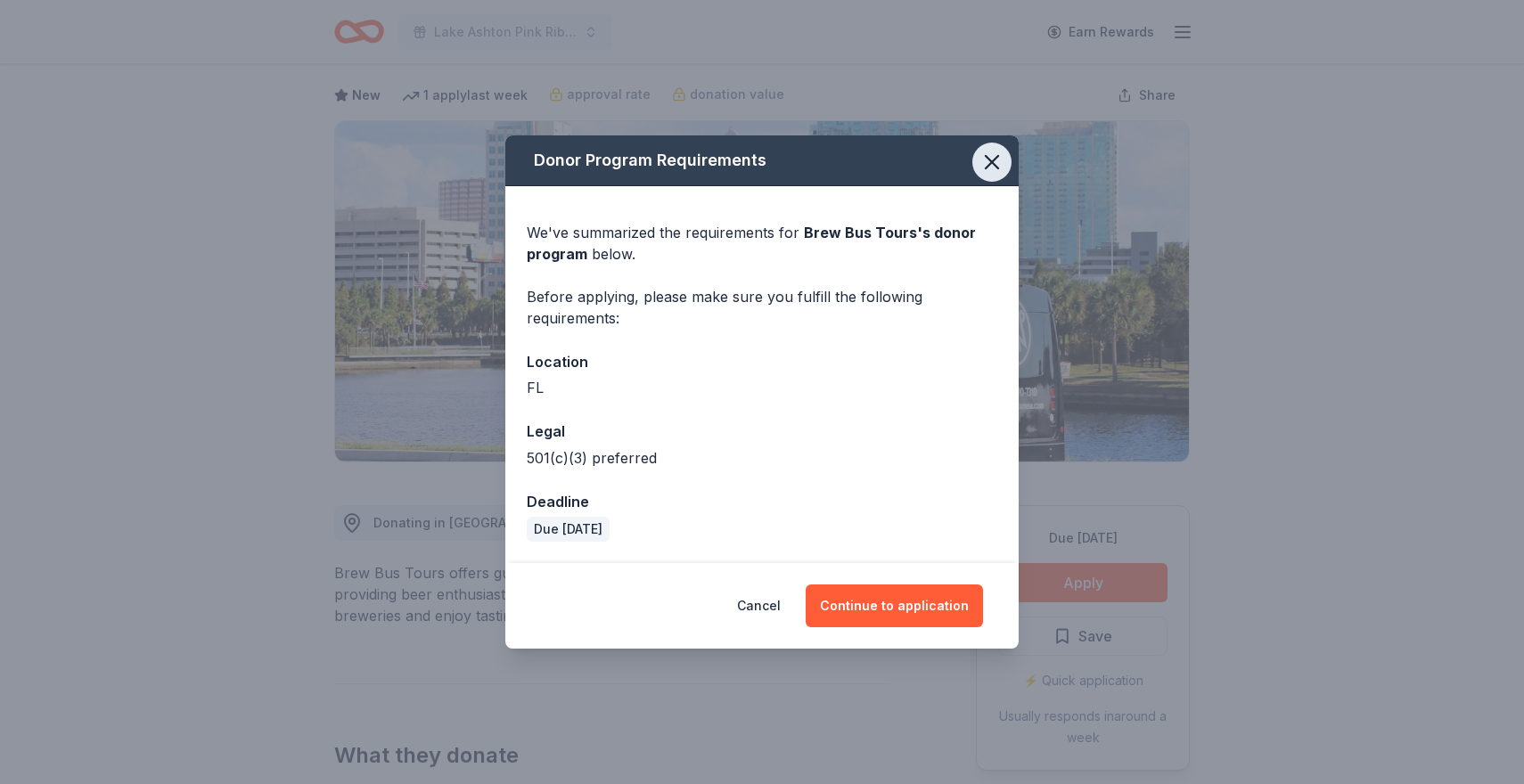
click at [989, 164] on icon "button" at bounding box center [991, 162] width 12 height 12
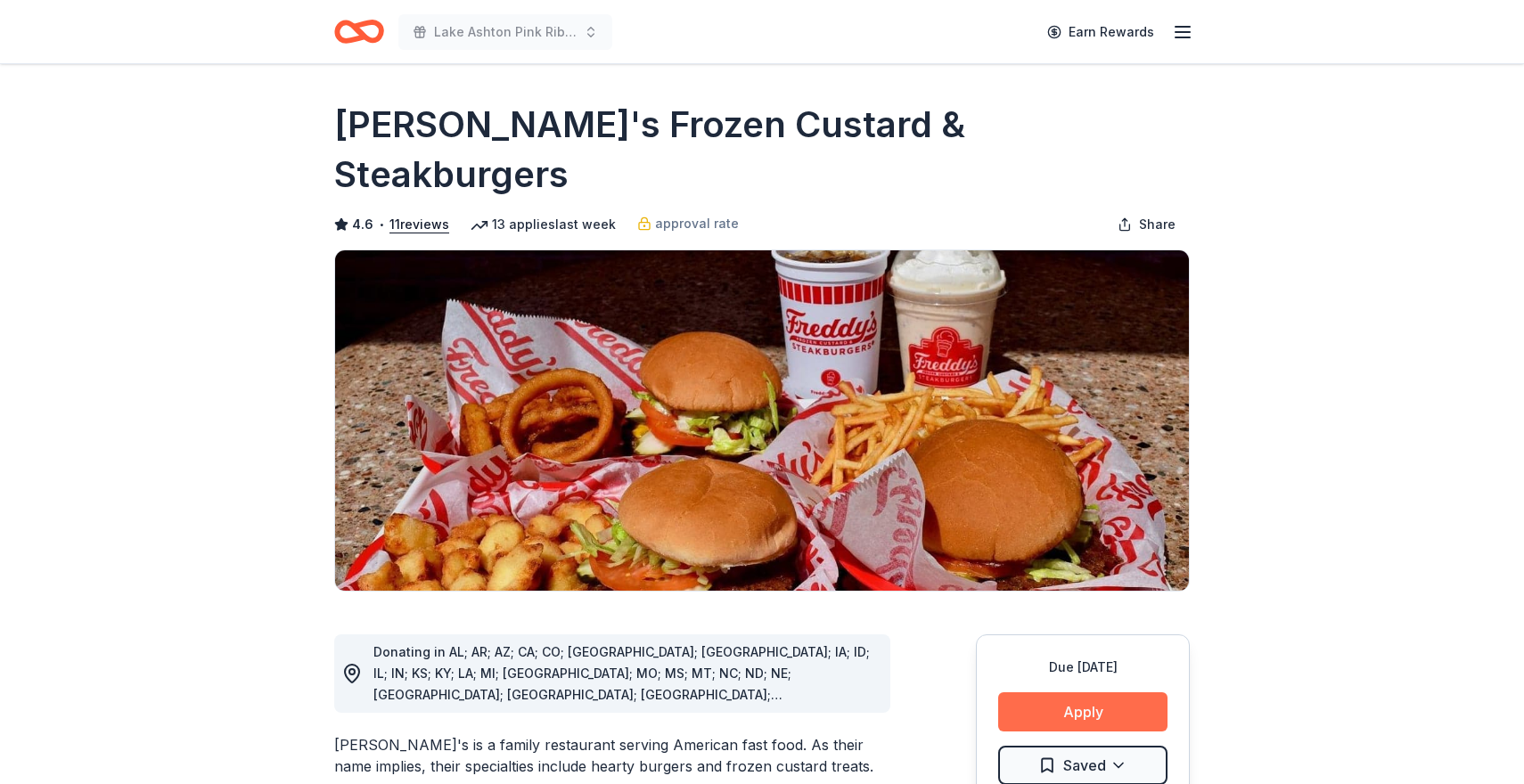
click at [1059, 692] on button "Apply" at bounding box center [1082, 712] width 169 height 39
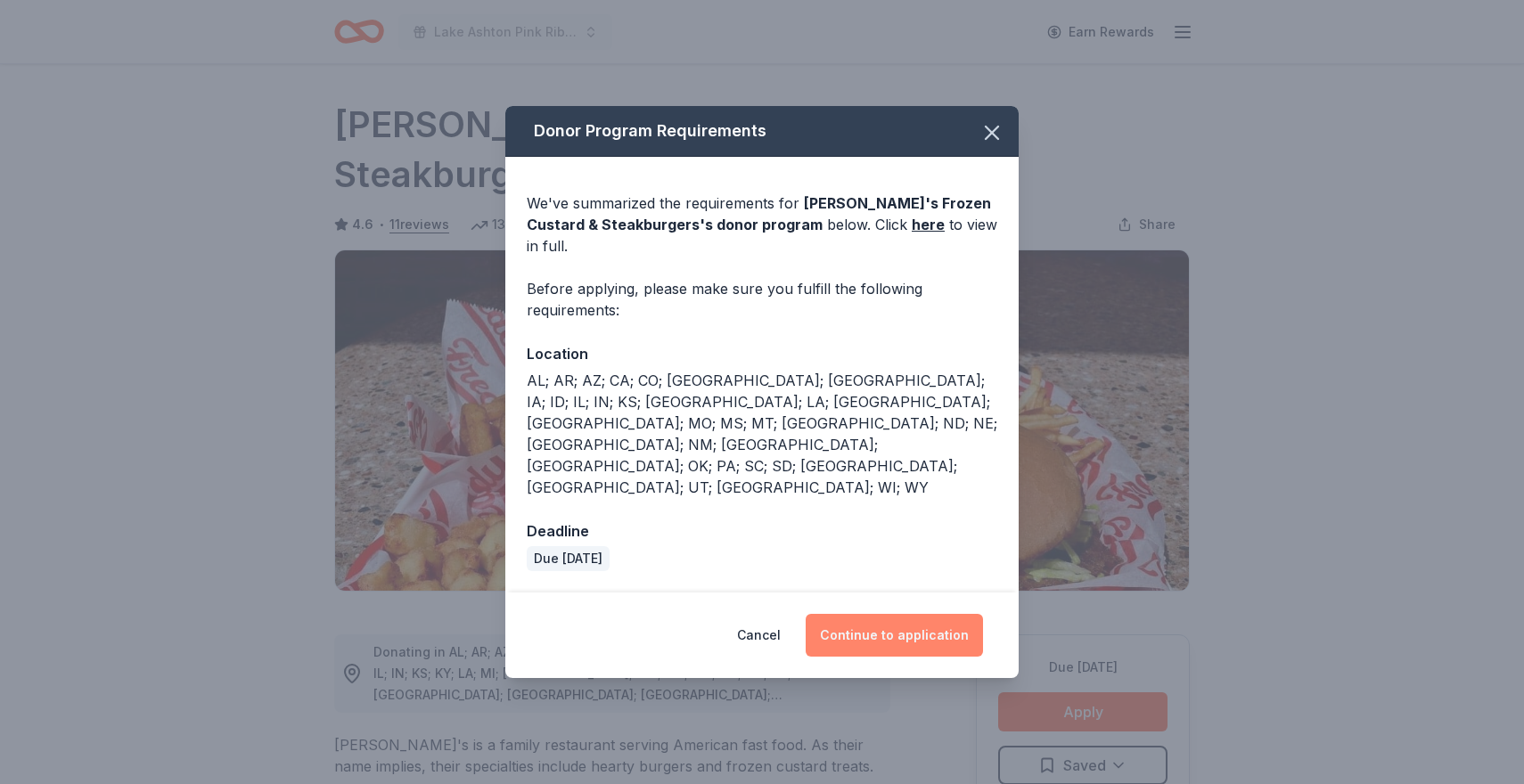
click at [869, 614] on button "Continue to application" at bounding box center [894, 635] width 178 height 43
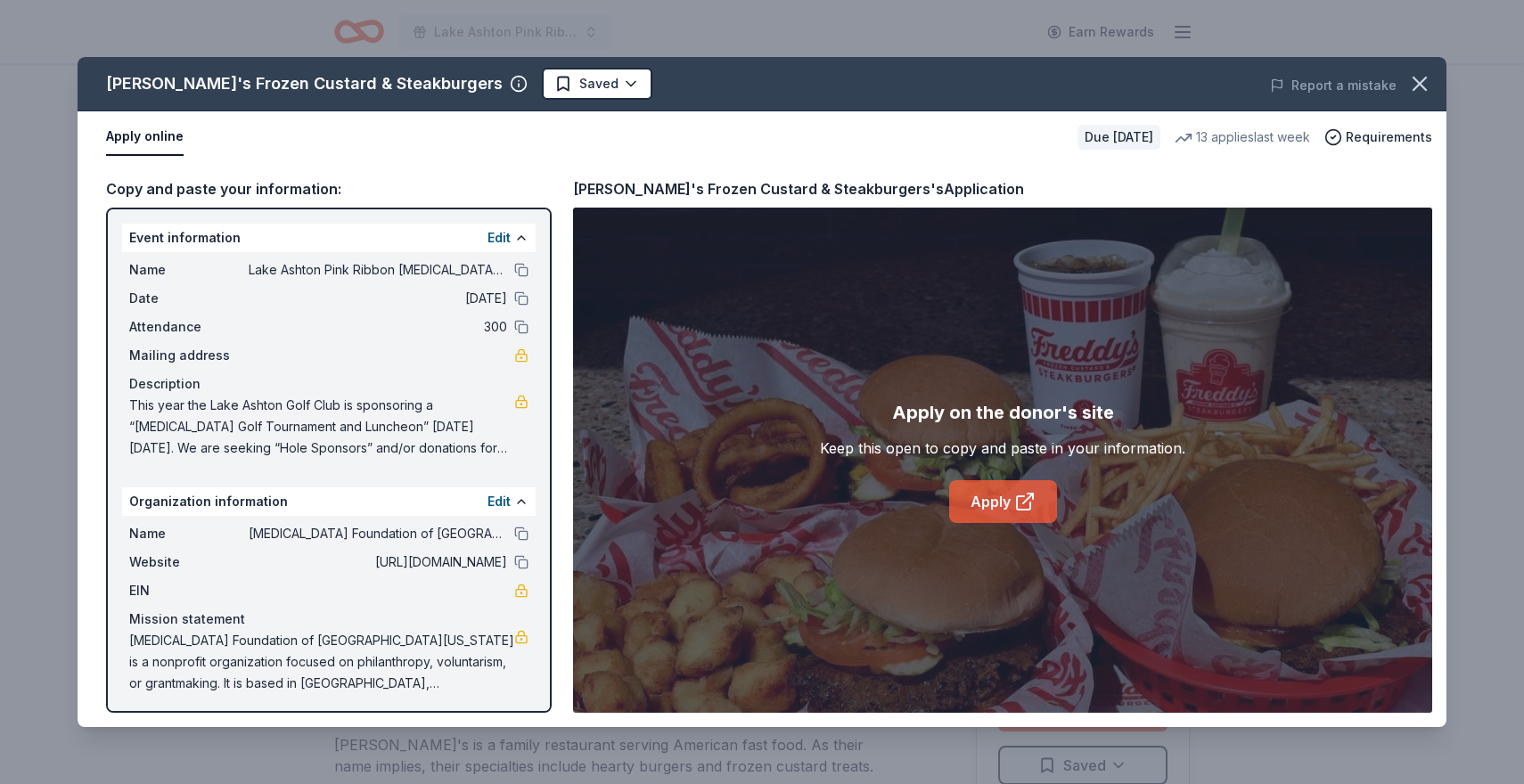
click at [987, 498] on link "Apply" at bounding box center [1002, 502] width 108 height 43
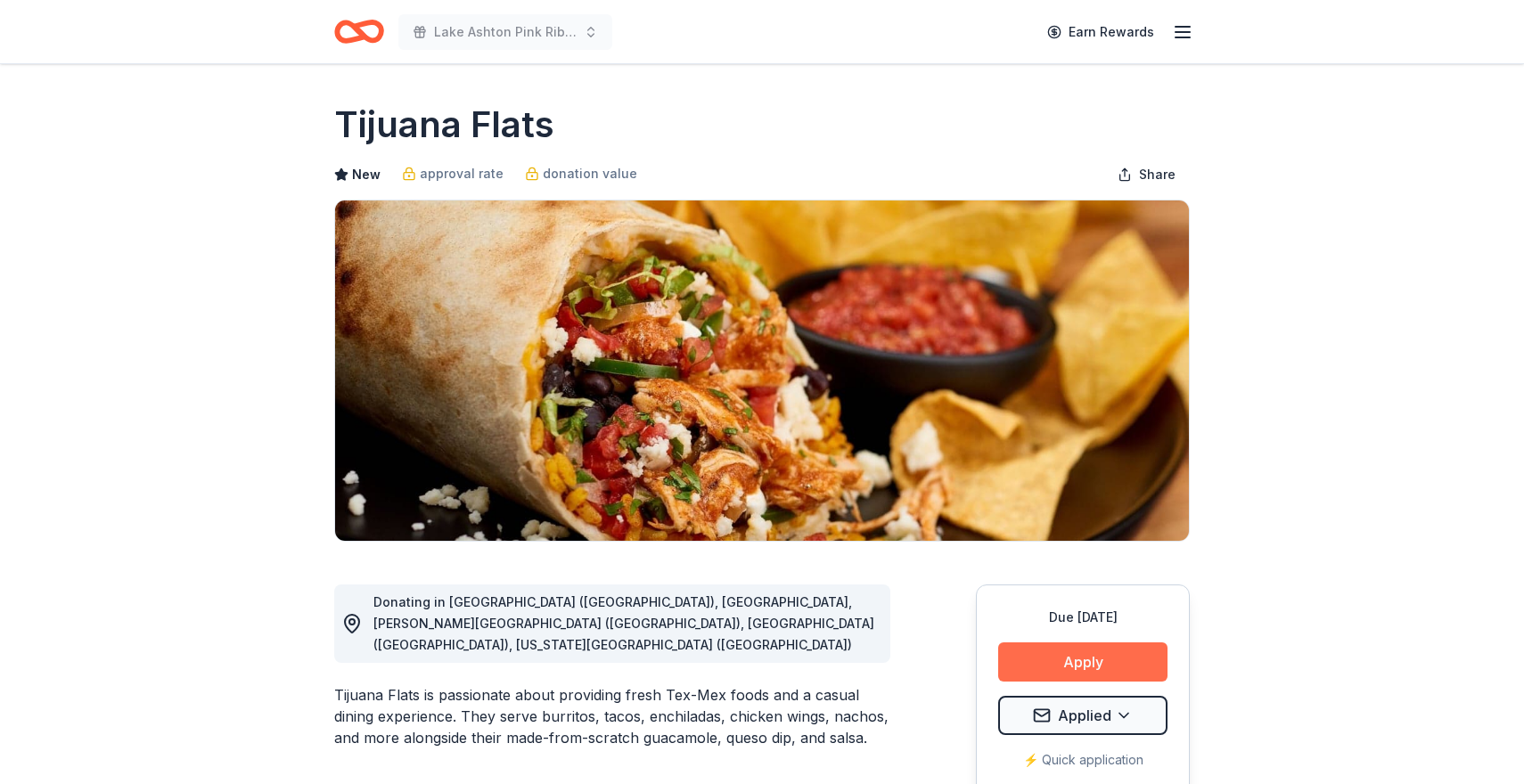
click at [1048, 660] on button "Apply" at bounding box center [1082, 662] width 169 height 39
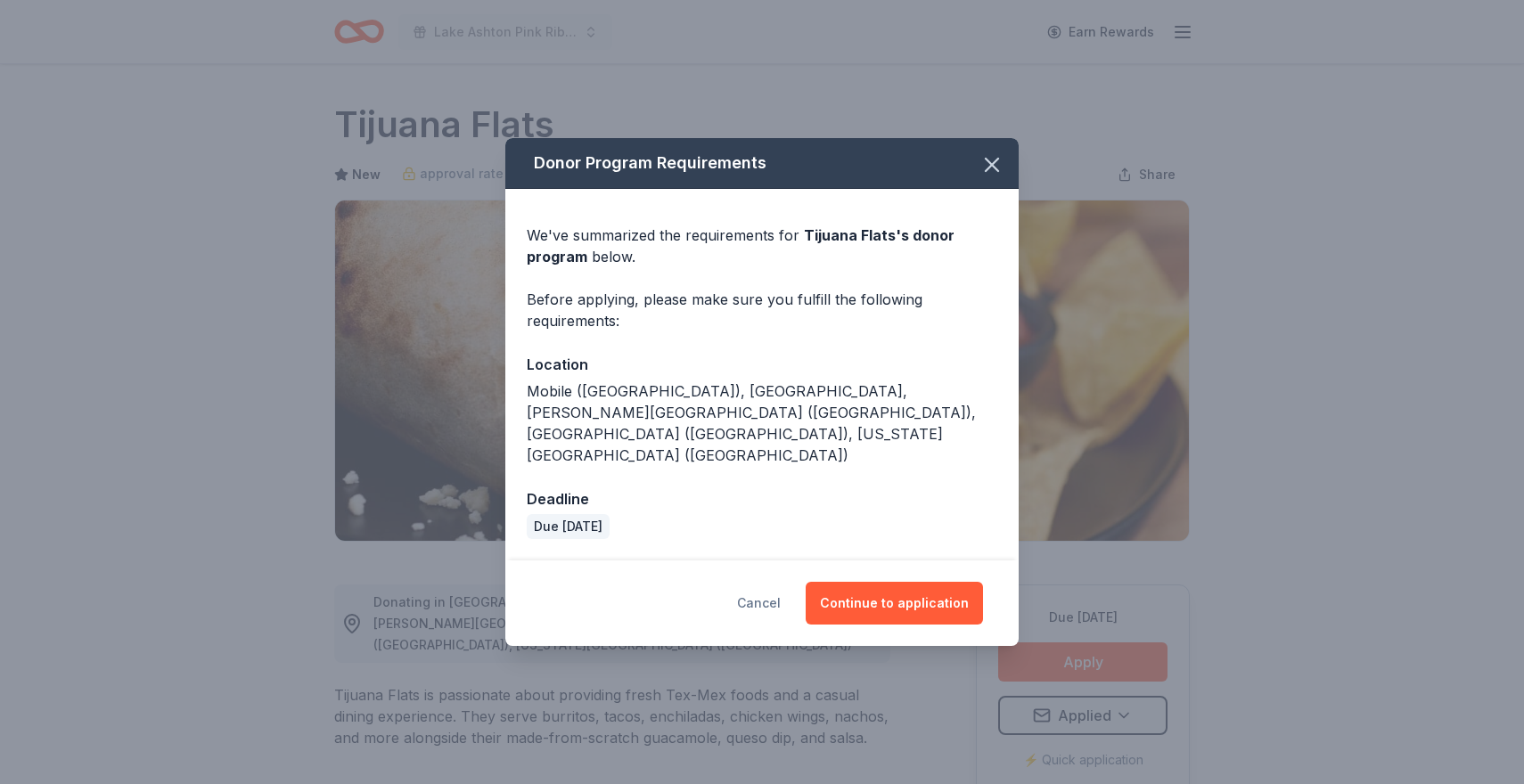
click at [774, 582] on button "Cancel" at bounding box center [758, 603] width 43 height 43
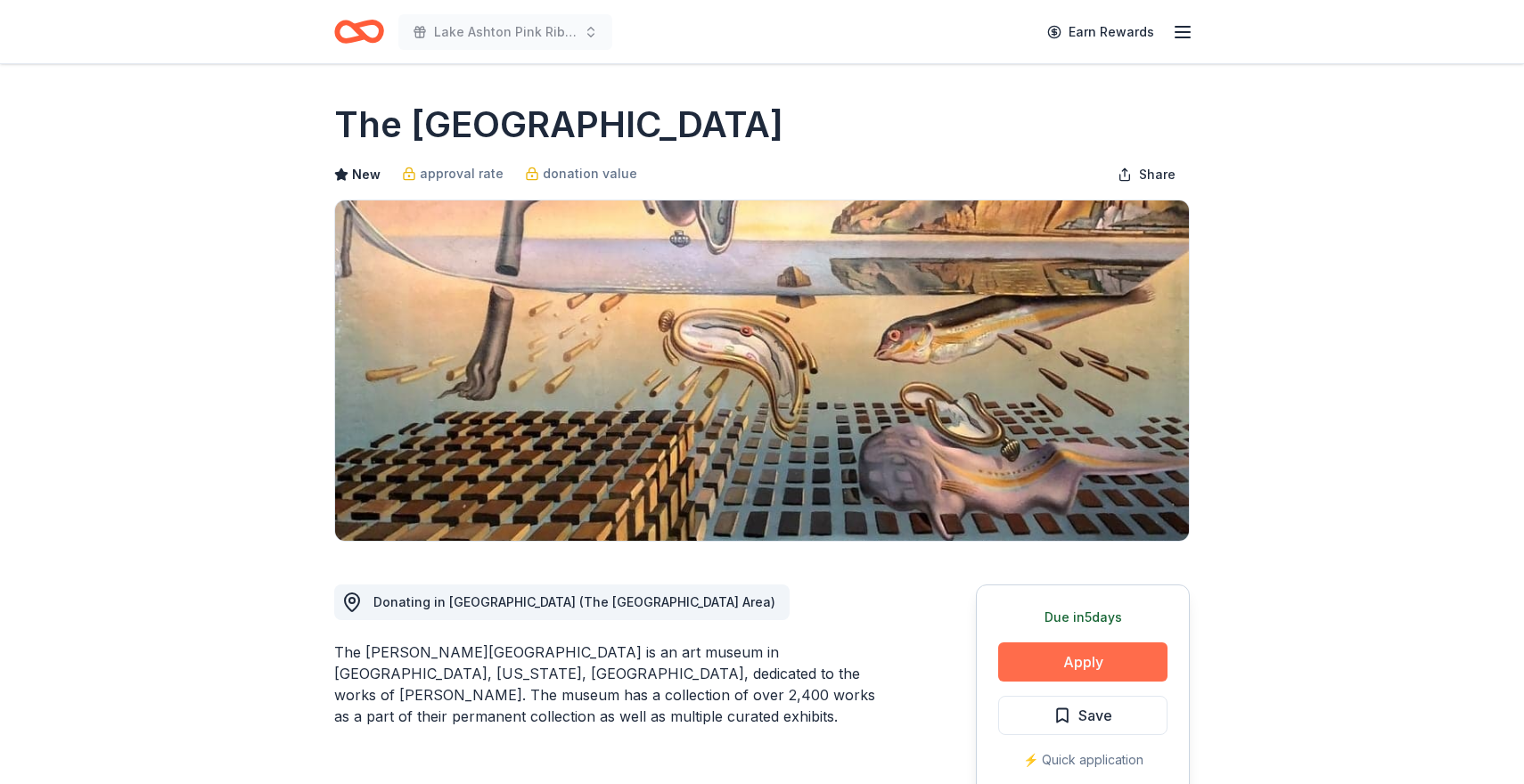
click at [1030, 659] on button "Apply" at bounding box center [1082, 662] width 169 height 39
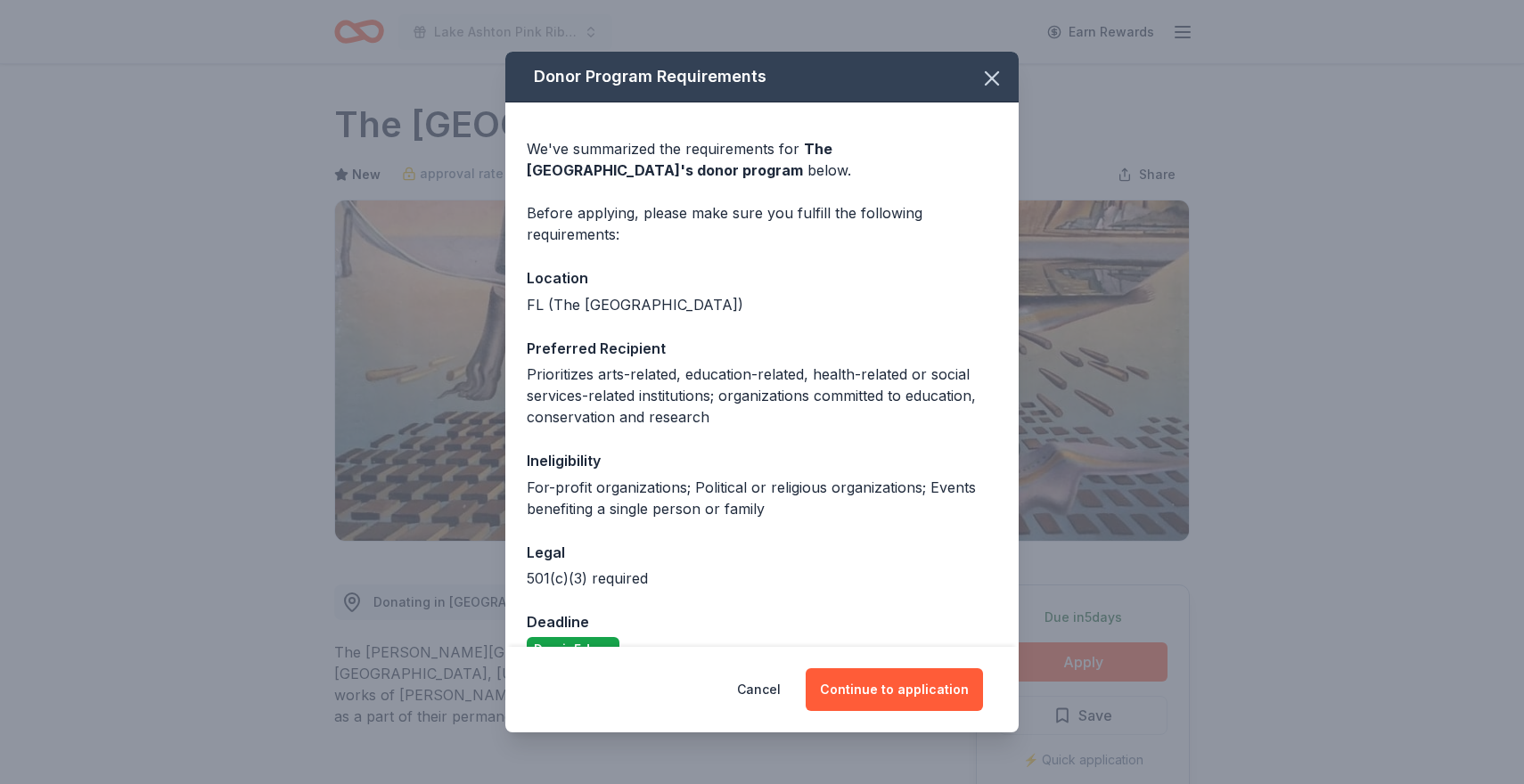
scroll to position [37, 0]
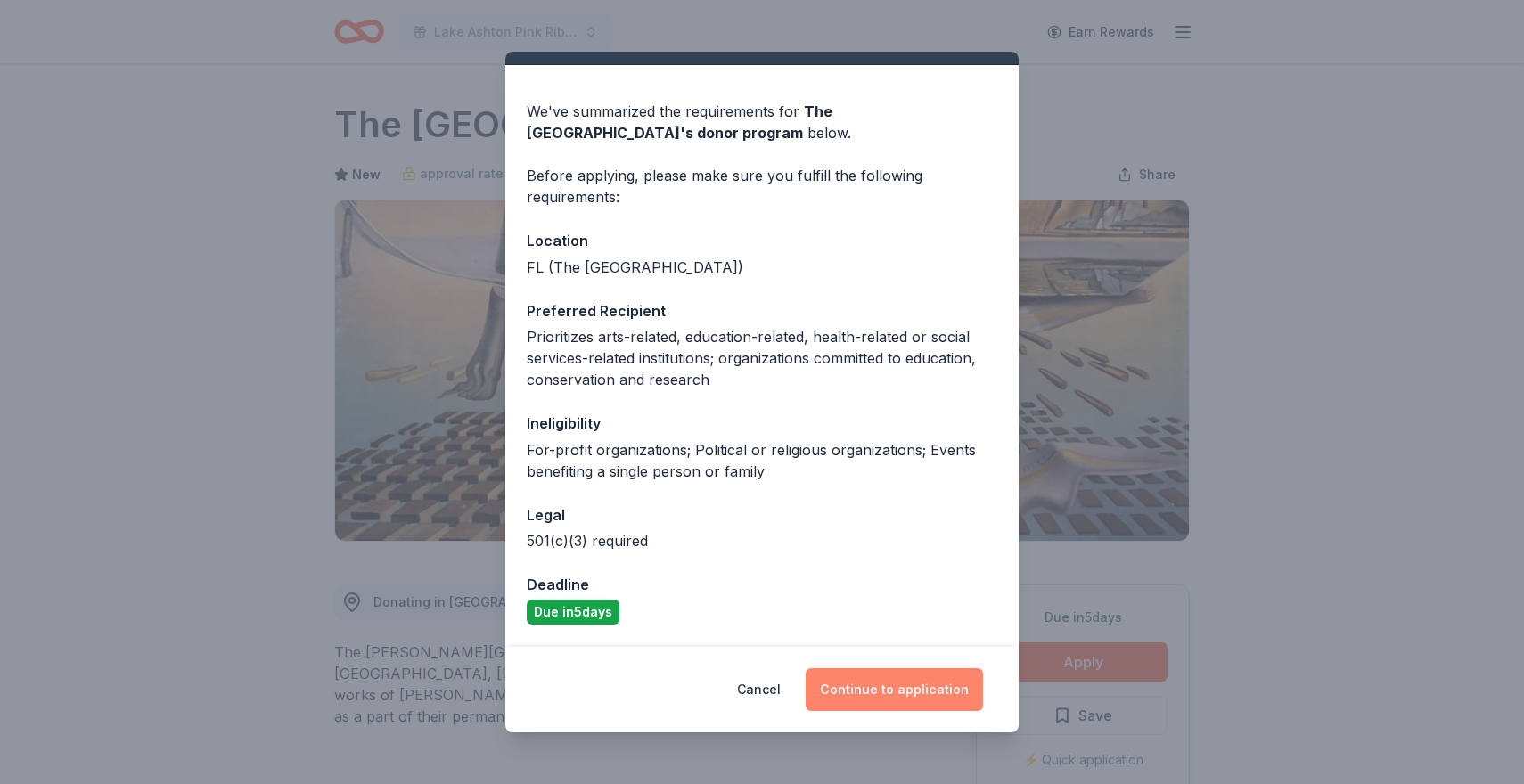
click at [892, 680] on button "Continue to application" at bounding box center [894, 690] width 178 height 43
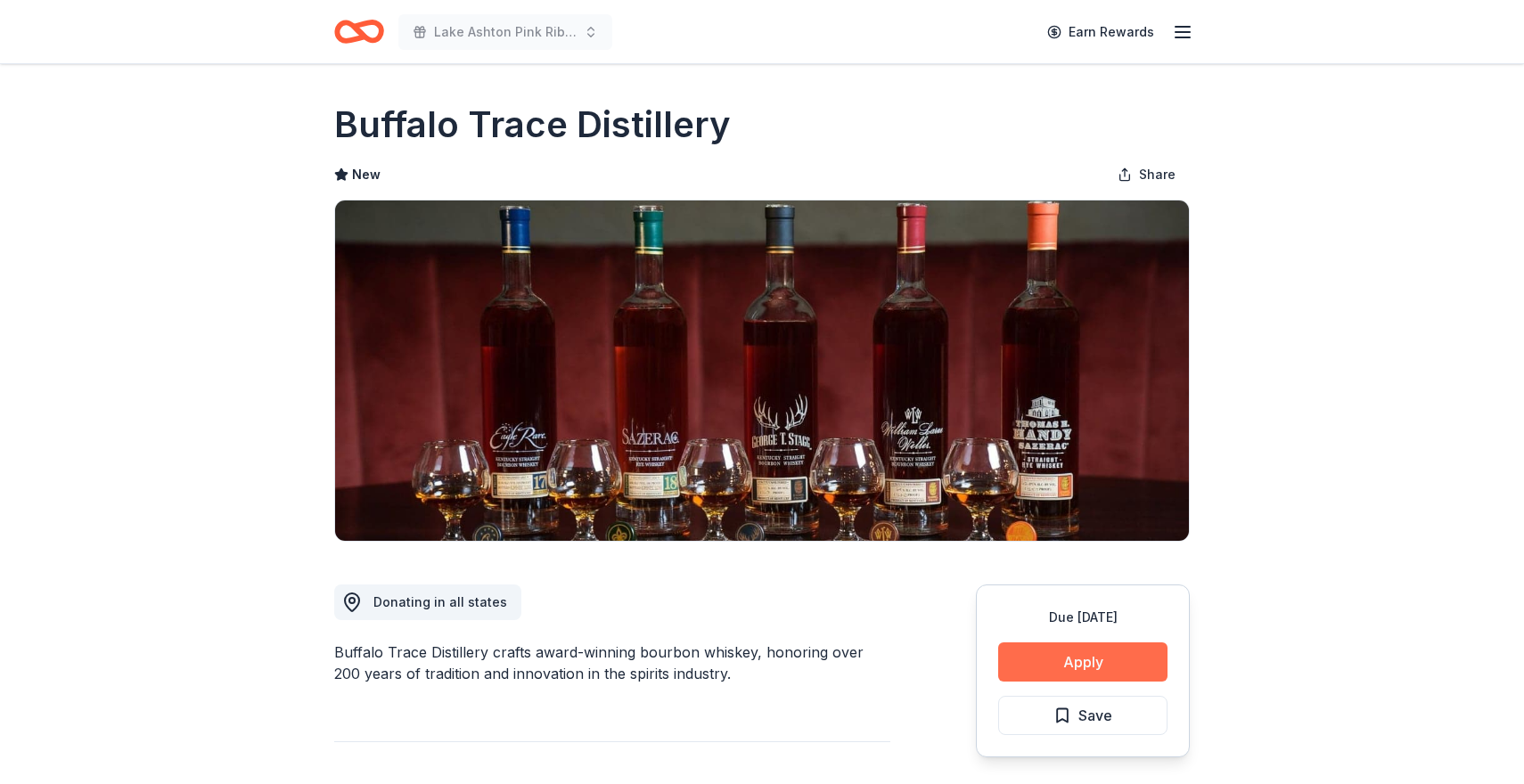
click at [1073, 655] on button "Apply" at bounding box center [1082, 662] width 169 height 39
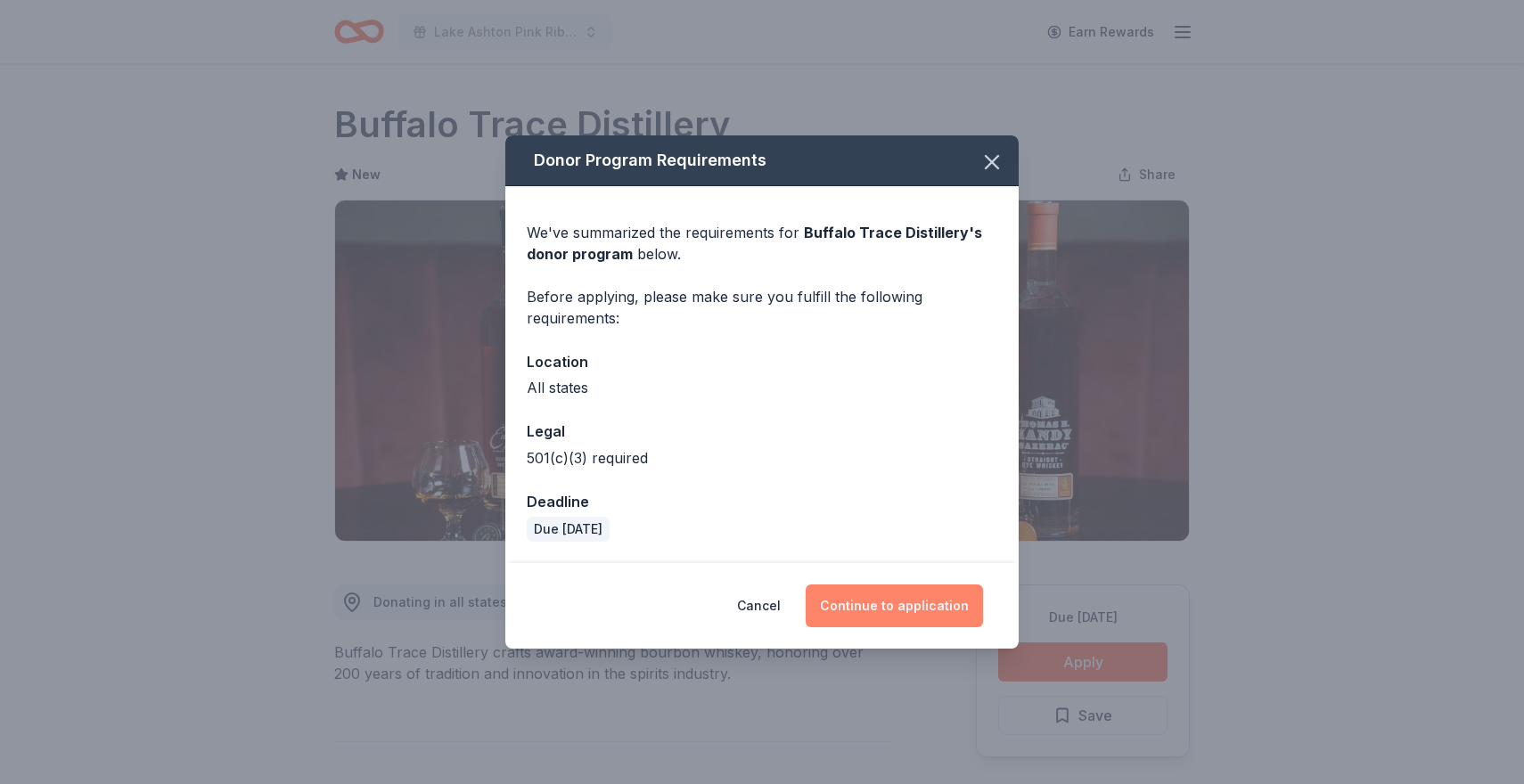
click at [871, 604] on button "Continue to application" at bounding box center [894, 606] width 178 height 43
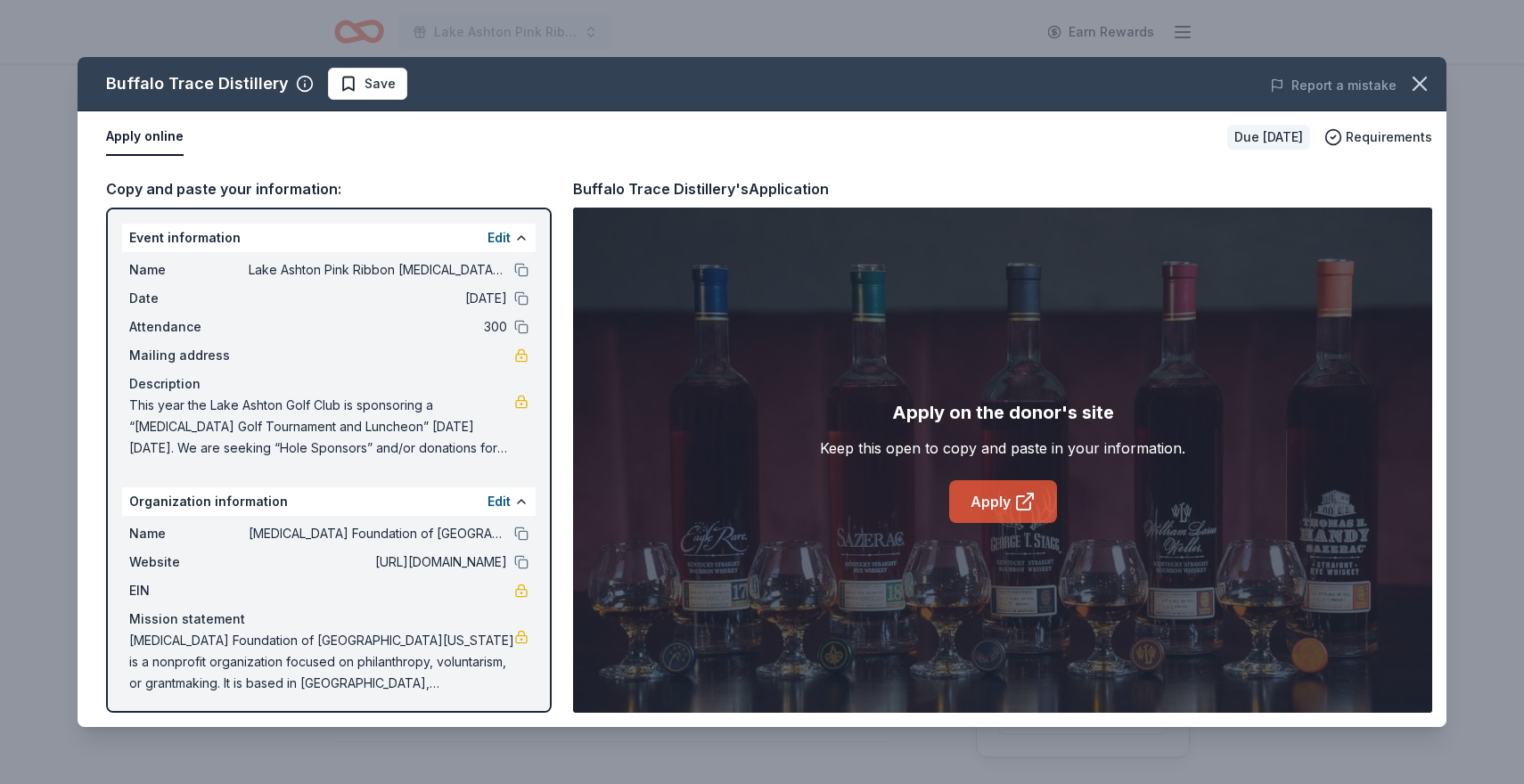
click at [1001, 498] on link "Apply" at bounding box center [1002, 502] width 108 height 43
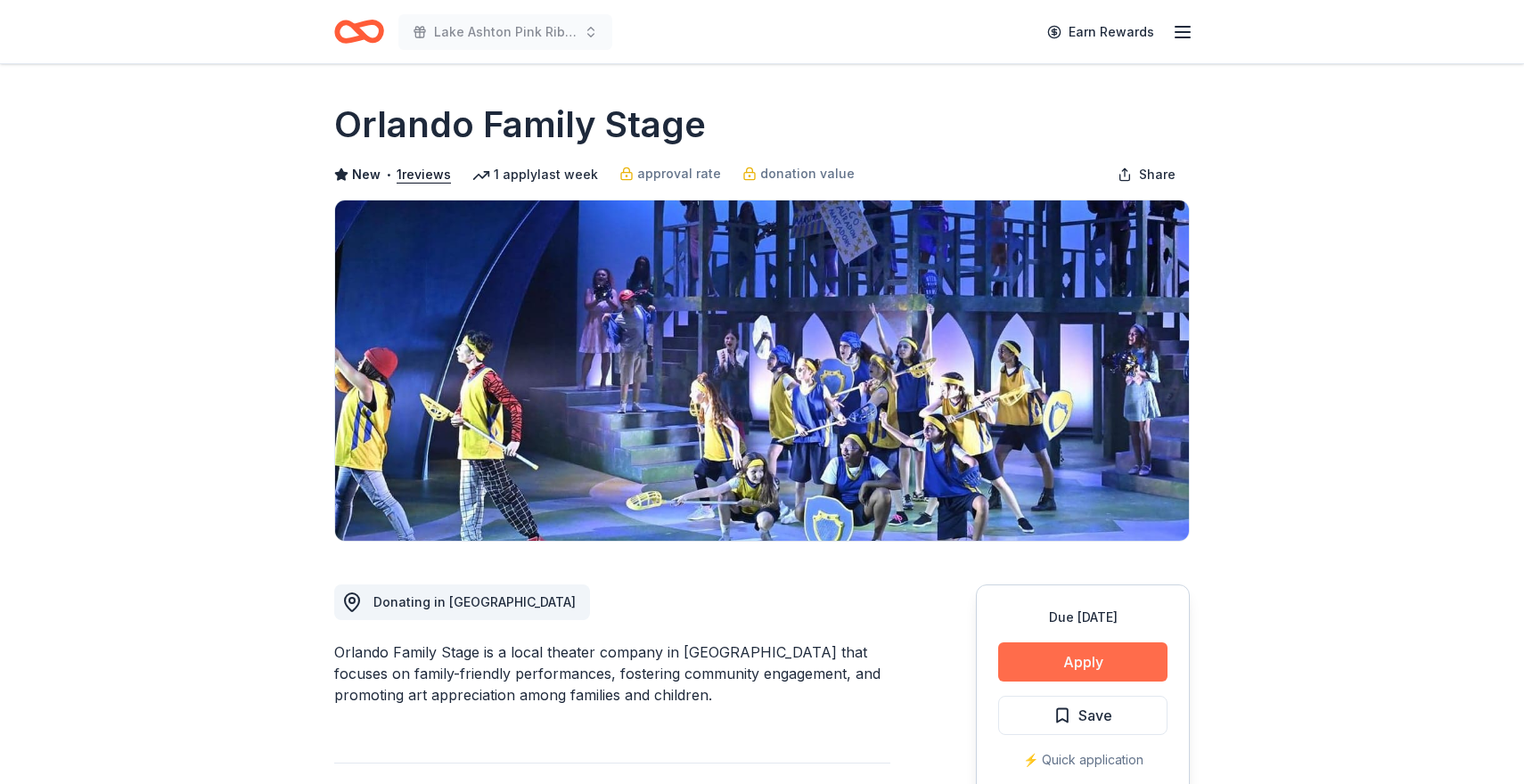
click at [1060, 662] on button "Apply" at bounding box center [1082, 662] width 169 height 39
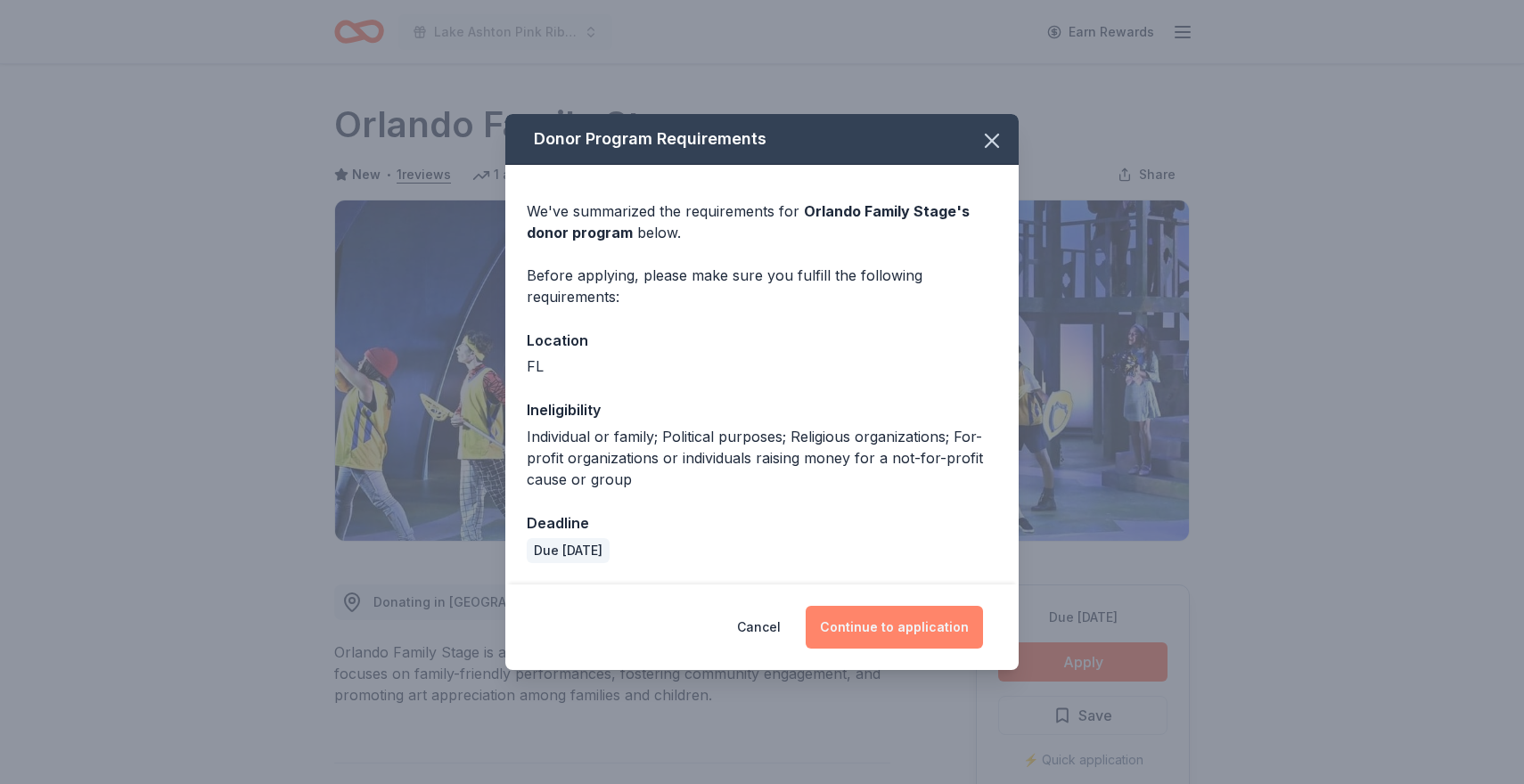
click at [923, 629] on button "Continue to application" at bounding box center [894, 627] width 178 height 43
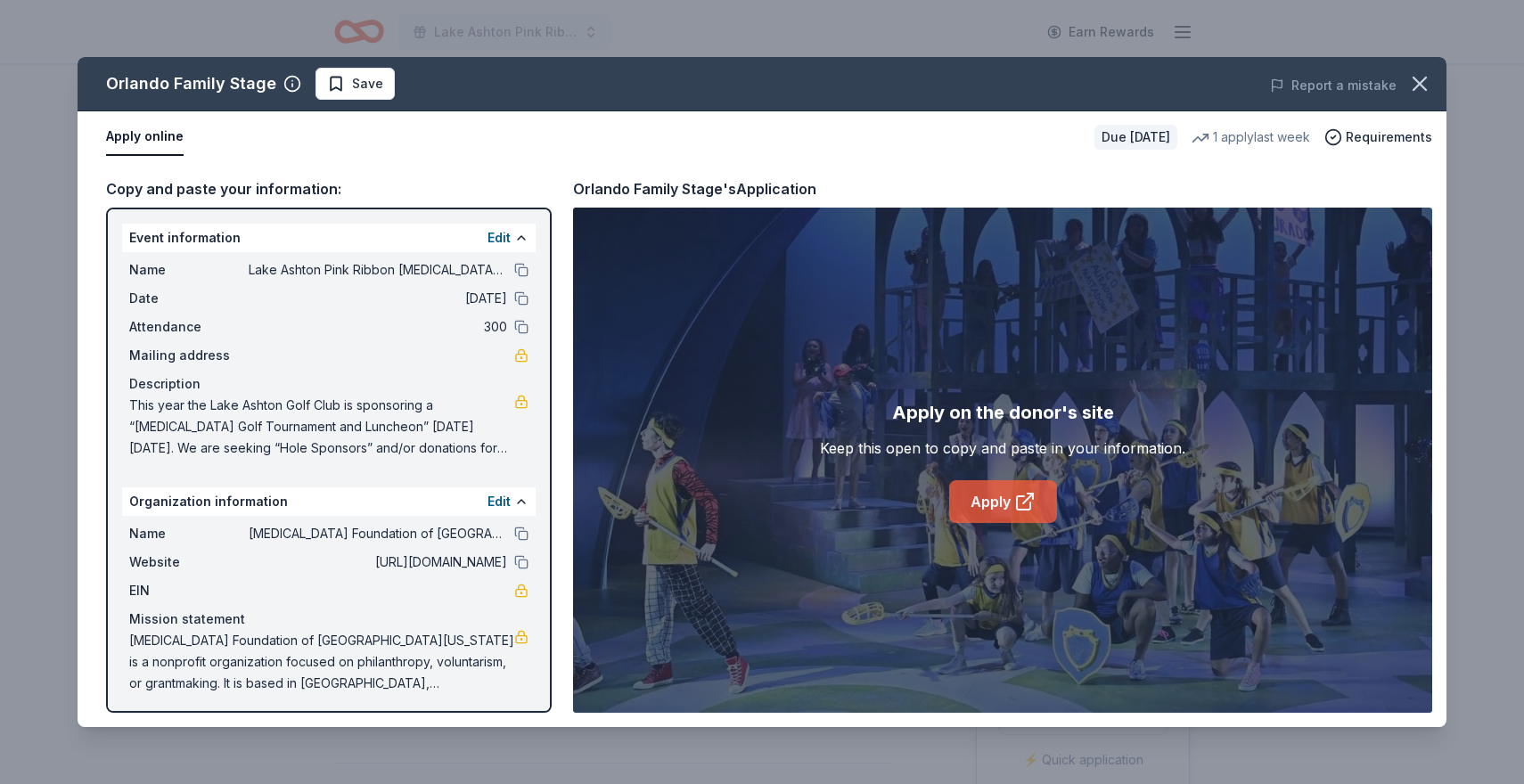
click at [994, 504] on link "Apply" at bounding box center [1002, 502] width 108 height 43
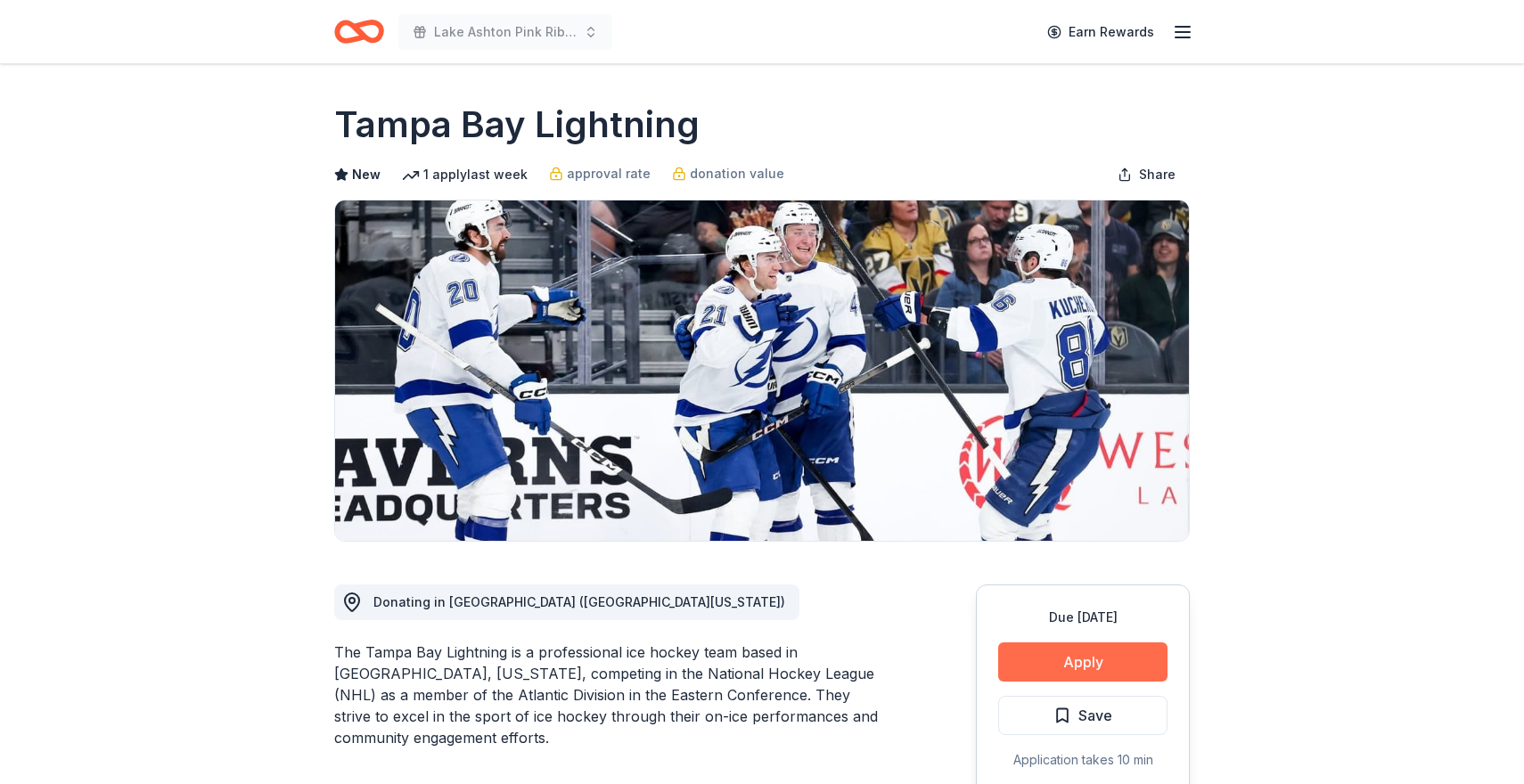
click at [1041, 652] on button "Apply" at bounding box center [1082, 662] width 169 height 39
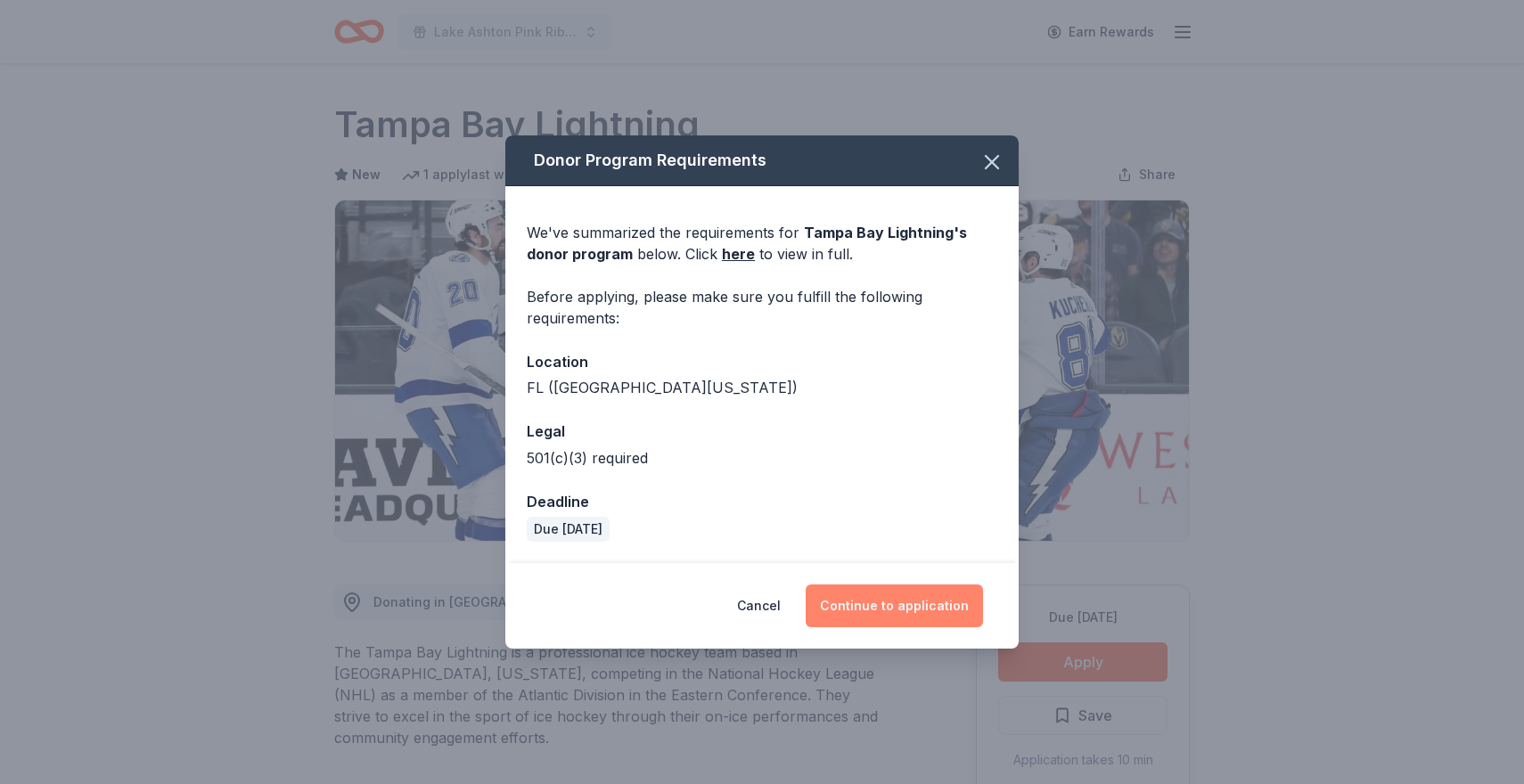
click at [933, 602] on button "Continue to application" at bounding box center [894, 606] width 178 height 43
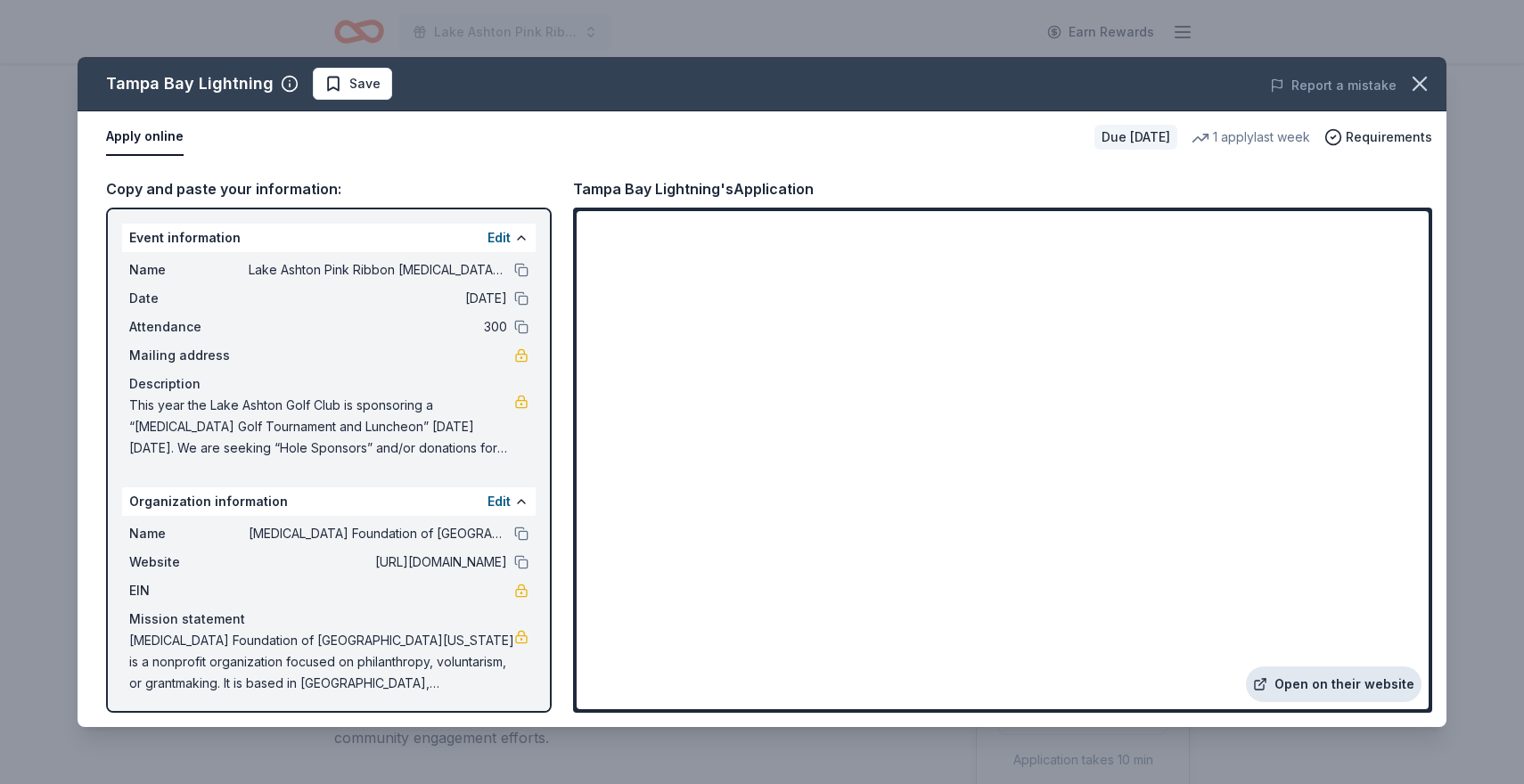
click at [1322, 685] on link "Open on their website" at bounding box center [1334, 684] width 176 height 36
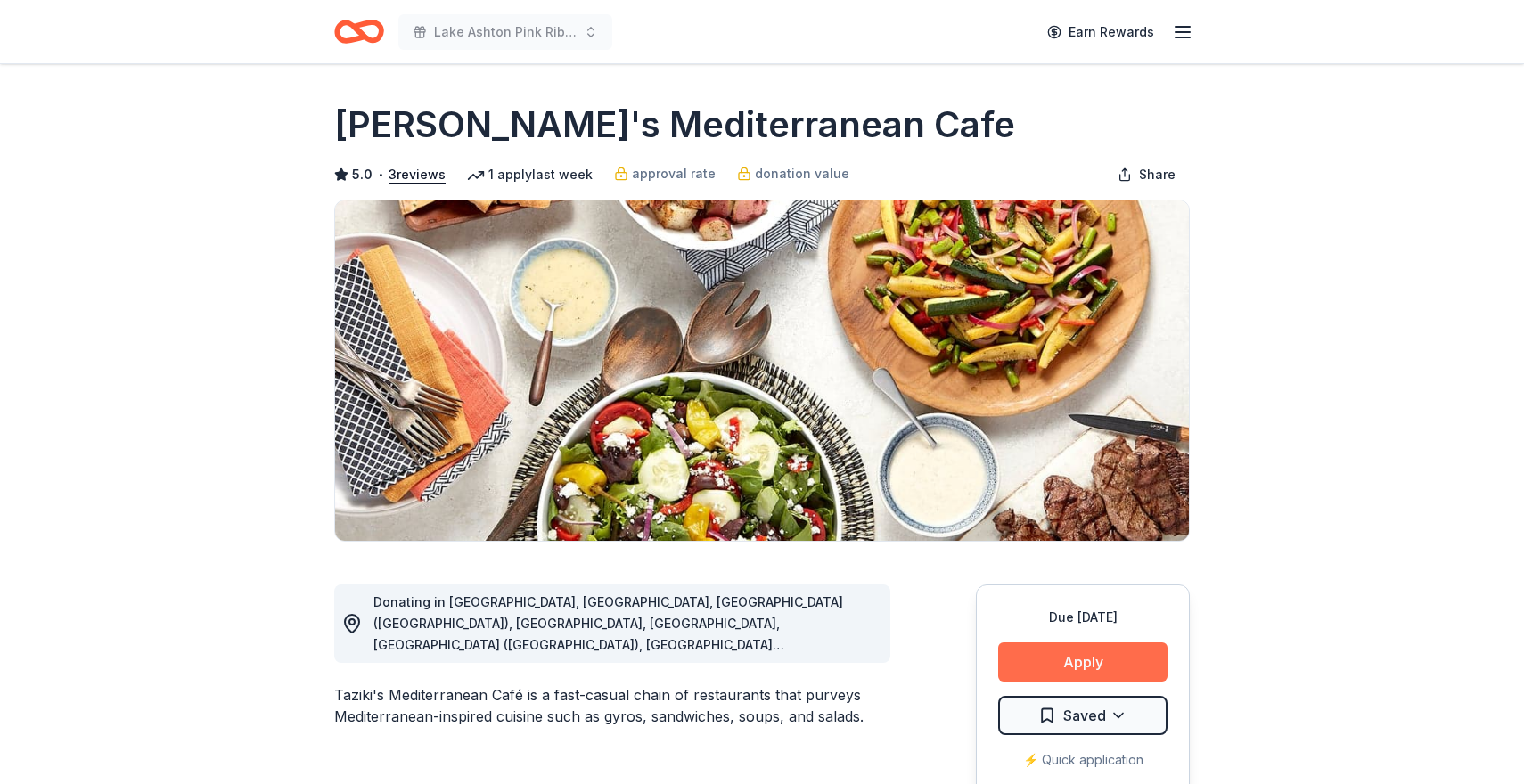
click at [1081, 653] on button "Apply" at bounding box center [1082, 662] width 169 height 39
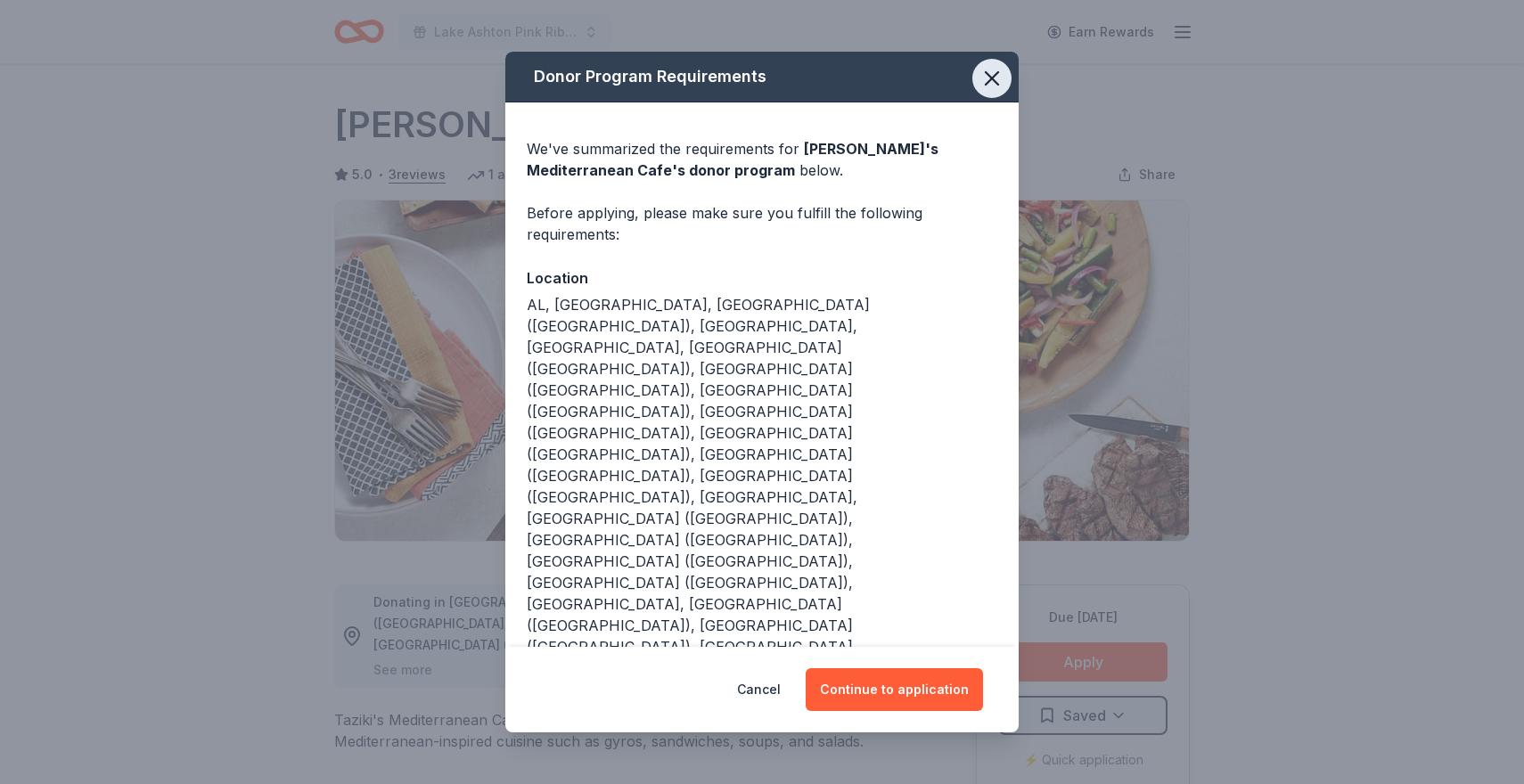
click at [989, 85] on icon "button" at bounding box center [991, 78] width 12 height 12
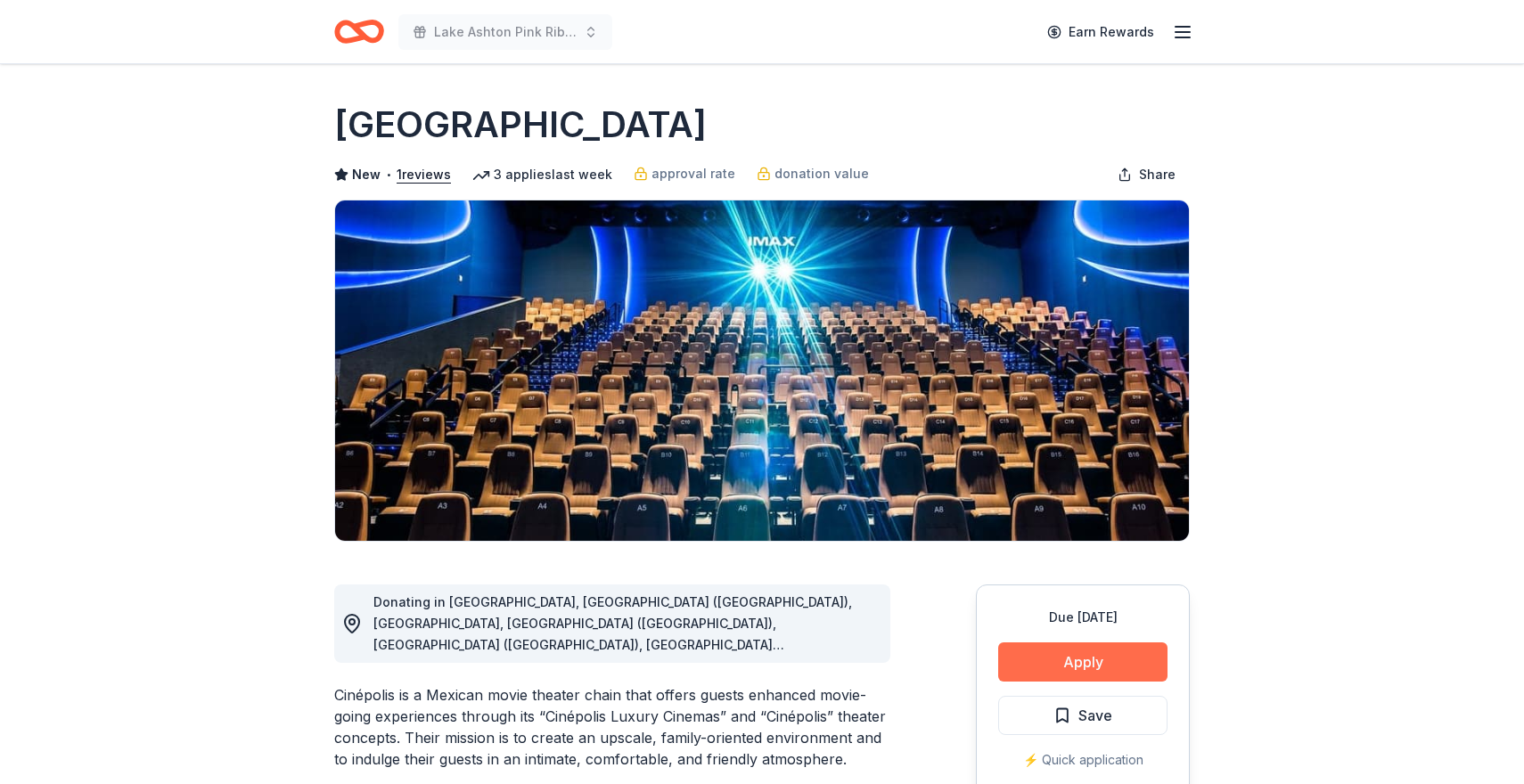
click at [1103, 653] on button "Apply" at bounding box center [1082, 662] width 169 height 39
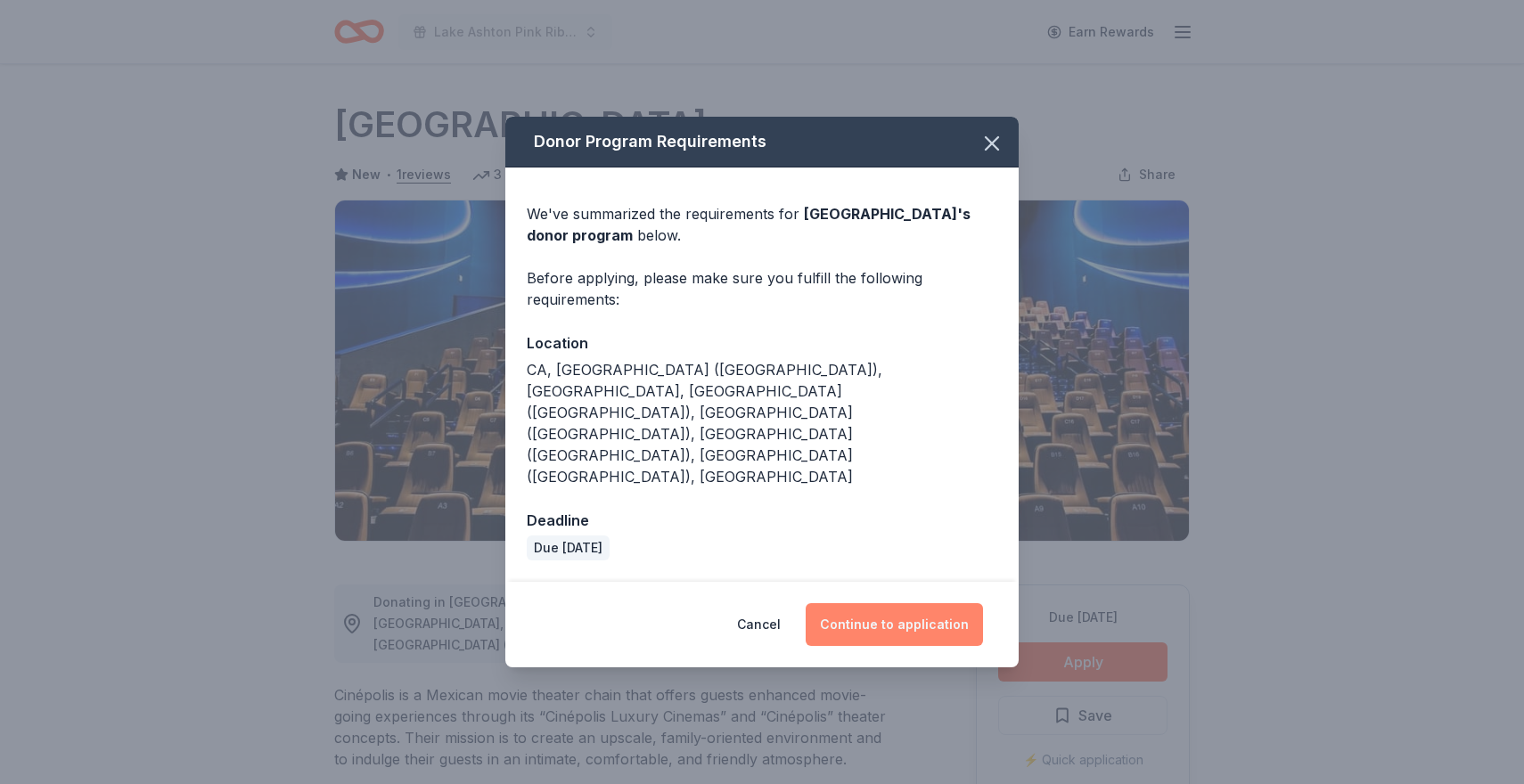
click at [879, 604] on button "Continue to application" at bounding box center [894, 625] width 178 height 43
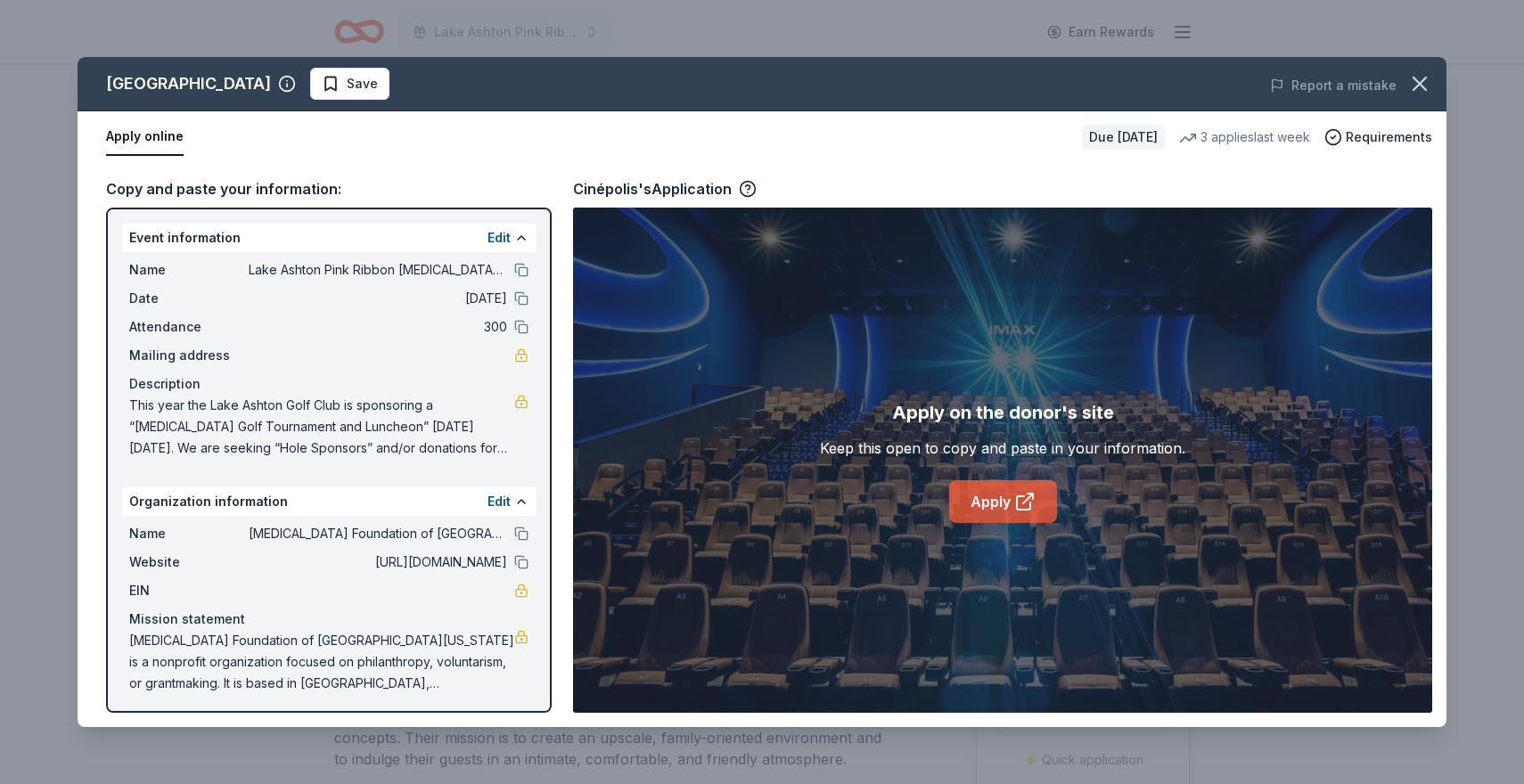
click at [1007, 499] on link "Apply" at bounding box center [1002, 502] width 108 height 43
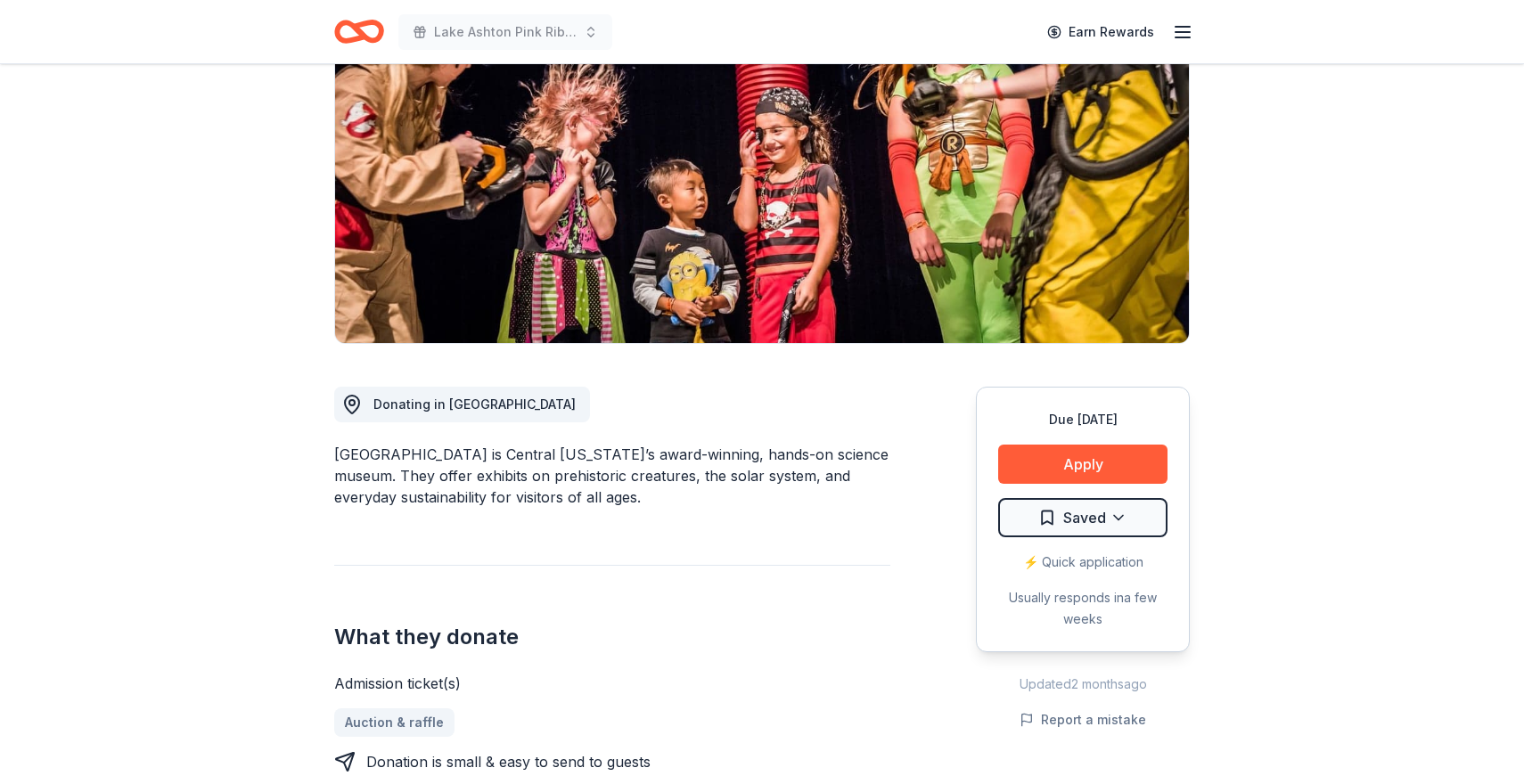
scroll to position [219, 0]
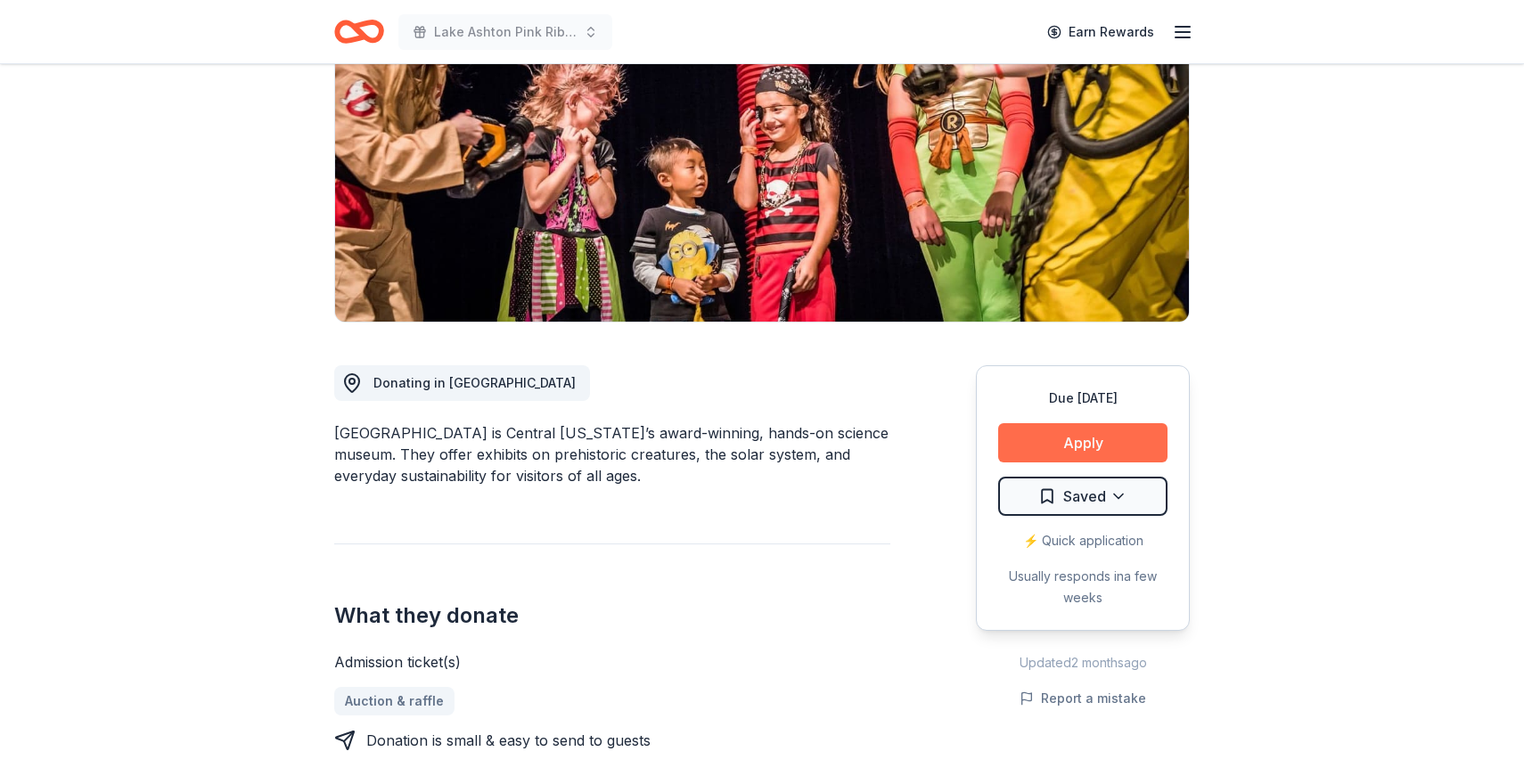
click at [1064, 442] on button "Apply" at bounding box center [1082, 443] width 169 height 39
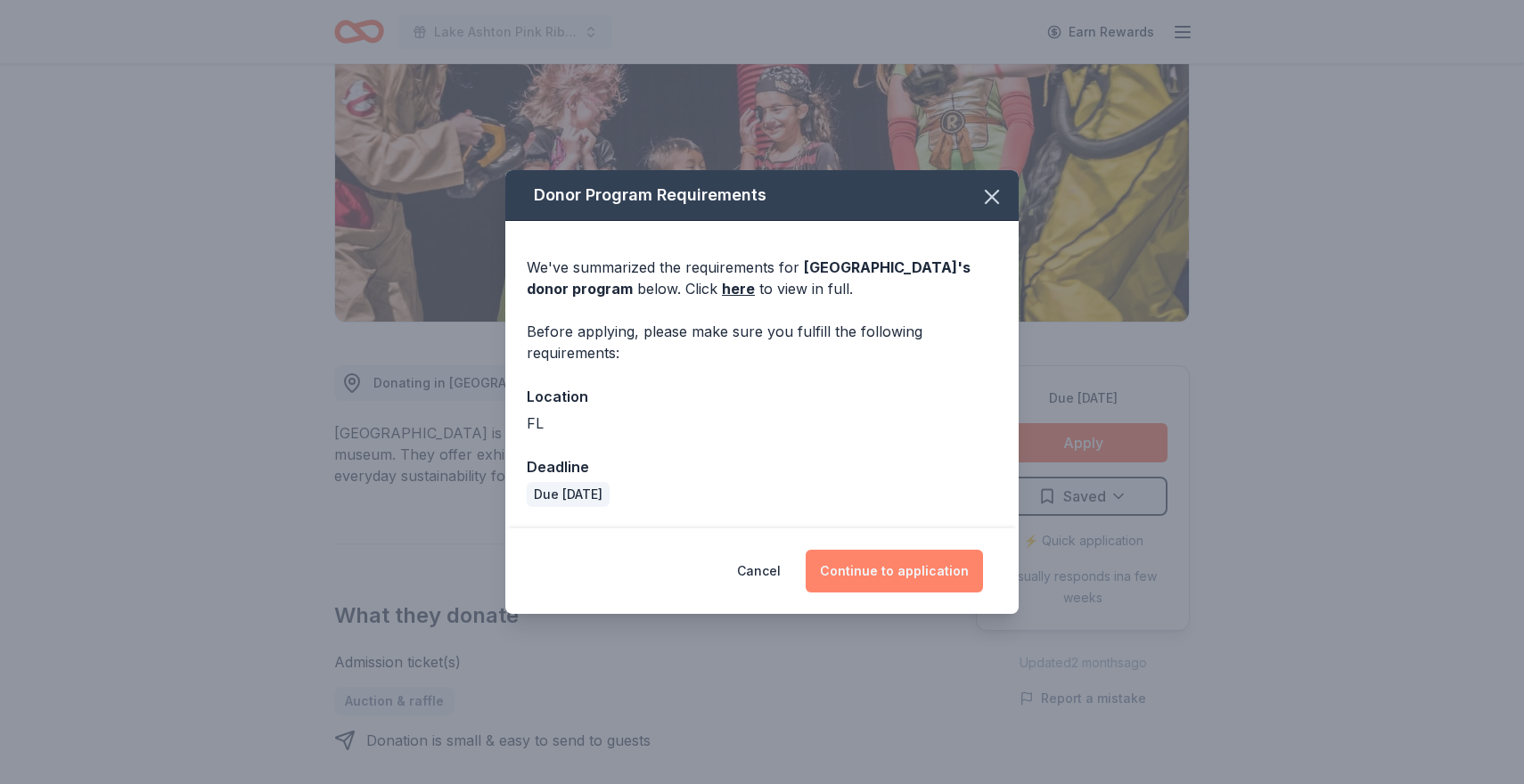
click at [858, 567] on button "Continue to application" at bounding box center [894, 571] width 178 height 43
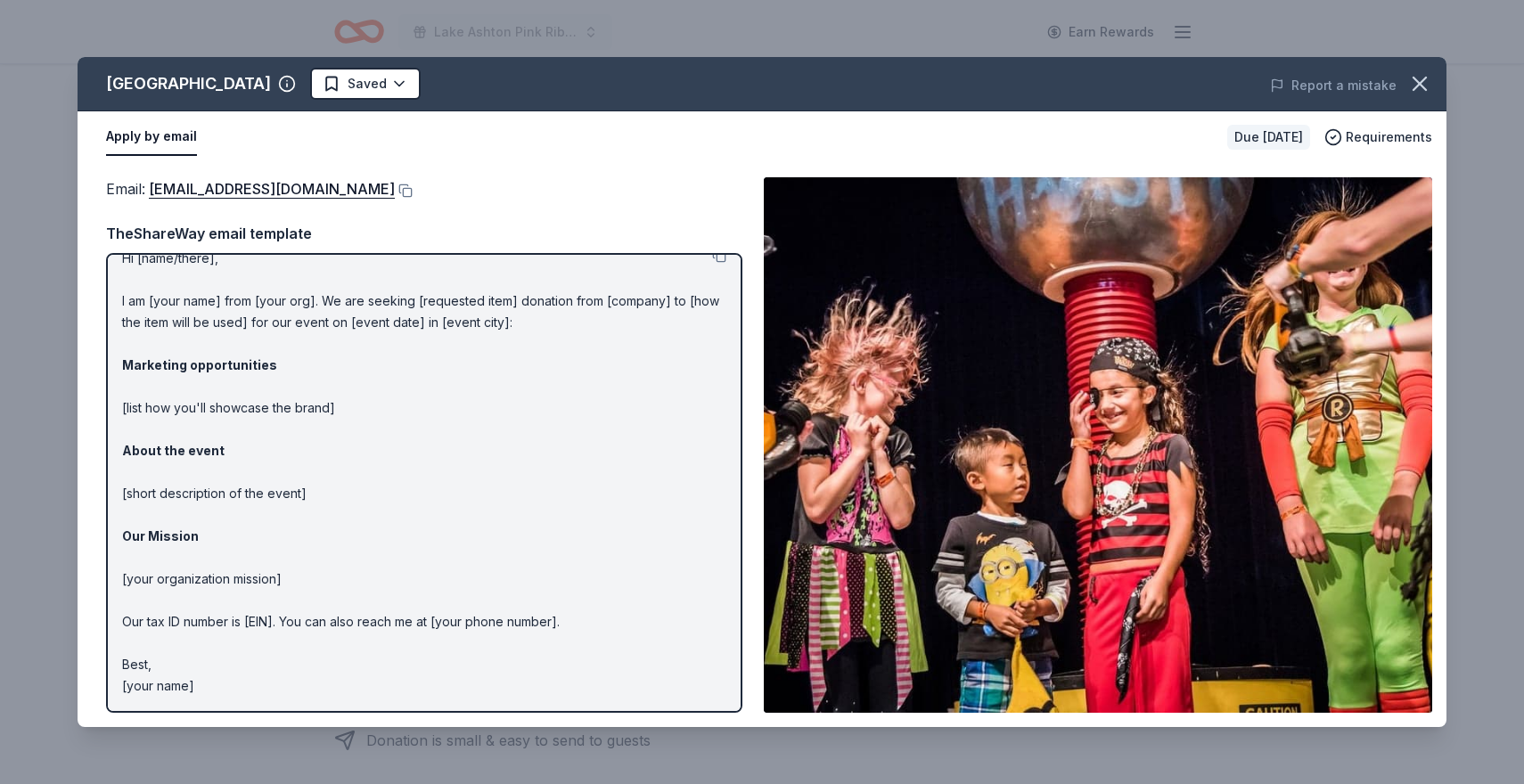
scroll to position [0, 0]
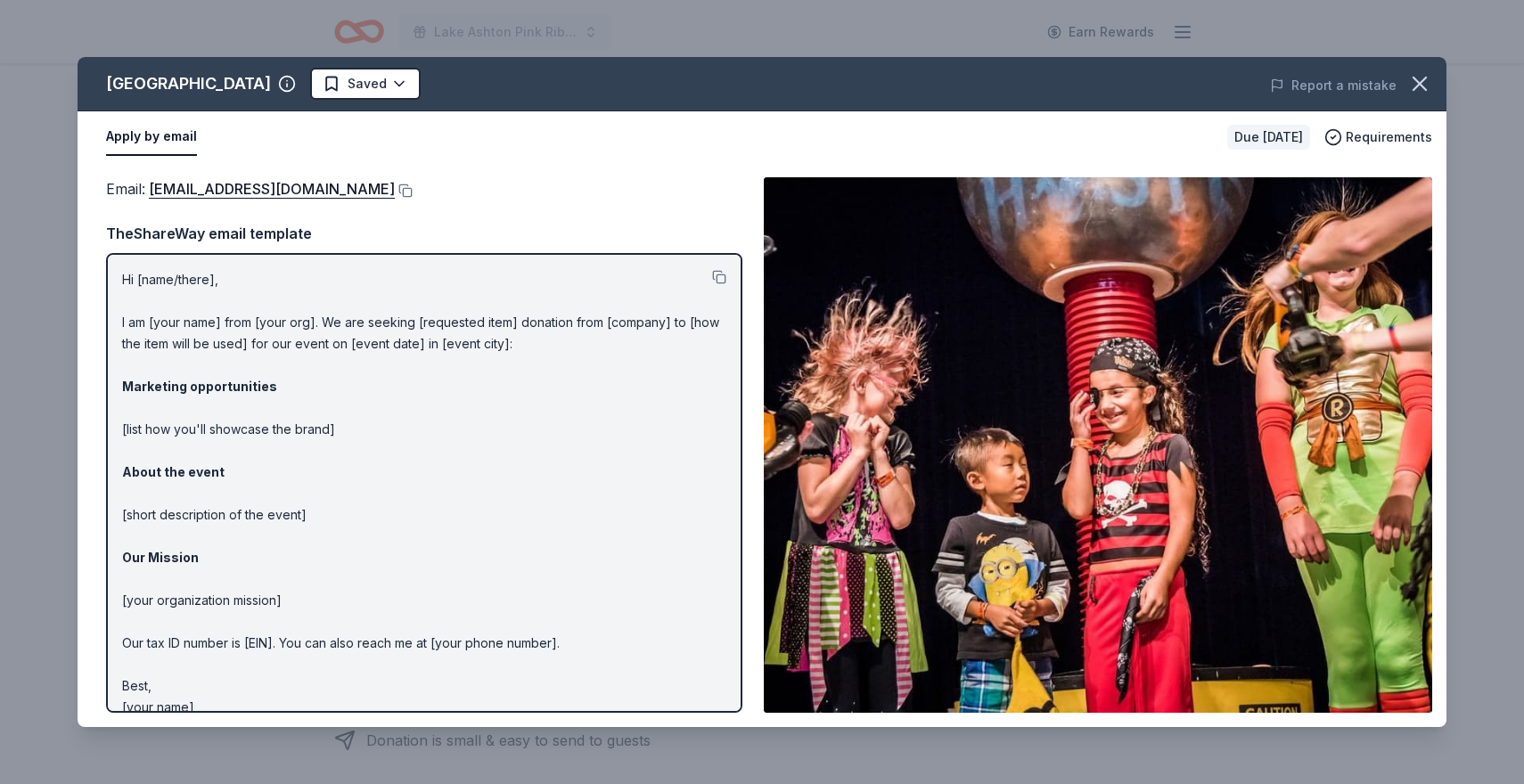
click at [165, 315] on p "Hi [name/there], I am [your name] from [your org]. We are seeking [requested it…" at bounding box center [424, 494] width 604 height 449
click at [165, 317] on p "Hi [name/there], I am [your name] from [your org]. We are seeking [requested it…" at bounding box center [424, 494] width 604 height 449
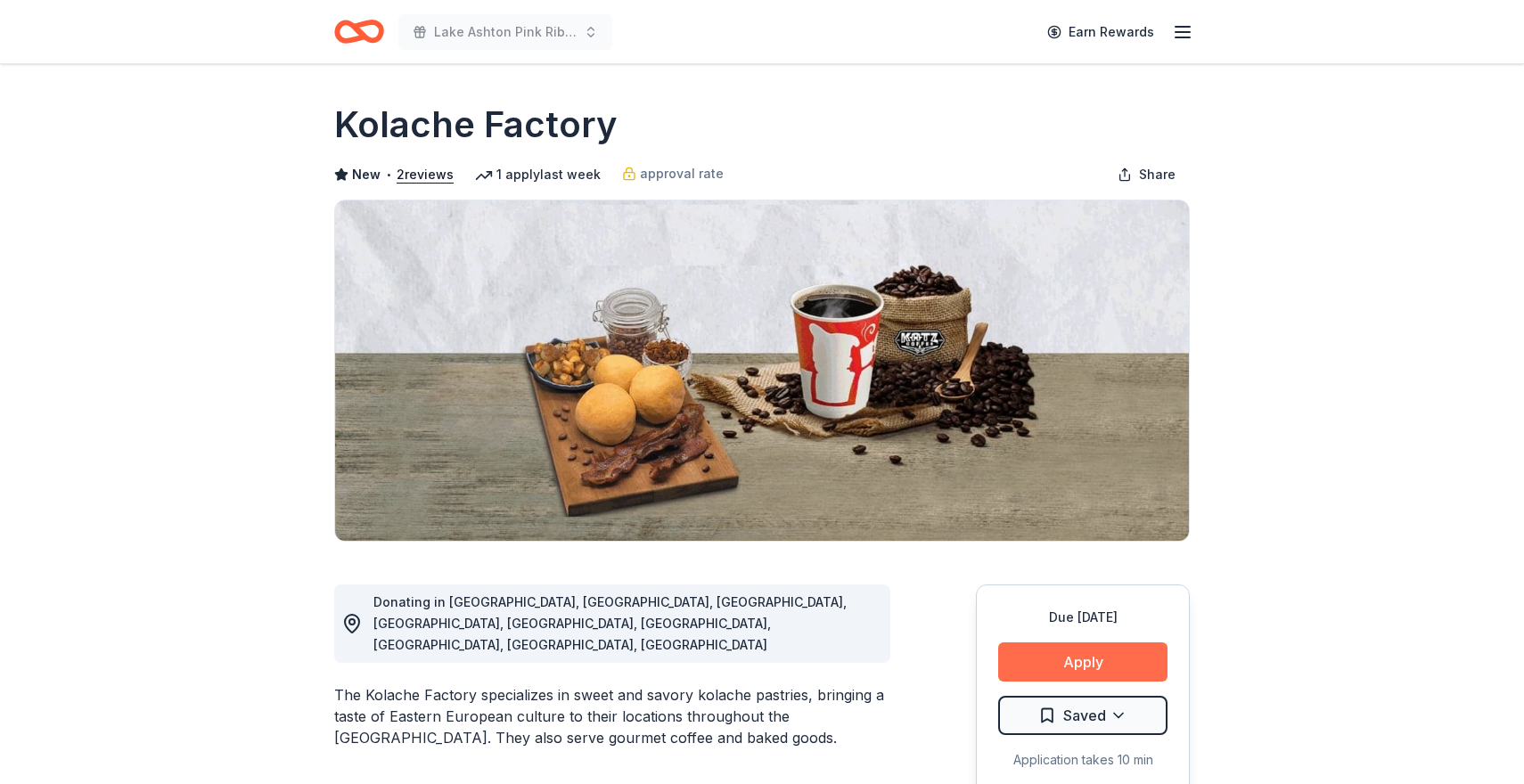
click at [1075, 660] on button "Apply" at bounding box center [1082, 662] width 169 height 39
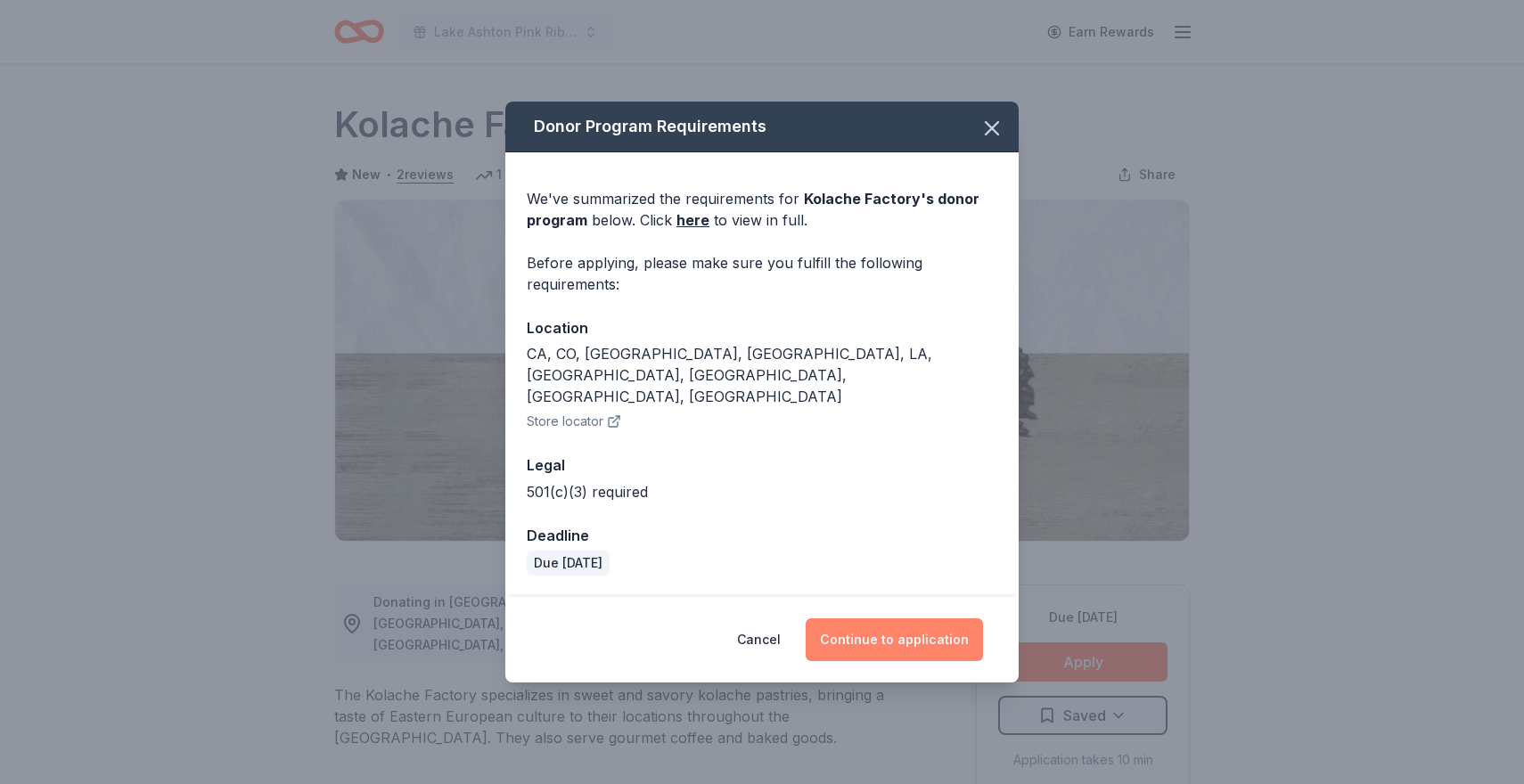
click at [928, 619] on button "Continue to application" at bounding box center [894, 640] width 178 height 43
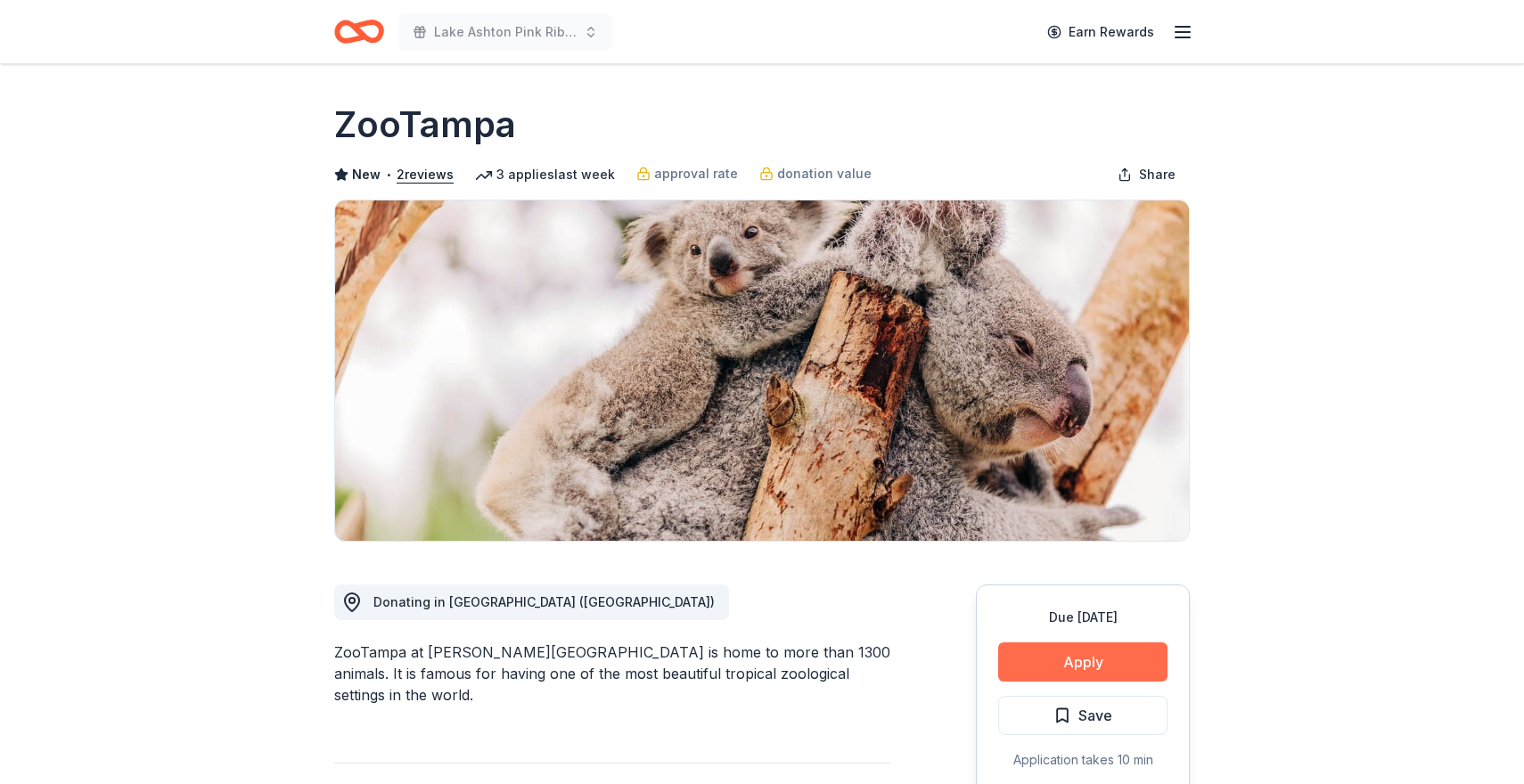
click at [1039, 665] on button "Apply" at bounding box center [1082, 662] width 169 height 39
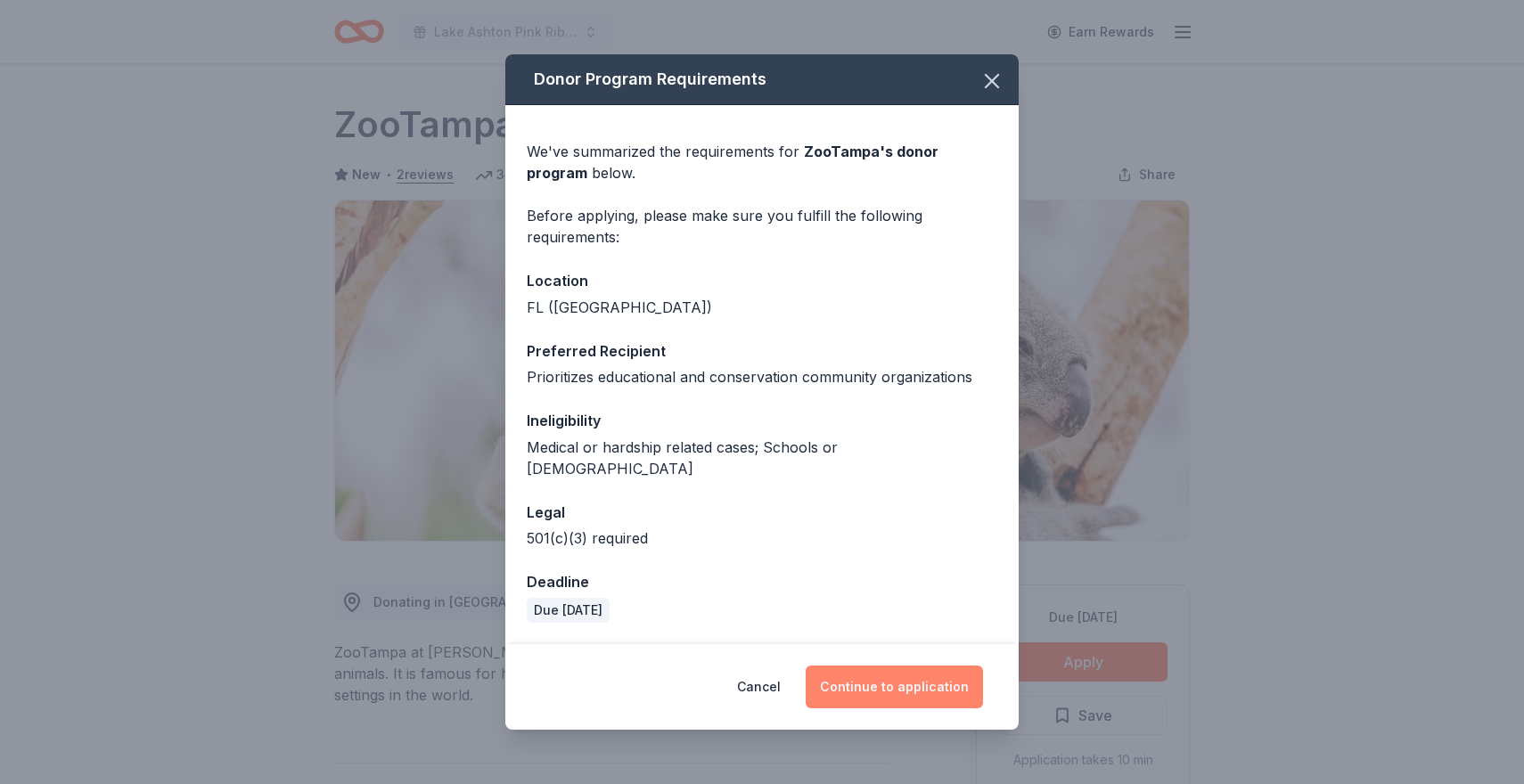
click at [850, 677] on button "Continue to application" at bounding box center [894, 687] width 178 height 43
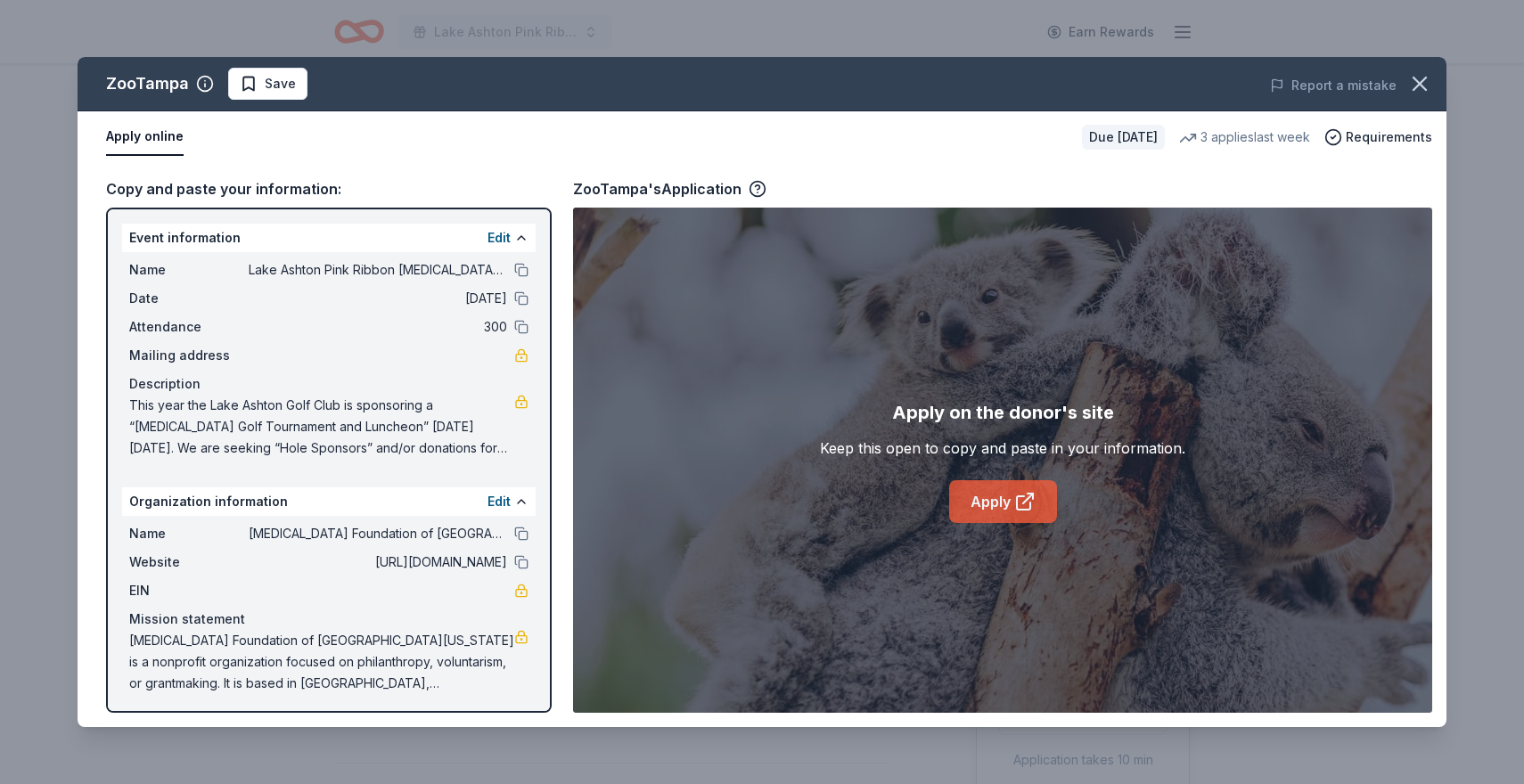
click at [1038, 484] on link "Apply" at bounding box center [1002, 502] width 108 height 43
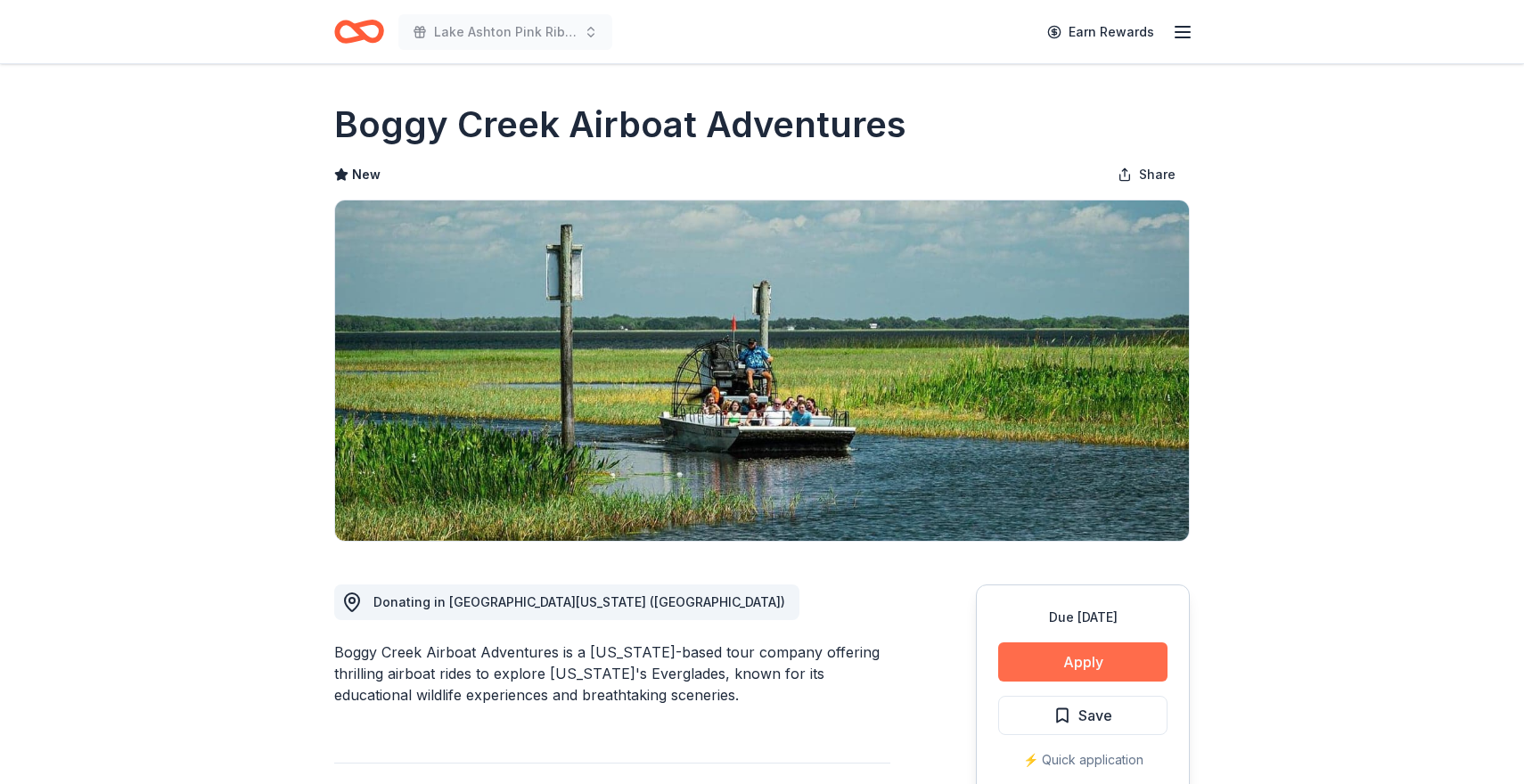
click at [1033, 655] on button "Apply" at bounding box center [1082, 662] width 169 height 39
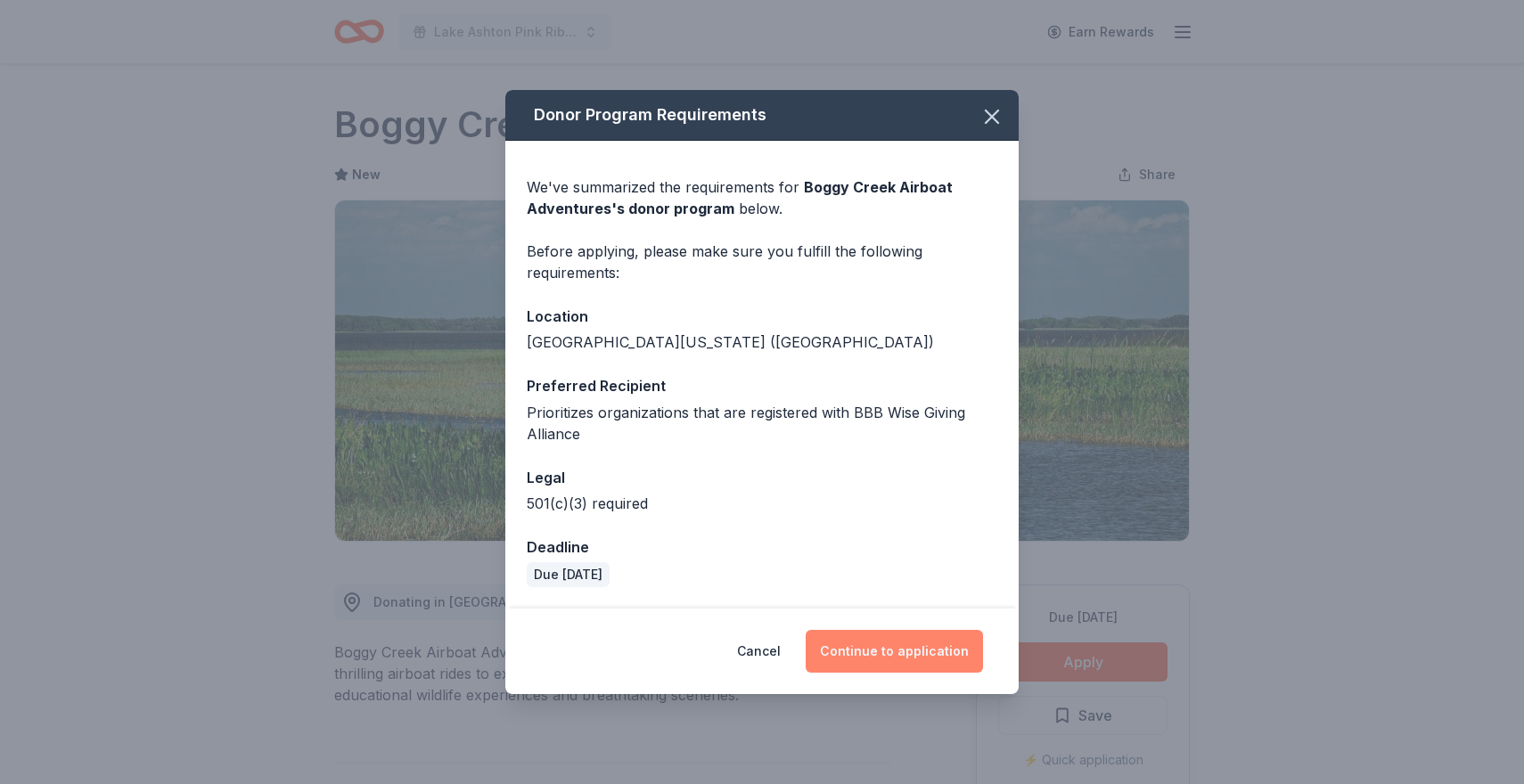
click at [943, 653] on button "Continue to application" at bounding box center [894, 651] width 178 height 43
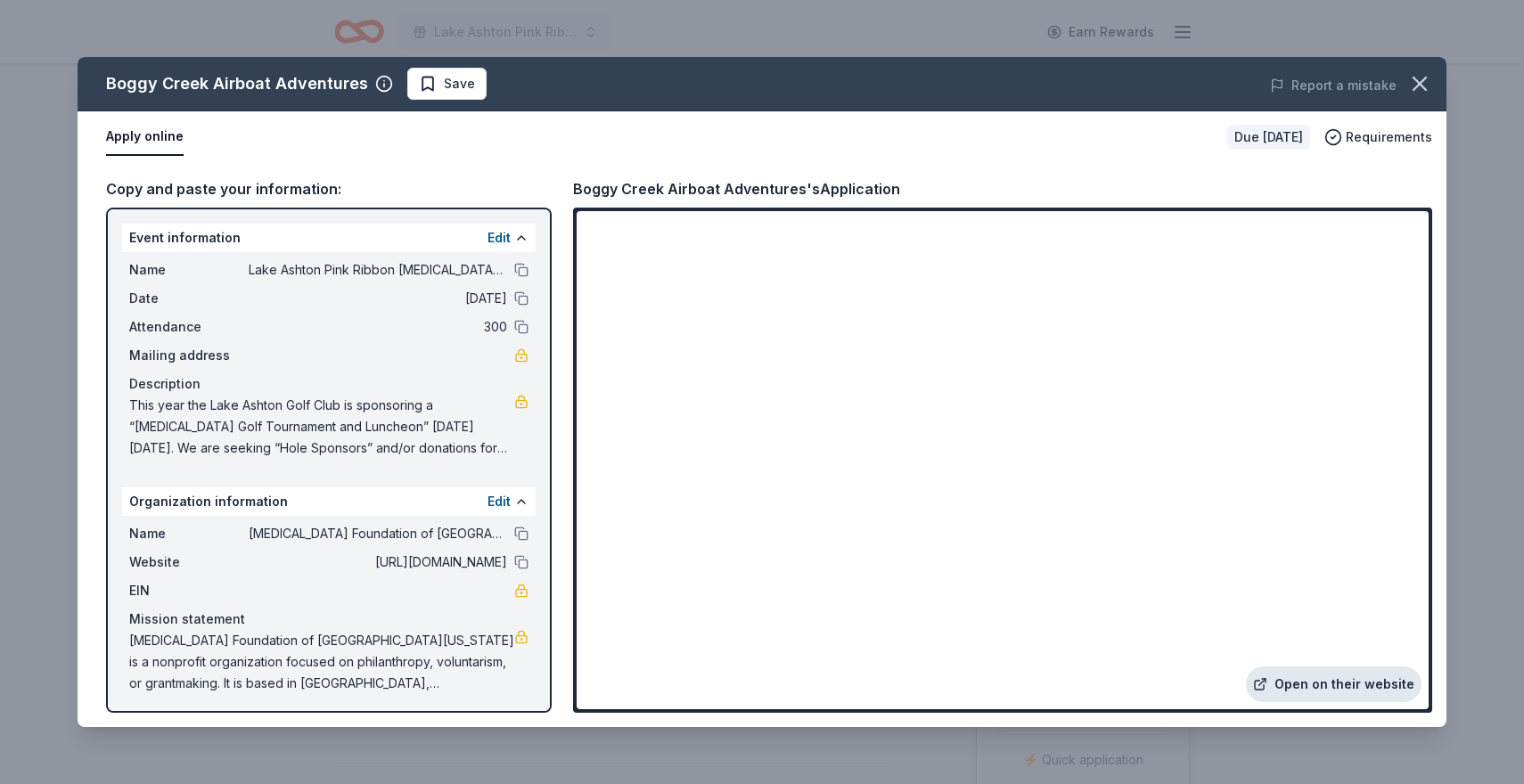
click at [1319, 685] on link "Open on their website" at bounding box center [1334, 684] width 176 height 36
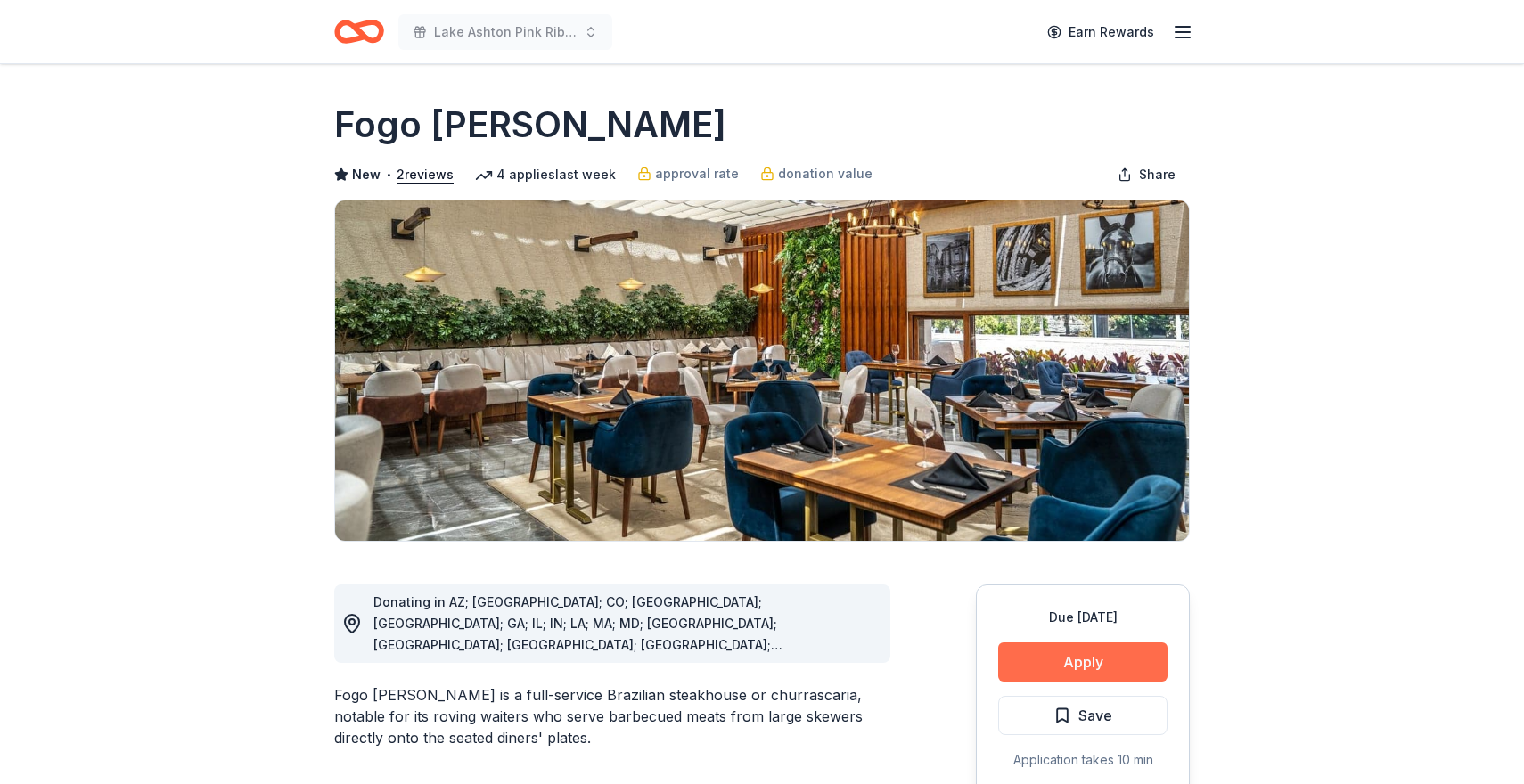
click at [1092, 660] on button "Apply" at bounding box center [1082, 662] width 169 height 39
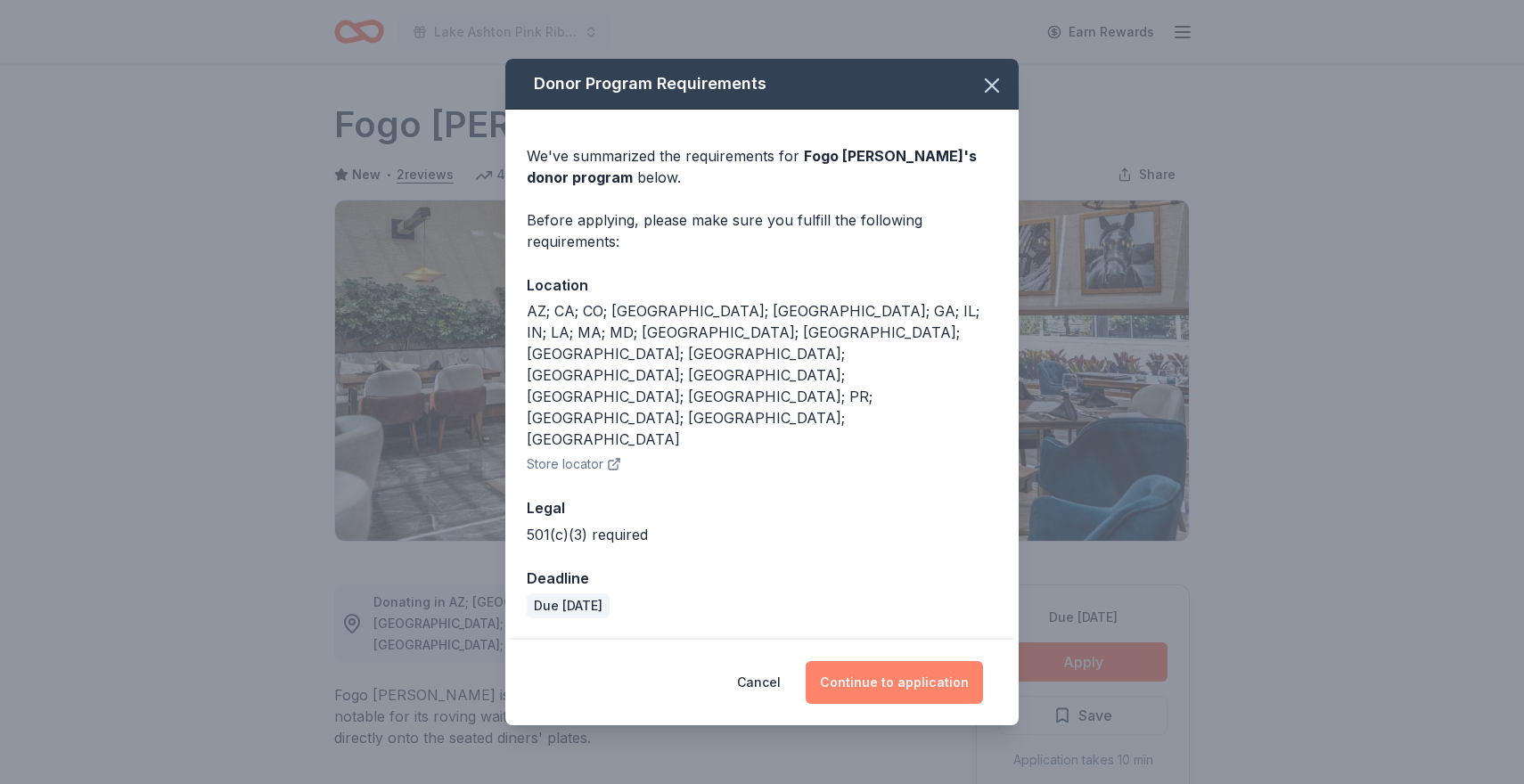
click at [854, 661] on button "Continue to application" at bounding box center [894, 682] width 178 height 43
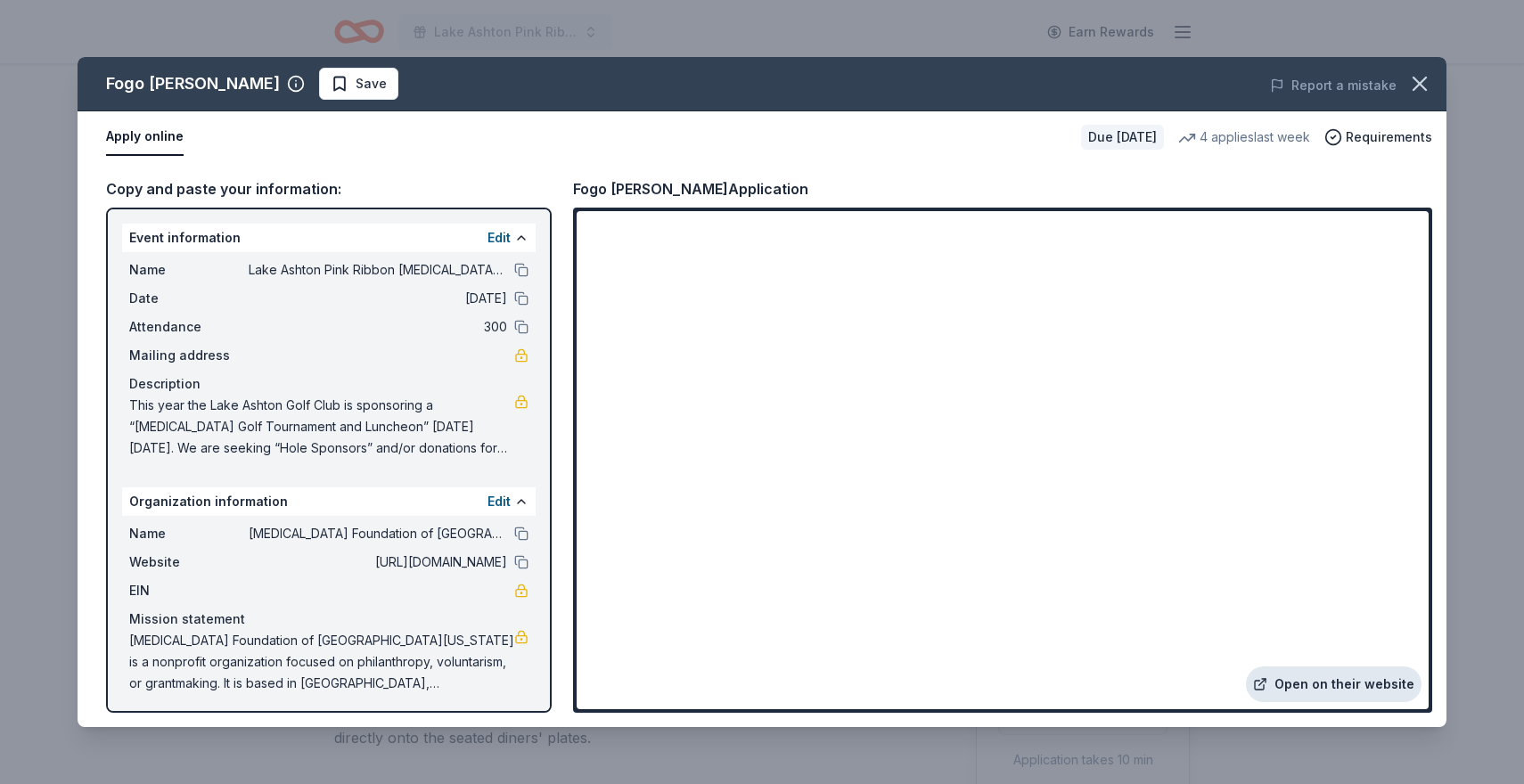
click at [1327, 684] on link "Open on their website" at bounding box center [1334, 684] width 176 height 36
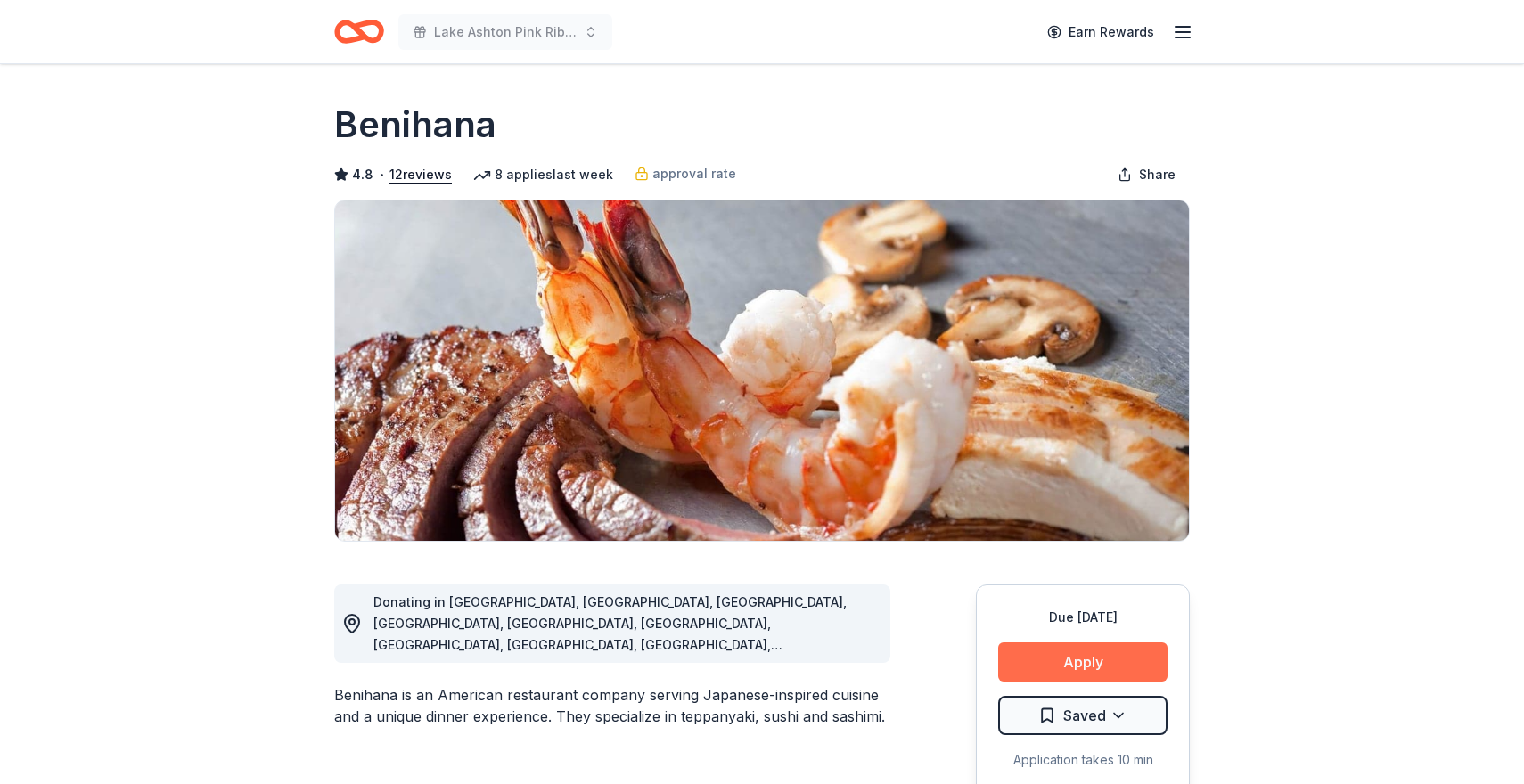
click at [1084, 660] on button "Apply" at bounding box center [1082, 662] width 169 height 39
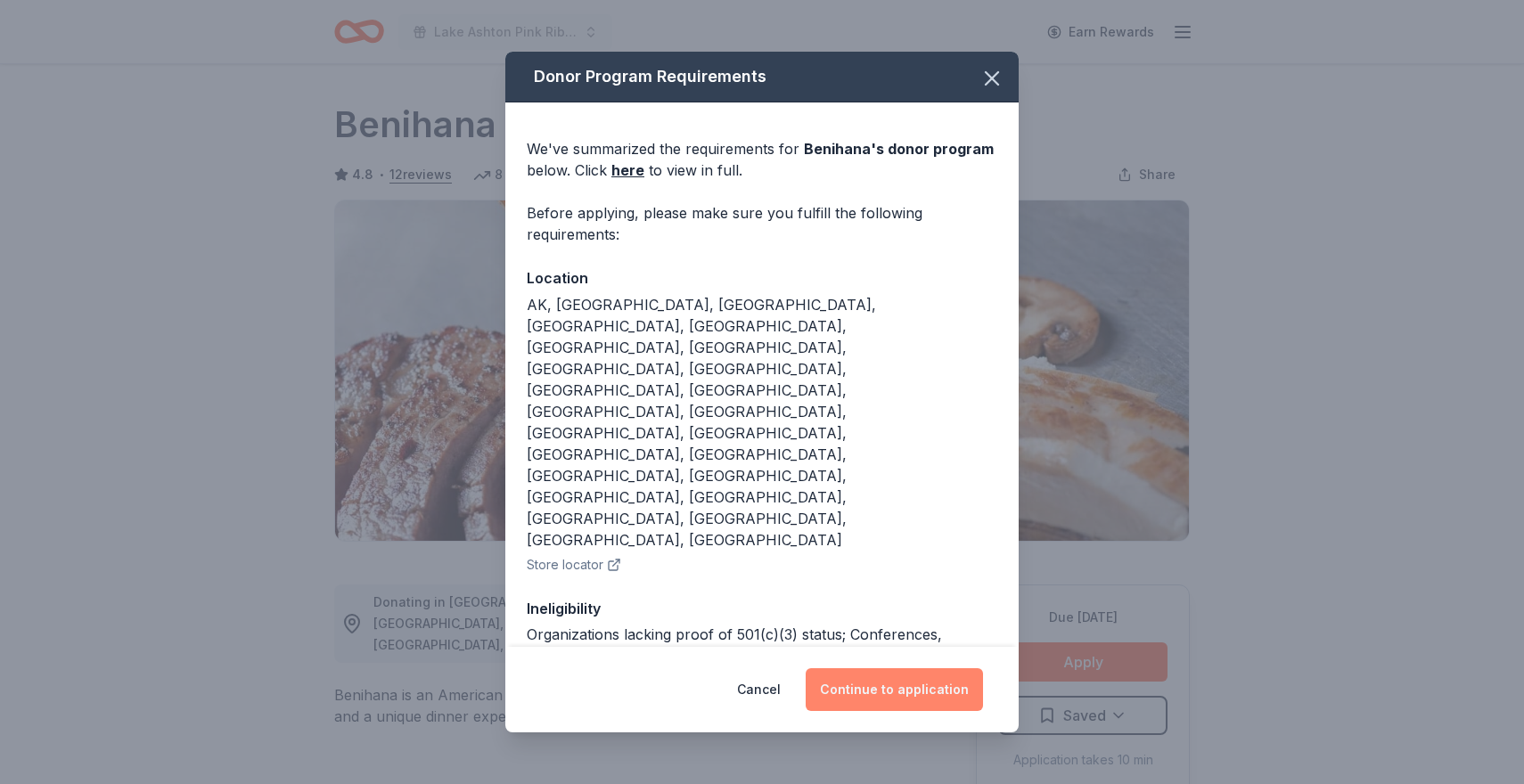
click at [942, 679] on button "Continue to application" at bounding box center [894, 690] width 178 height 43
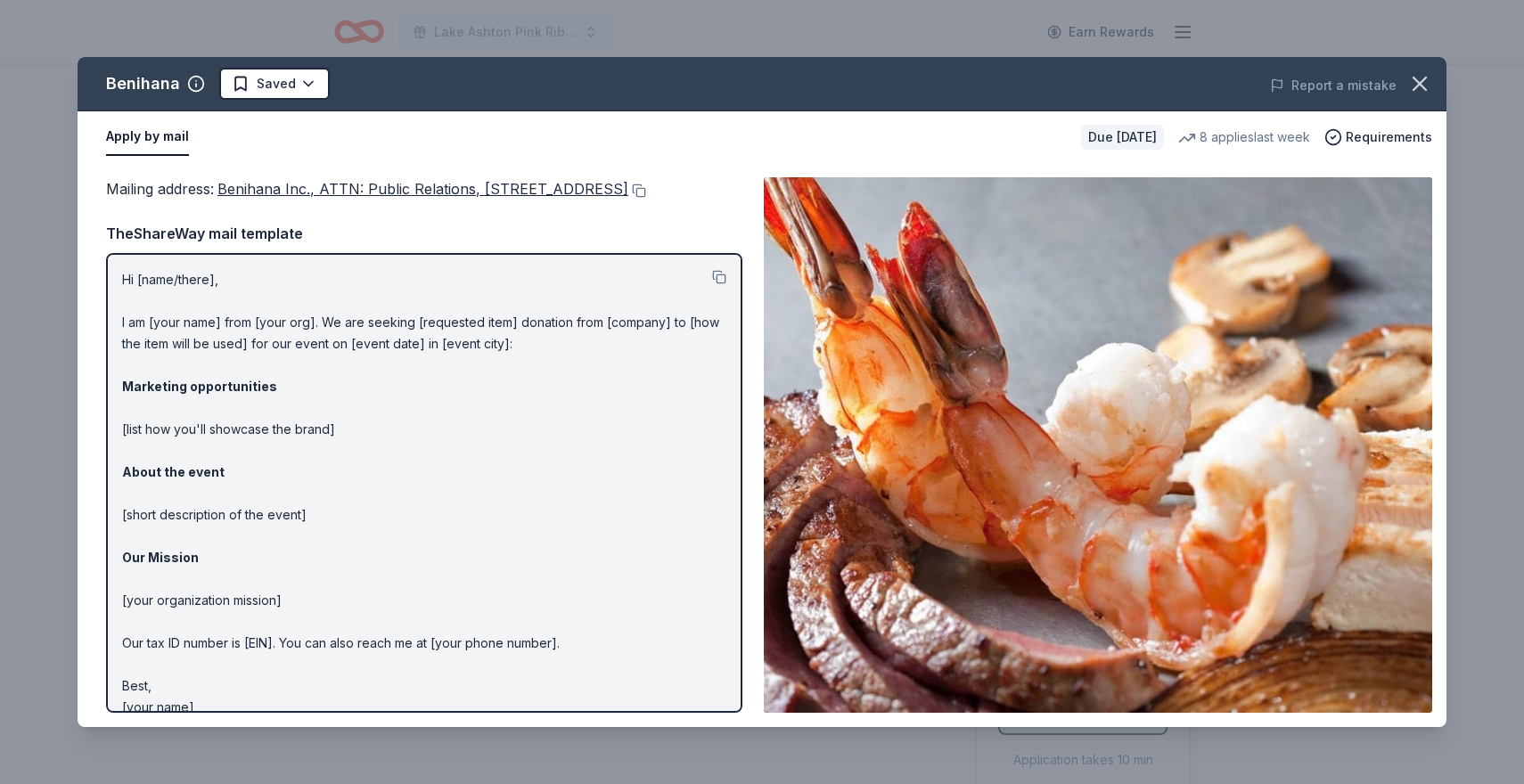
scroll to position [44, 0]
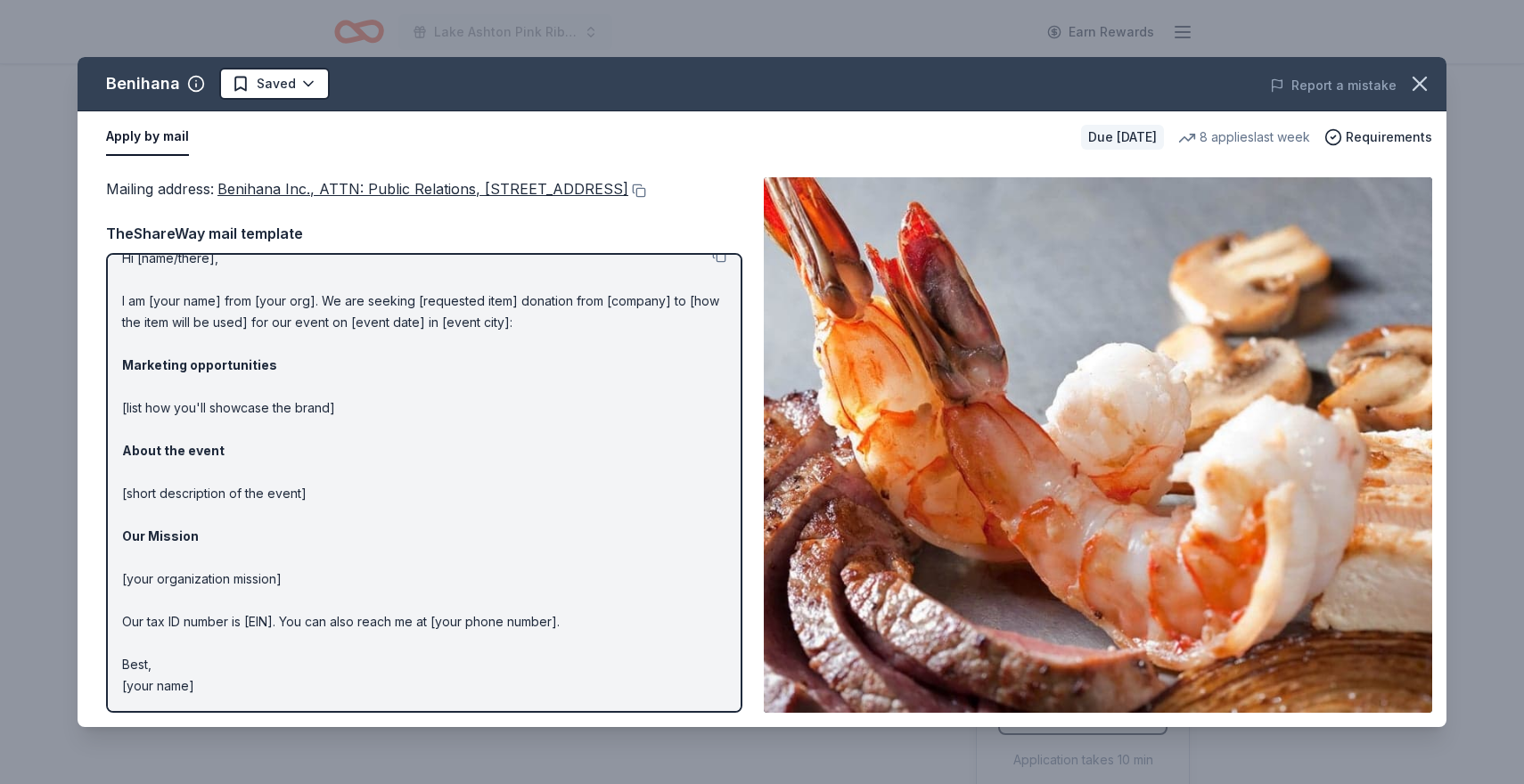
click at [407, 245] on div "TheShareWay mail template" at bounding box center [424, 233] width 636 height 23
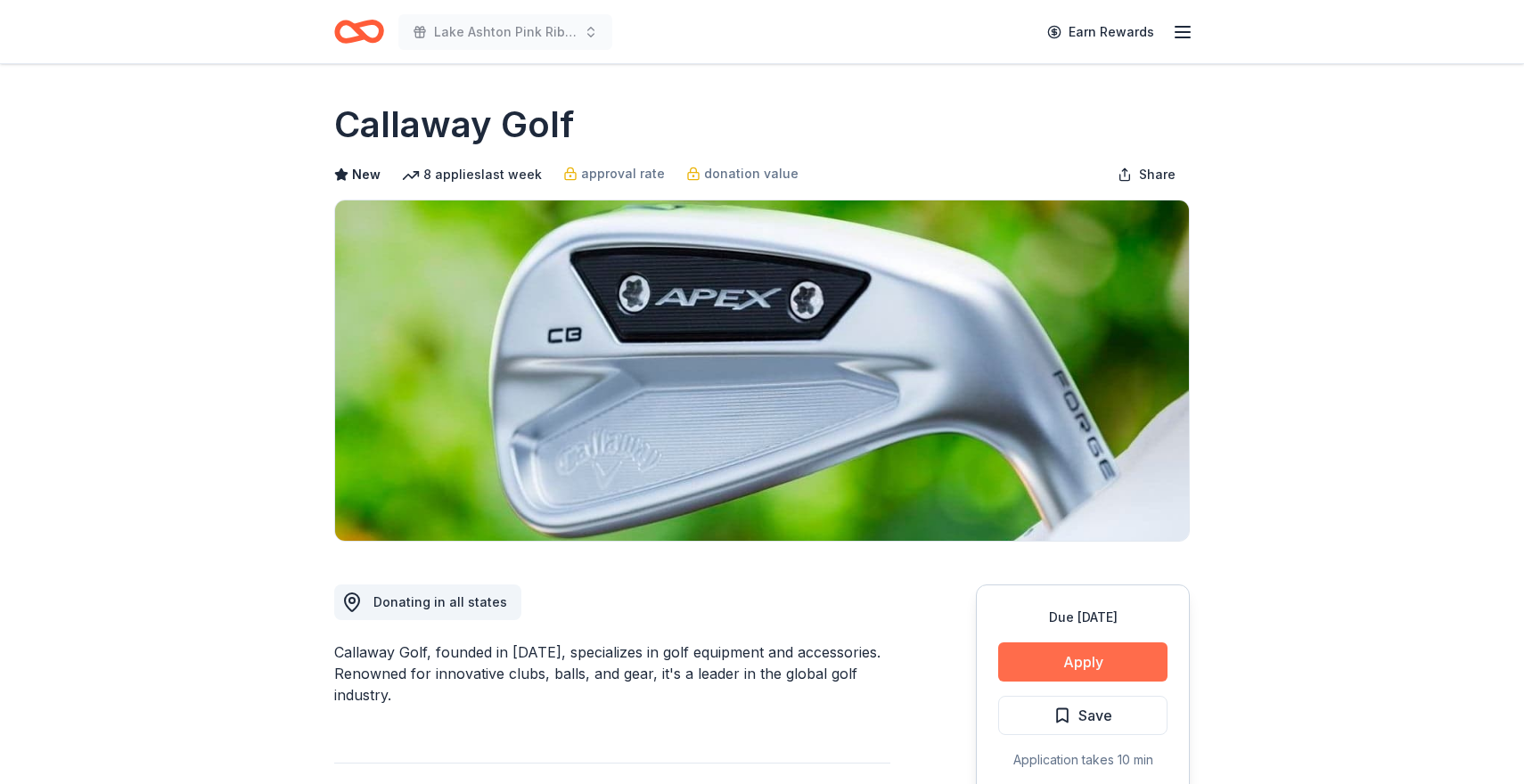
click at [1061, 663] on button "Apply" at bounding box center [1082, 662] width 169 height 39
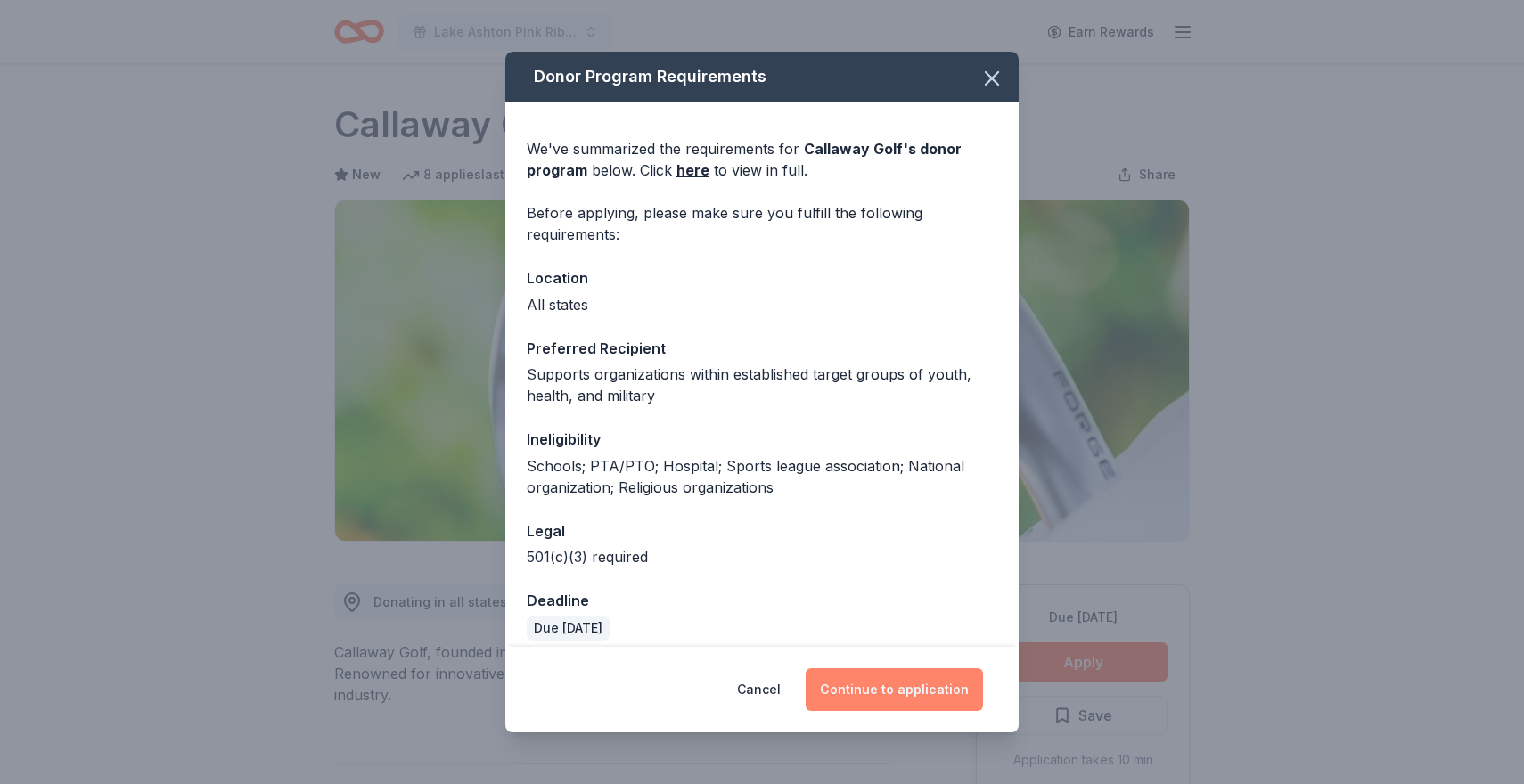
click at [858, 689] on button "Continue to application" at bounding box center [894, 690] width 178 height 43
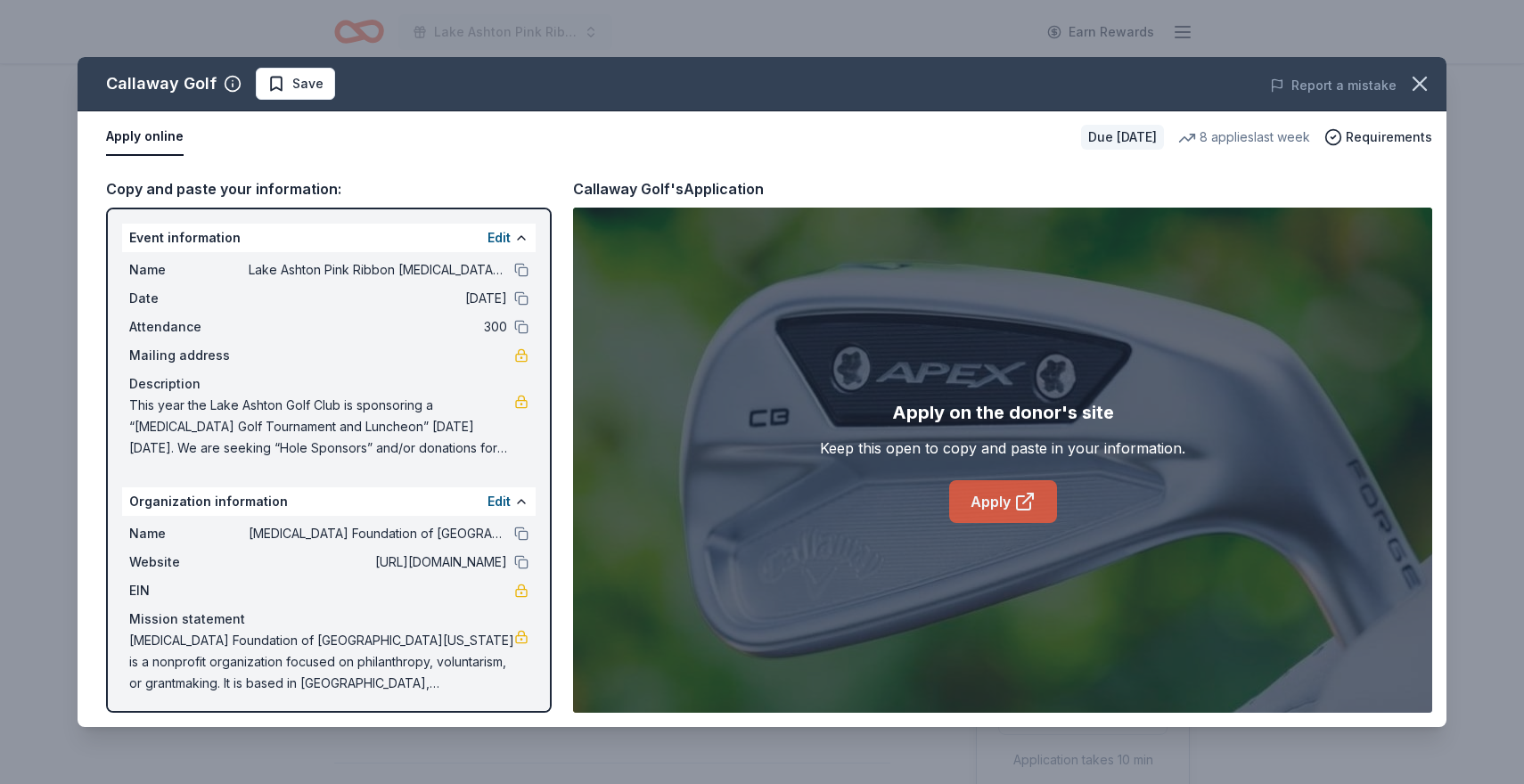
click at [1013, 494] on link "Apply" at bounding box center [1002, 502] width 108 height 43
